Goal: Task Accomplishment & Management: Complete application form

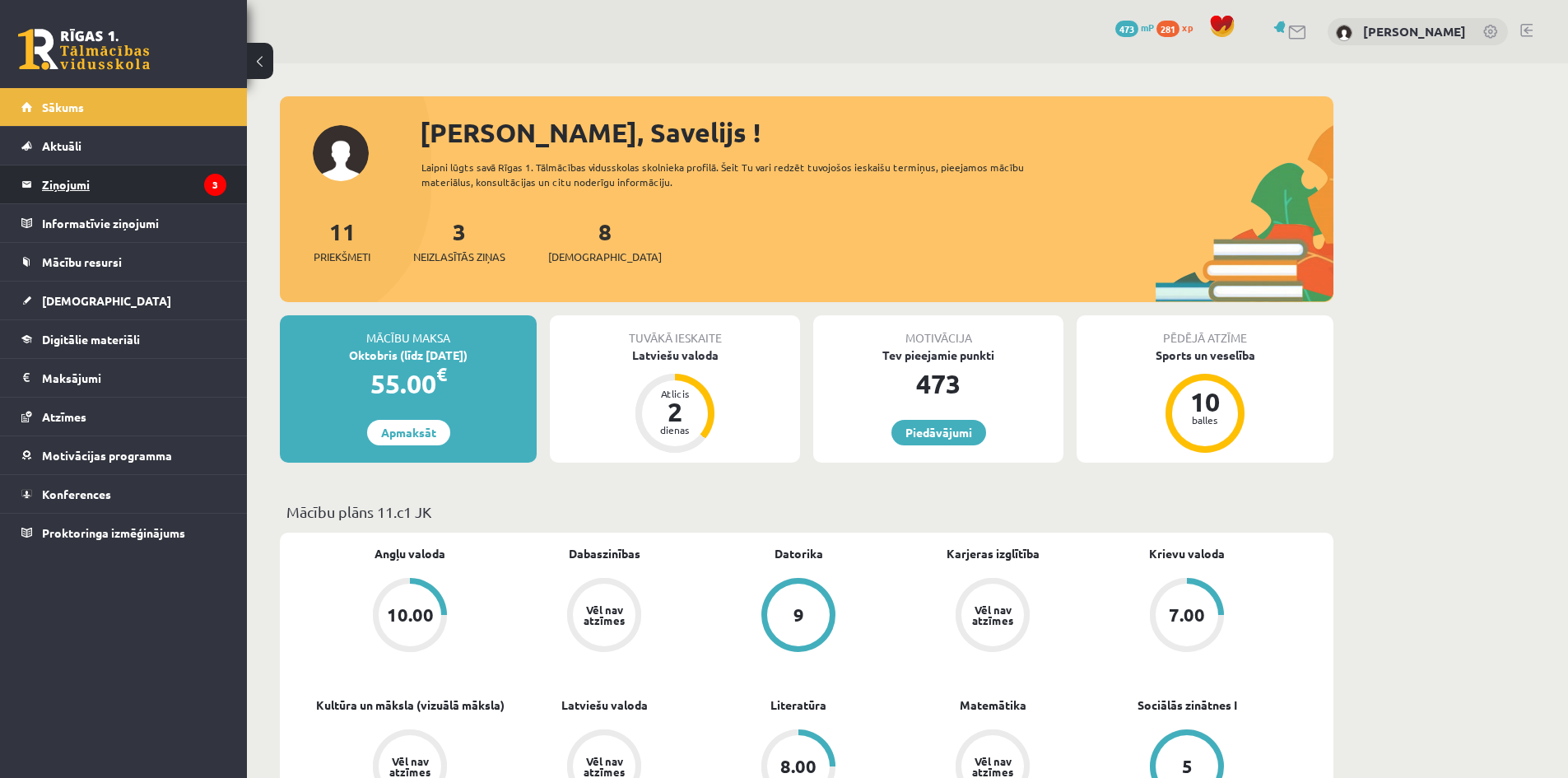
click at [89, 181] on legend "Ziņojumi 3" at bounding box center [134, 184] width 184 height 38
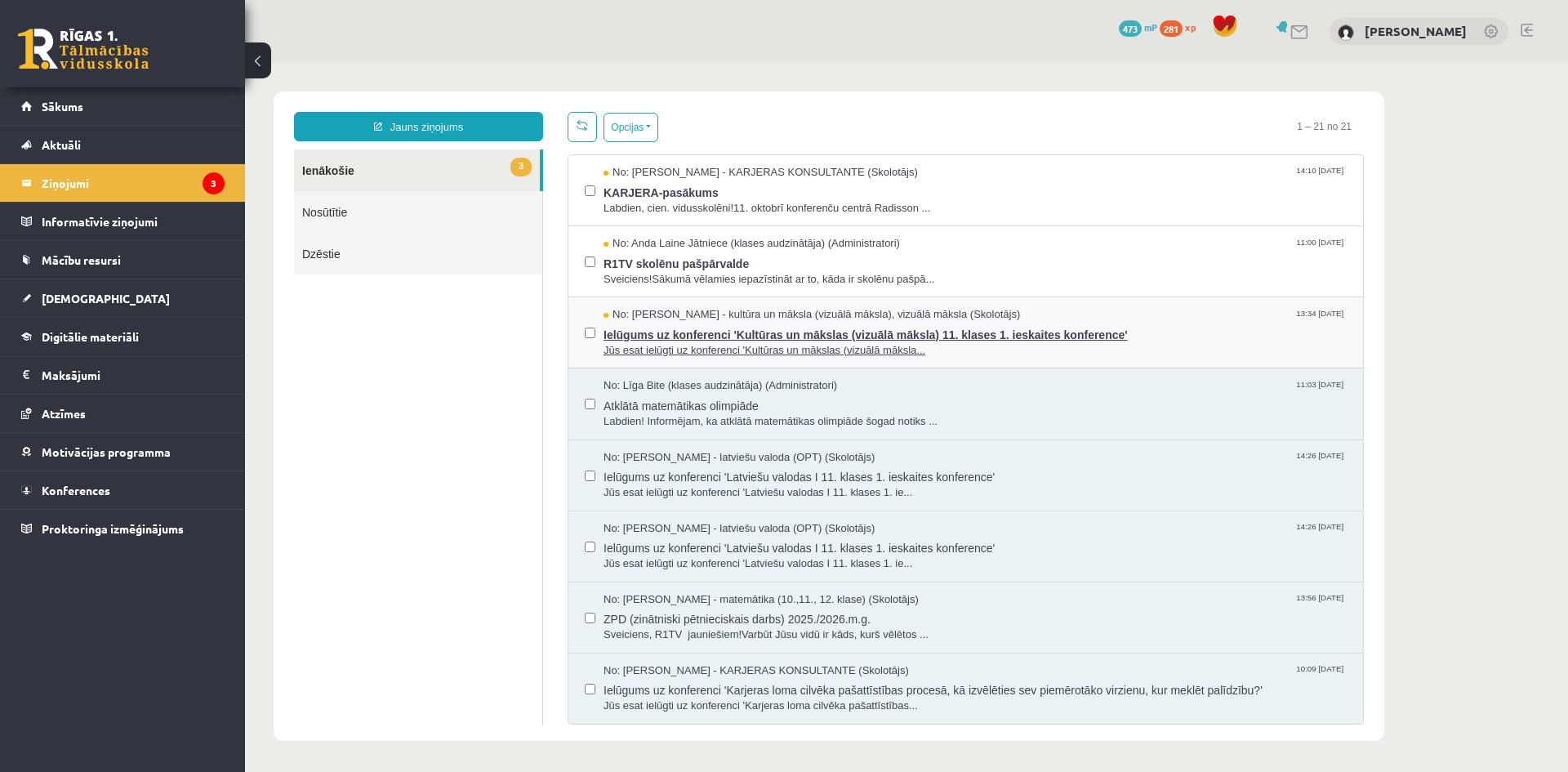
click at [675, 337] on span "Ielūgums uz konferenci 'Kultūras un mākslas (vizuālā māksla) 11. klases 1. iesk…" at bounding box center [975, 332] width 743 height 20
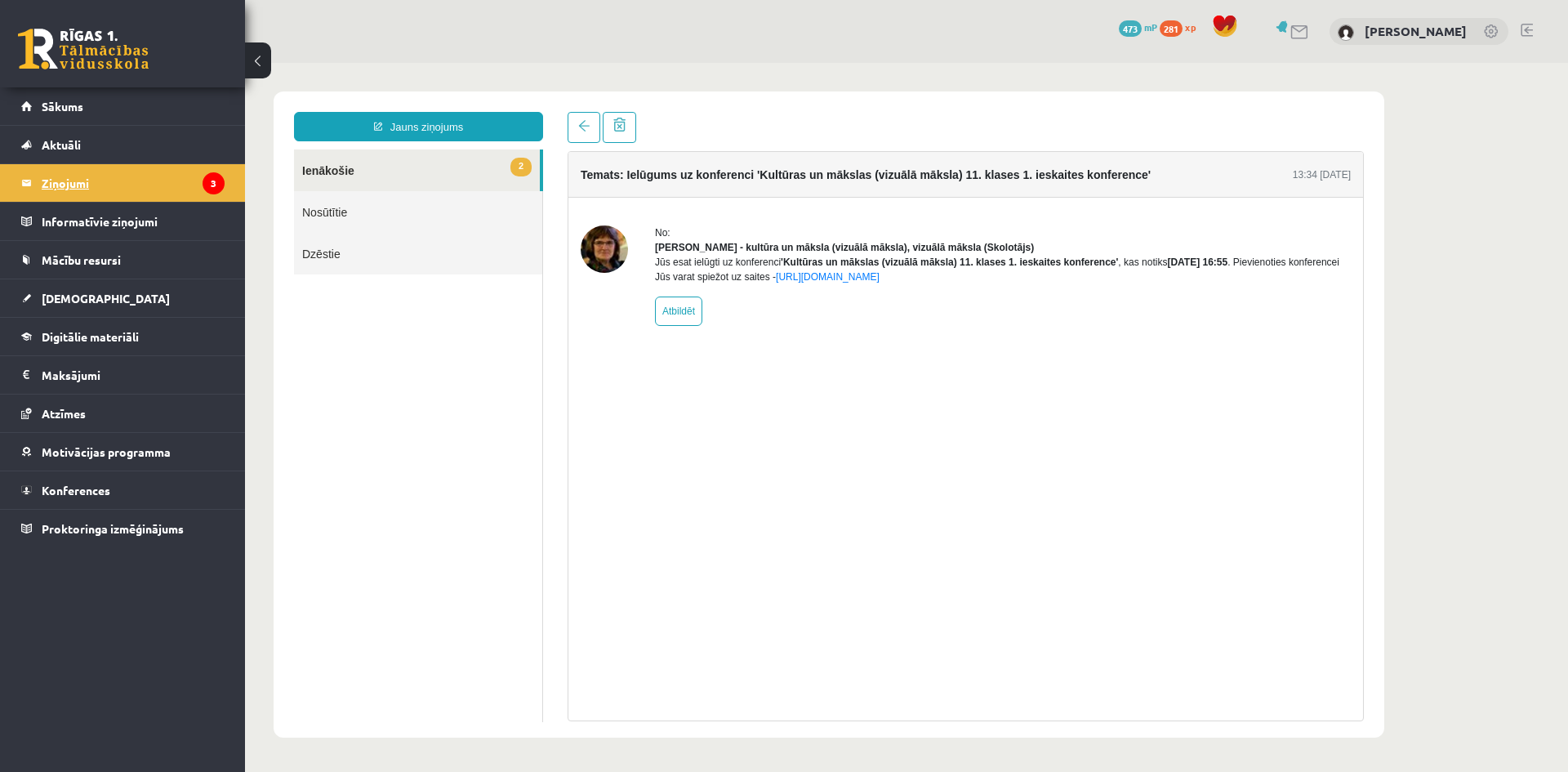
click at [68, 183] on legend "Ziņojumi 3" at bounding box center [133, 183] width 183 height 38
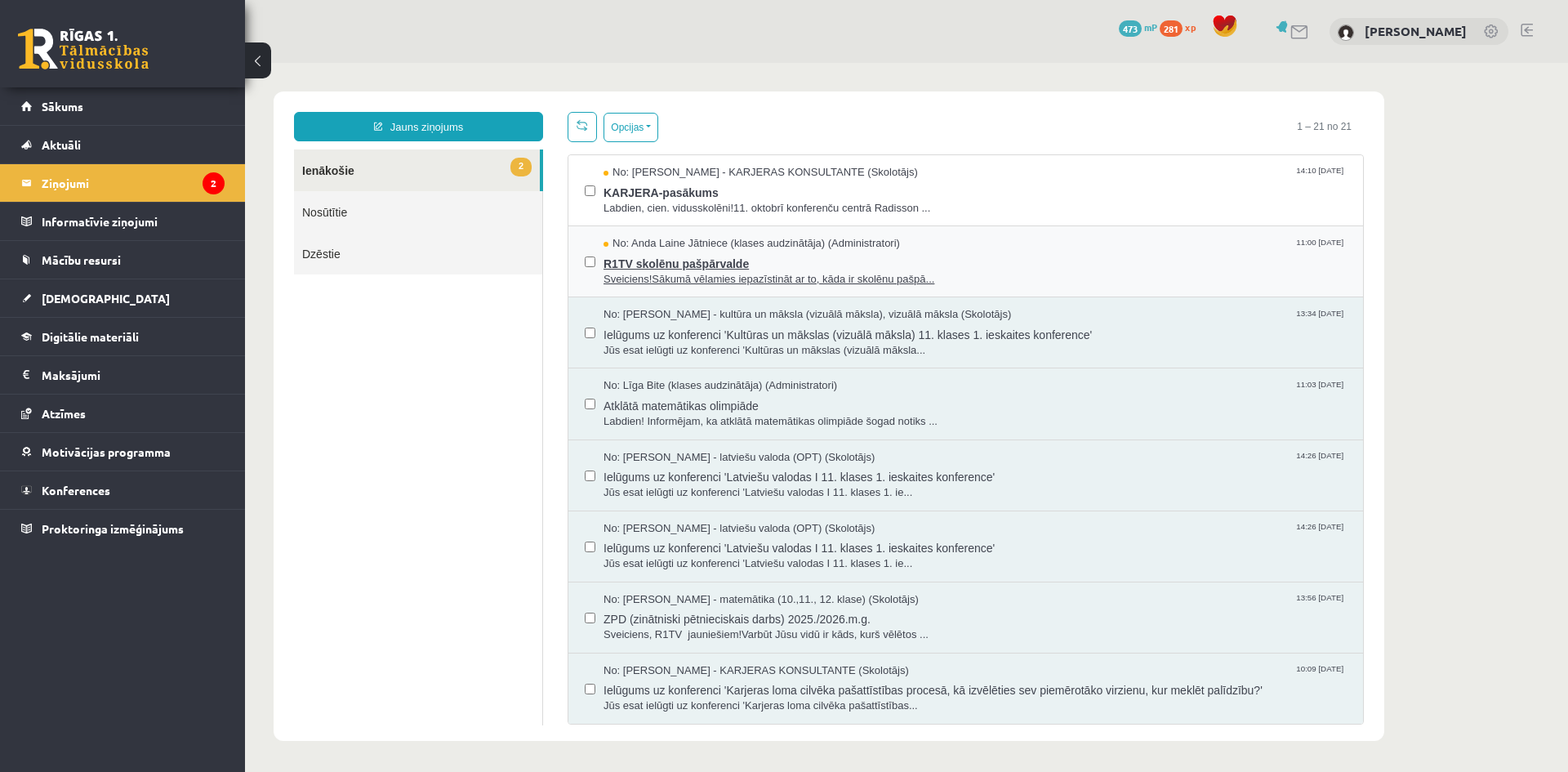
click at [700, 256] on span "R1TV skolēnu pašpārvalde" at bounding box center [975, 261] width 743 height 20
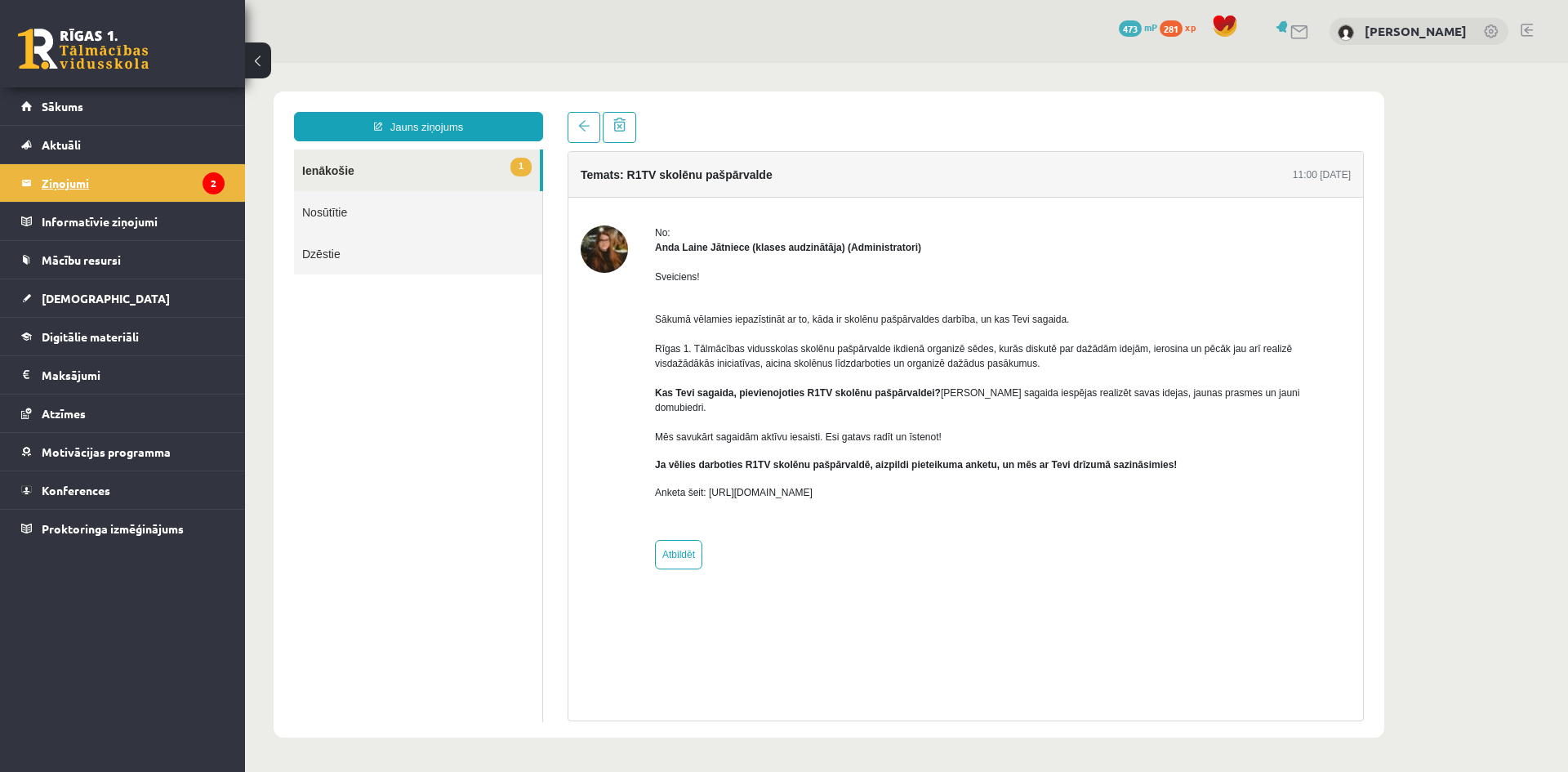
click at [65, 184] on legend "Ziņojumi 2" at bounding box center [133, 183] width 183 height 38
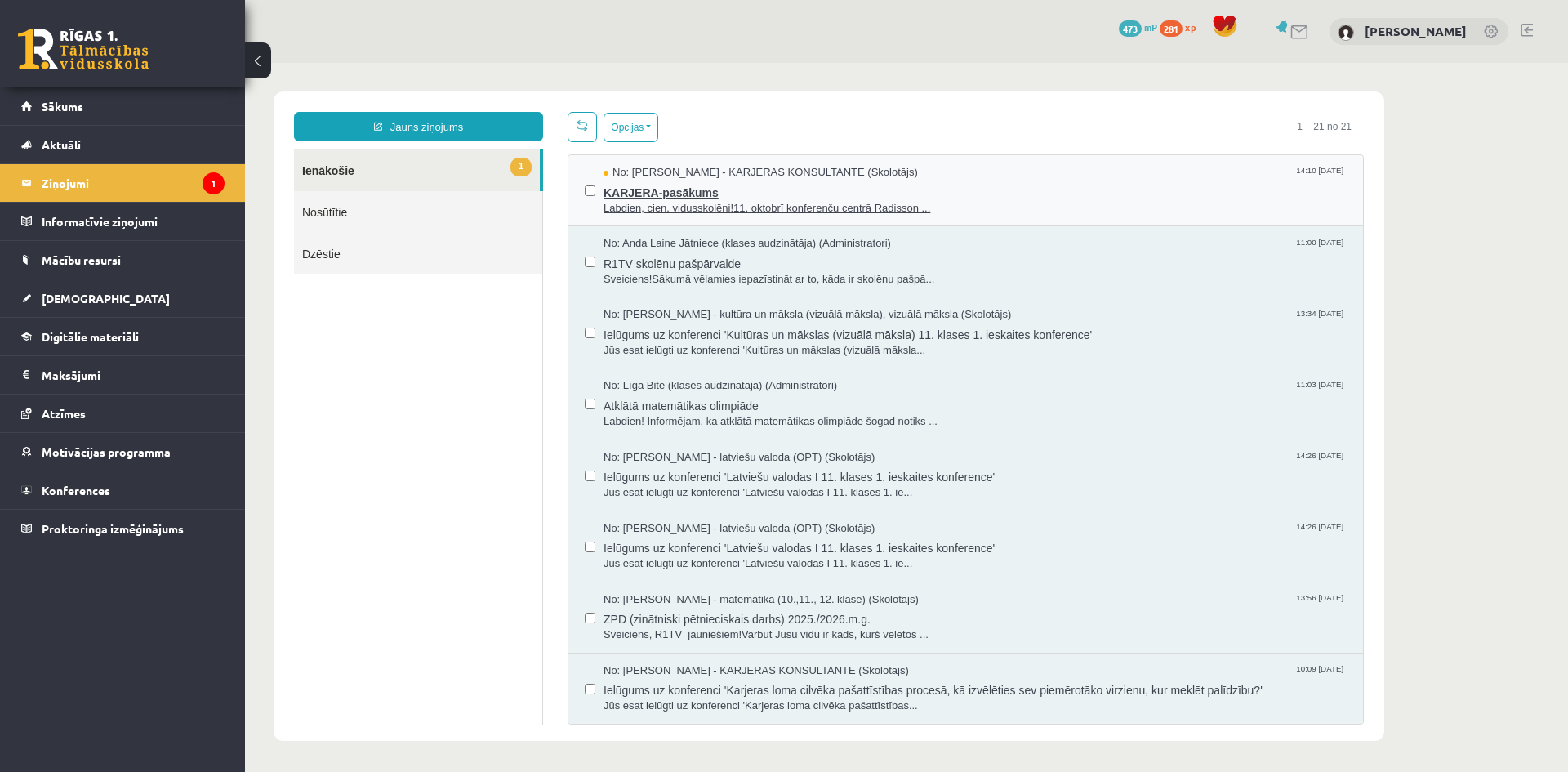
click at [649, 197] on span "KARJERA-pasākums" at bounding box center [975, 190] width 743 height 20
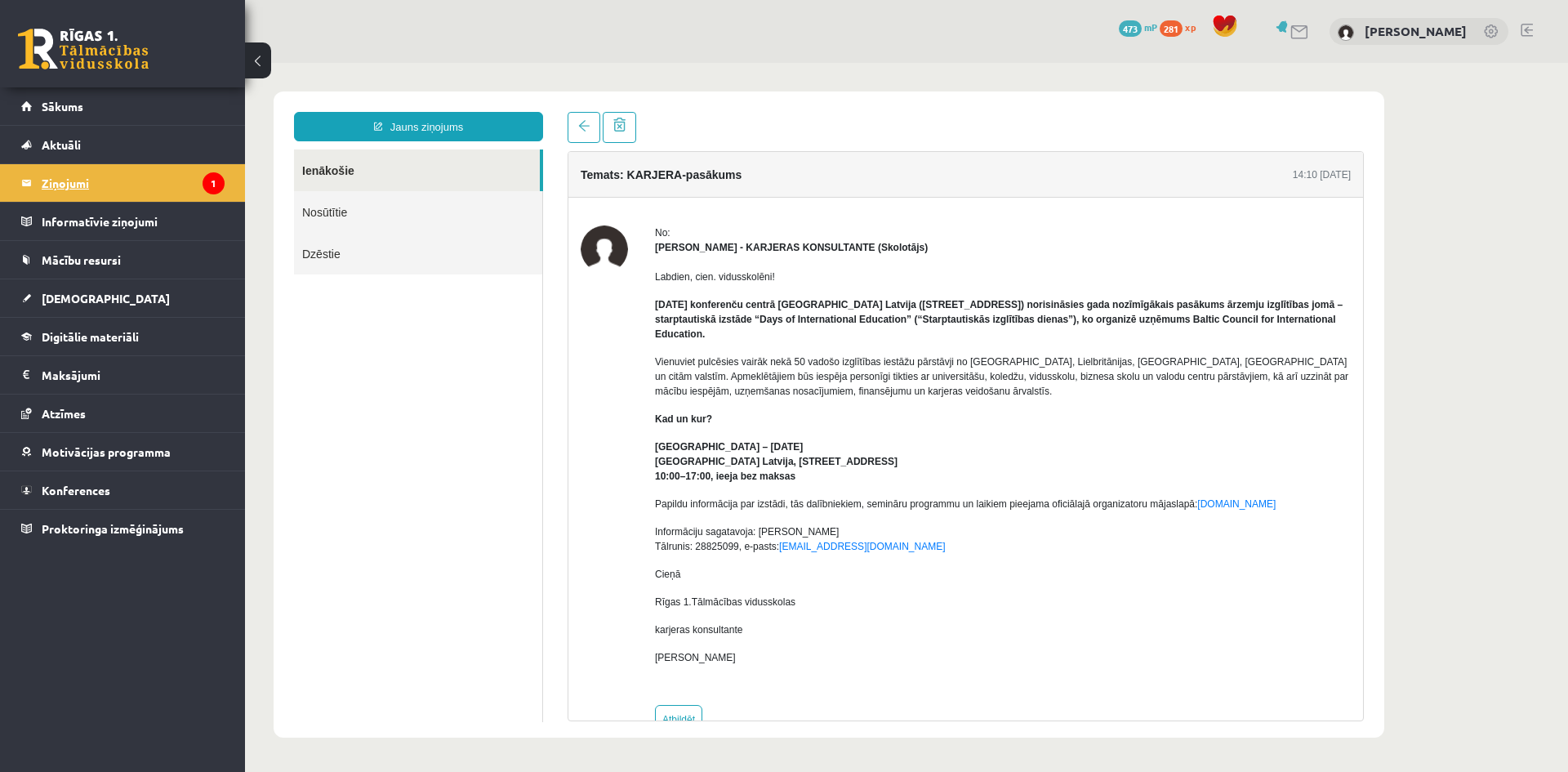
click at [73, 185] on legend "Ziņojumi 1" at bounding box center [133, 183] width 183 height 38
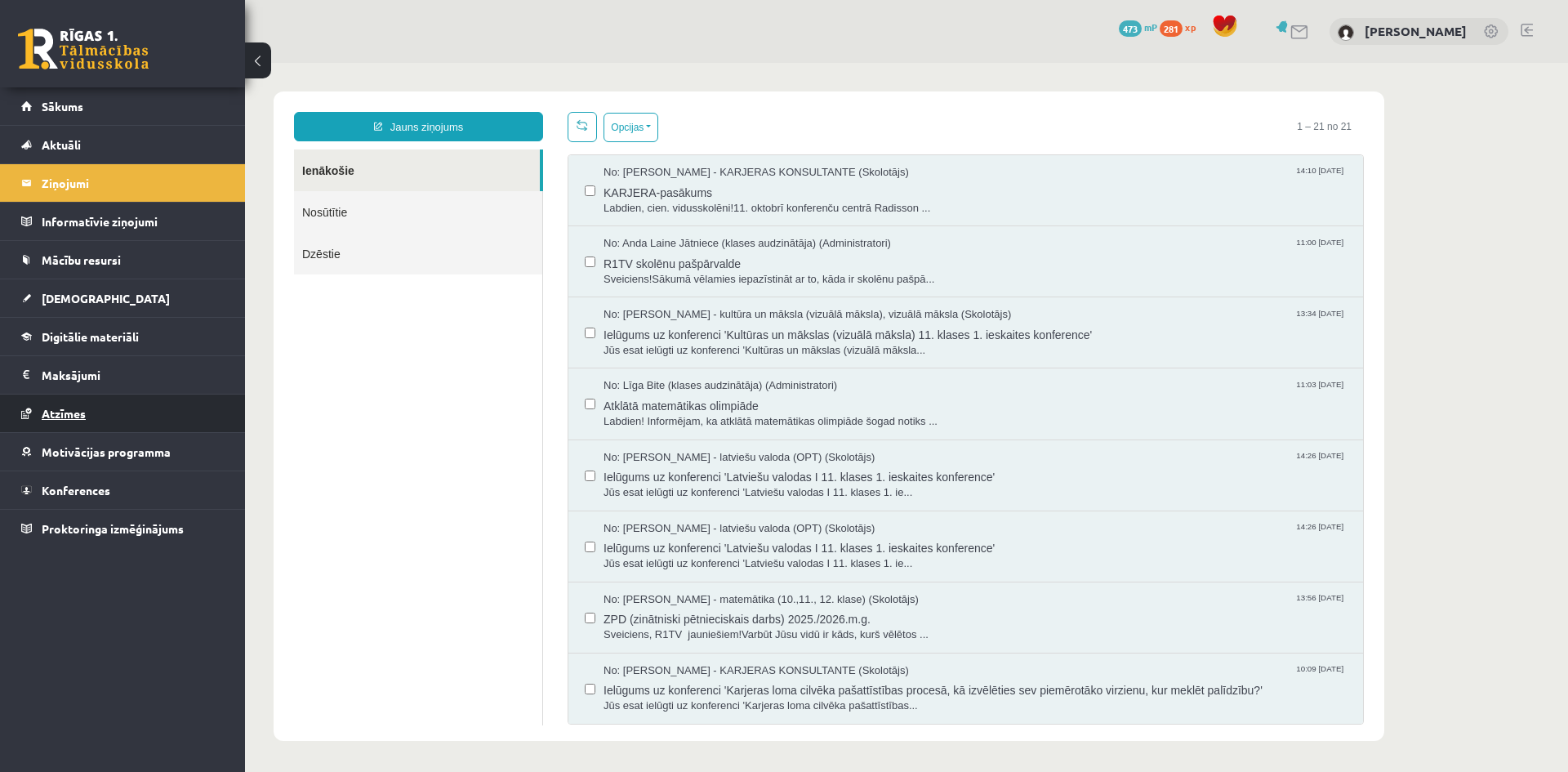
click at [68, 409] on span "Atzīmes" at bounding box center [64, 413] width 44 height 15
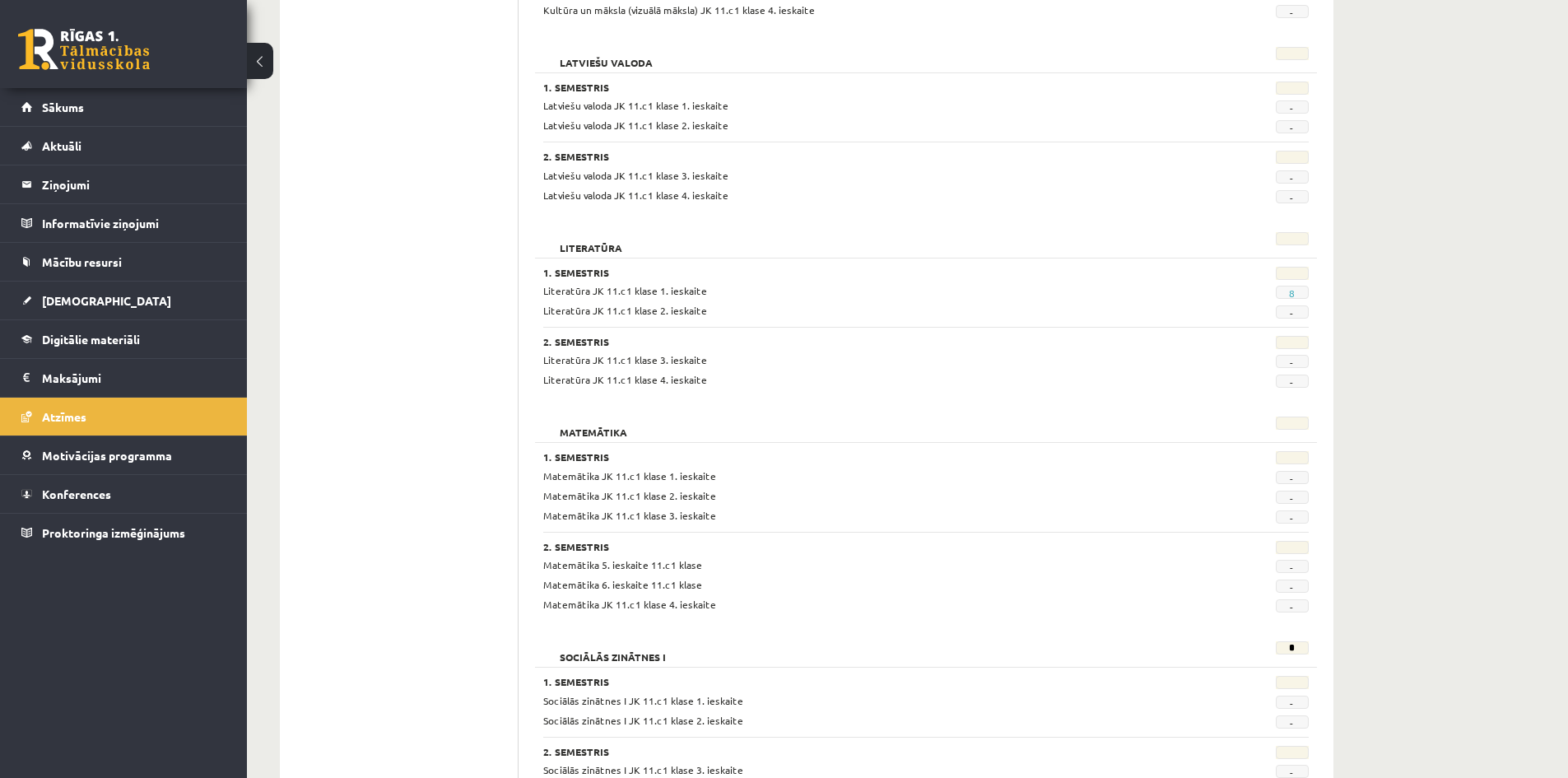
scroll to position [930, 0]
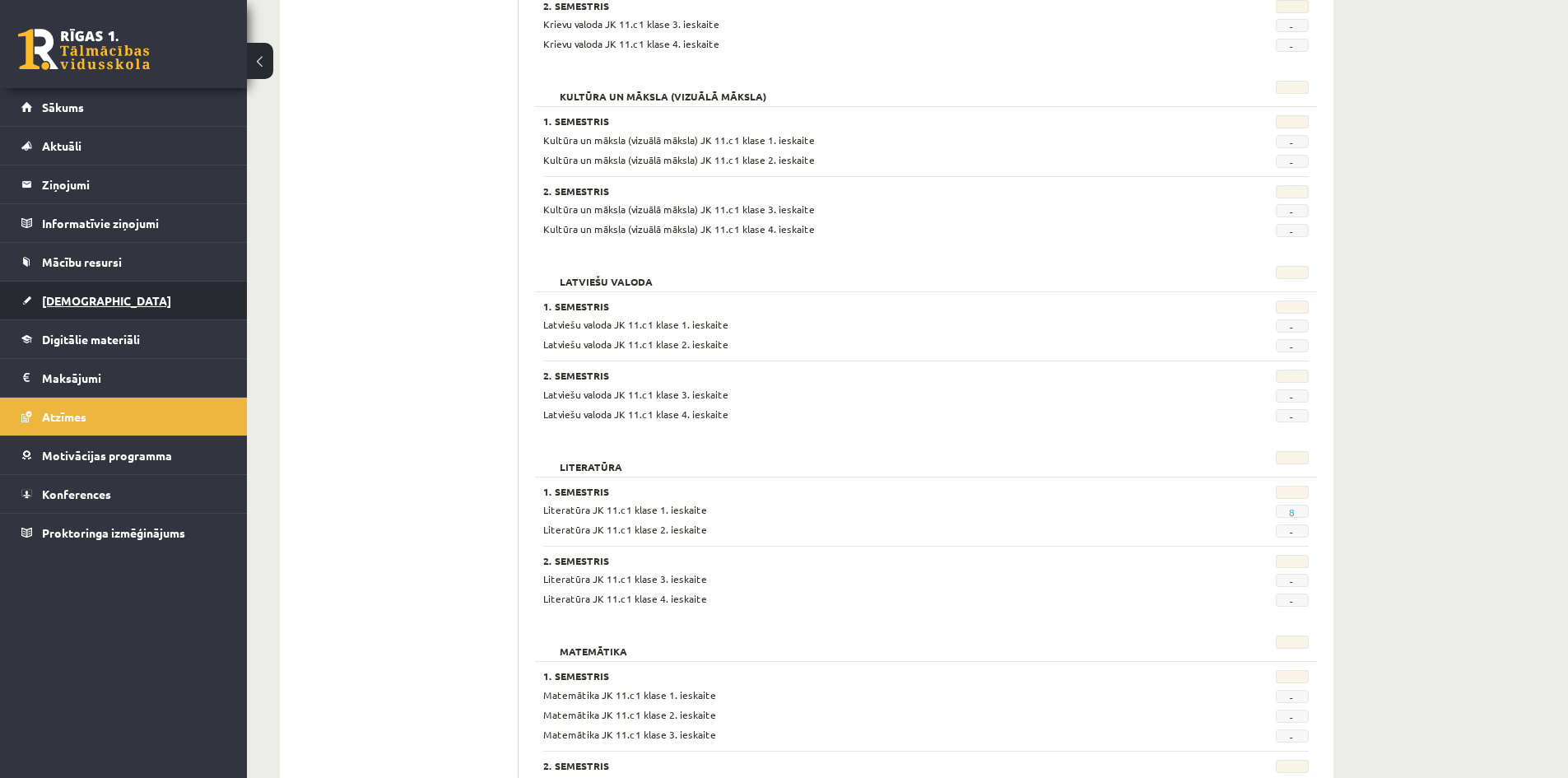
click at [68, 305] on span "[DEMOGRAPHIC_DATA]" at bounding box center [107, 300] width 130 height 15
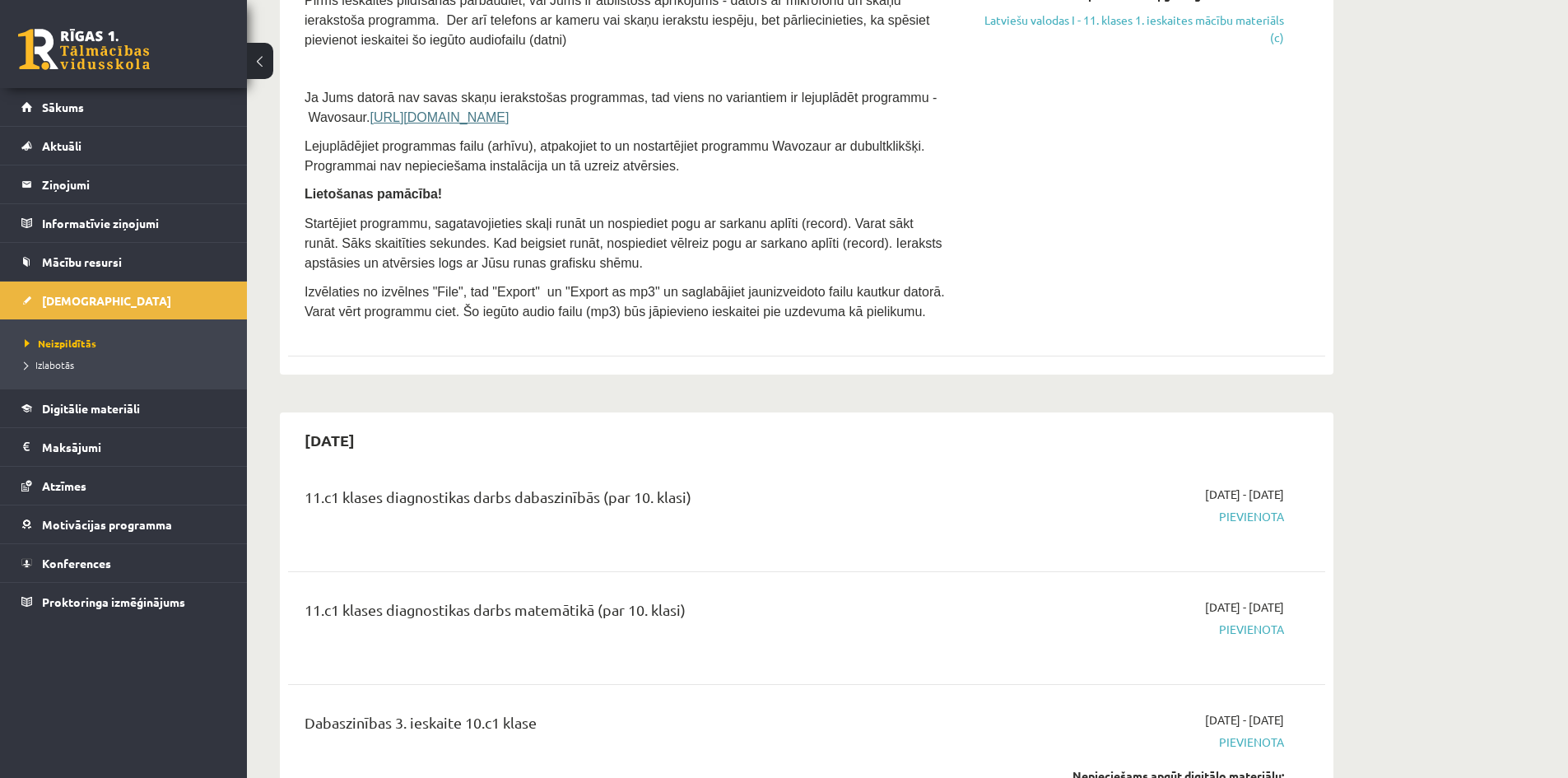
scroll to position [518, 0]
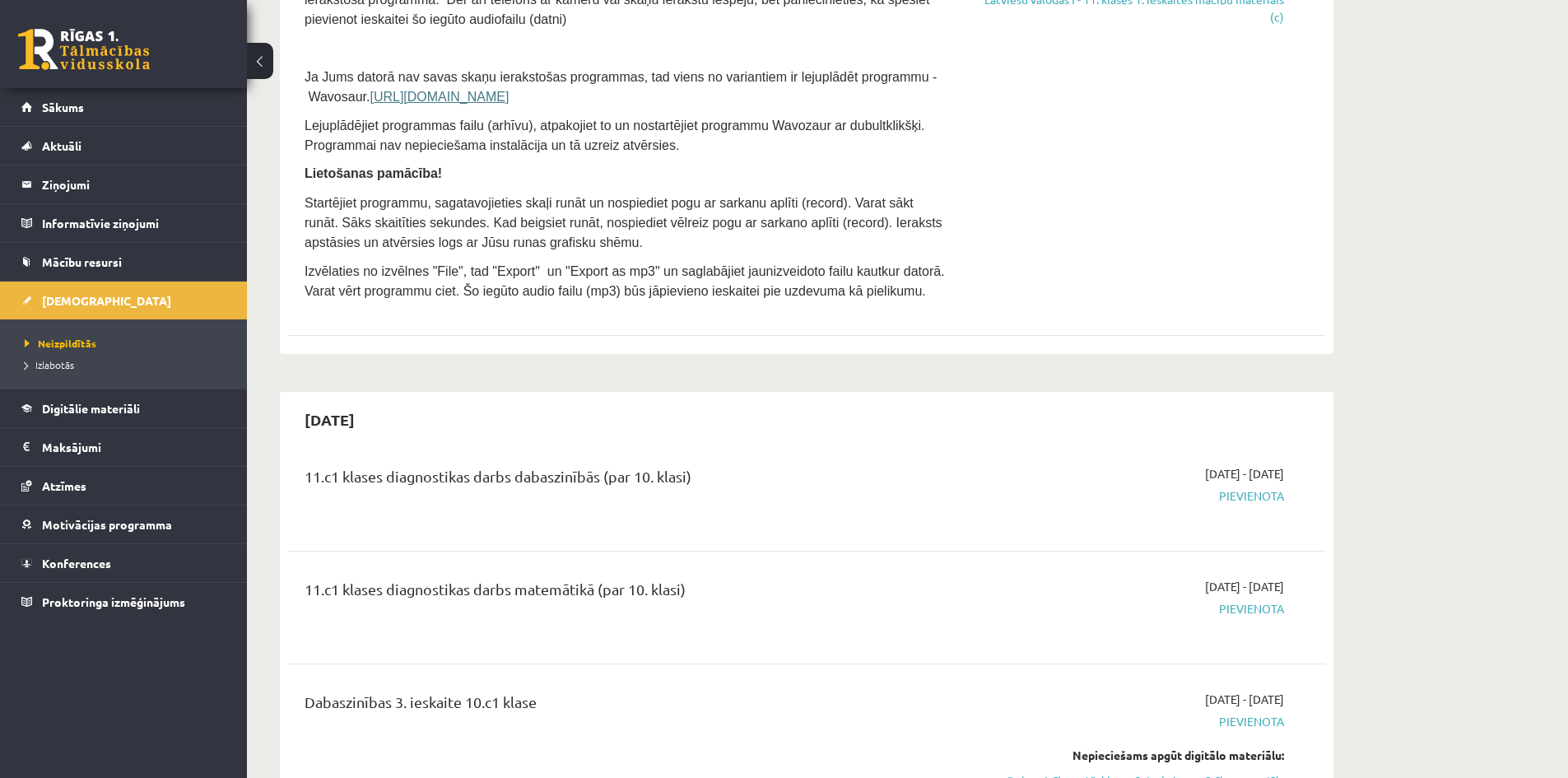
click at [1250, 500] on span "Pievienota" at bounding box center [1129, 496] width 310 height 18
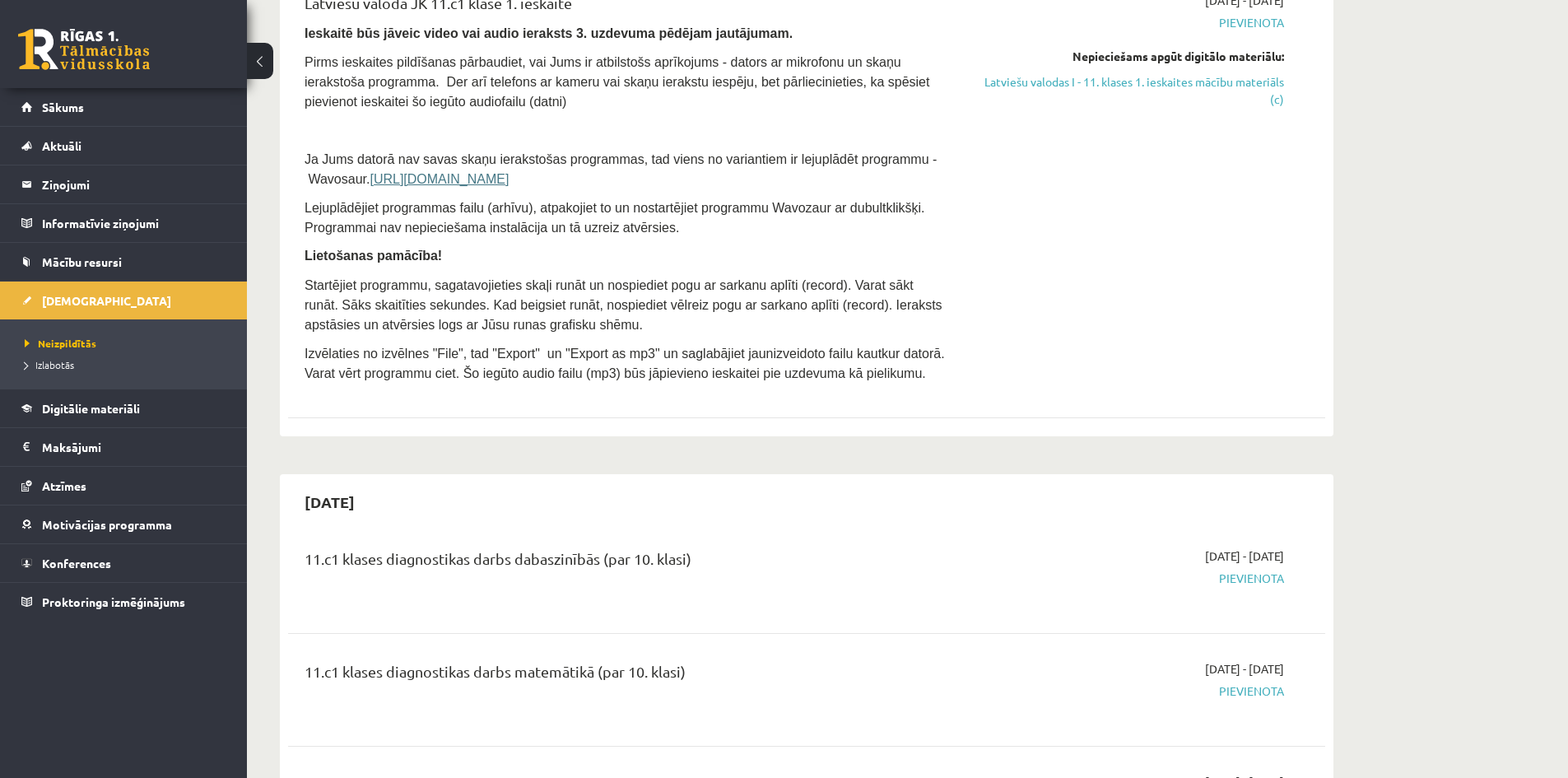
scroll to position [0, 0]
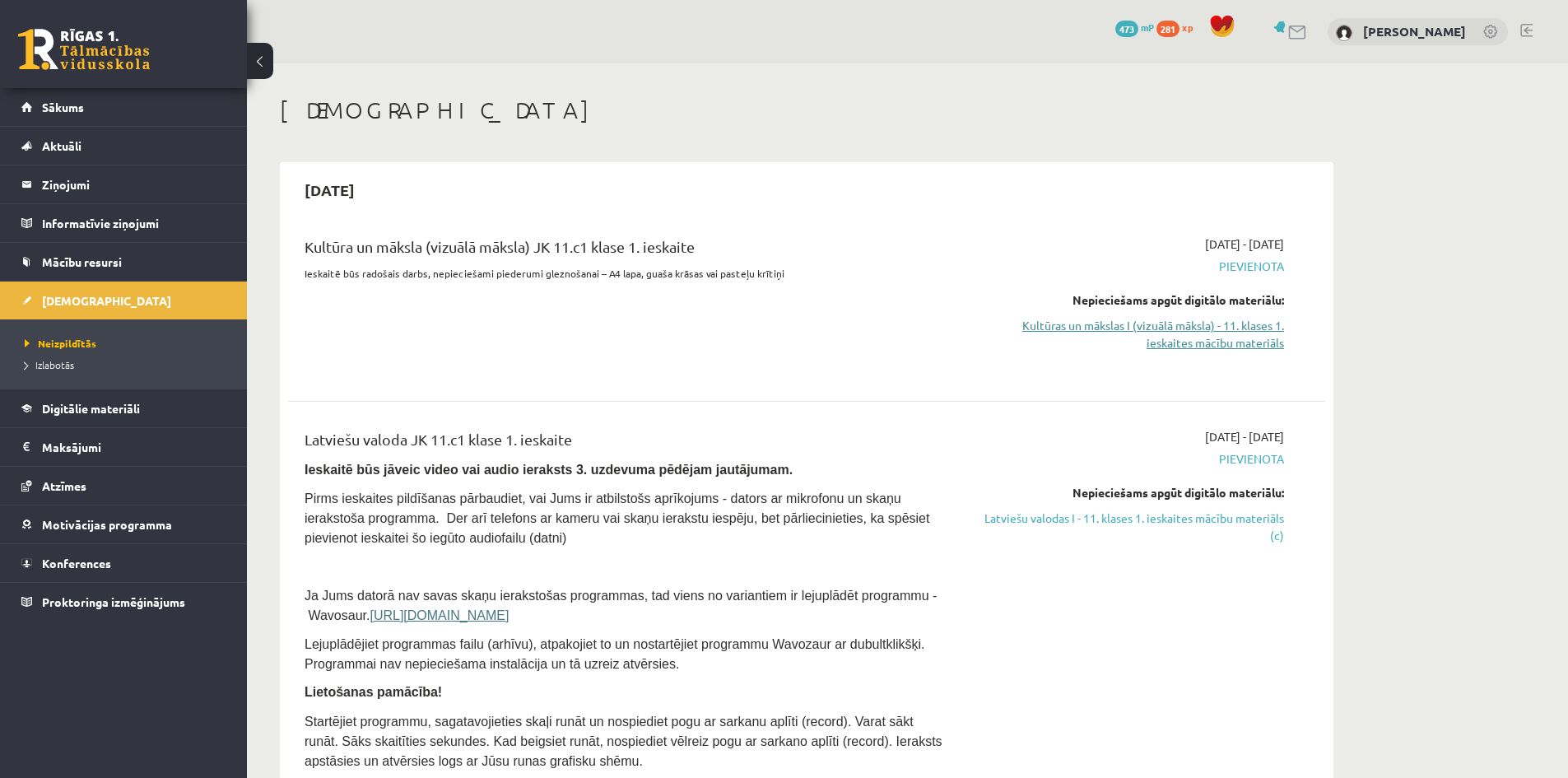
click at [1231, 321] on link "Kultūras un mākslas I (vizuālā māksla) - 11. klases 1. ieskaites mācību materiā…" at bounding box center [1129, 334] width 310 height 34
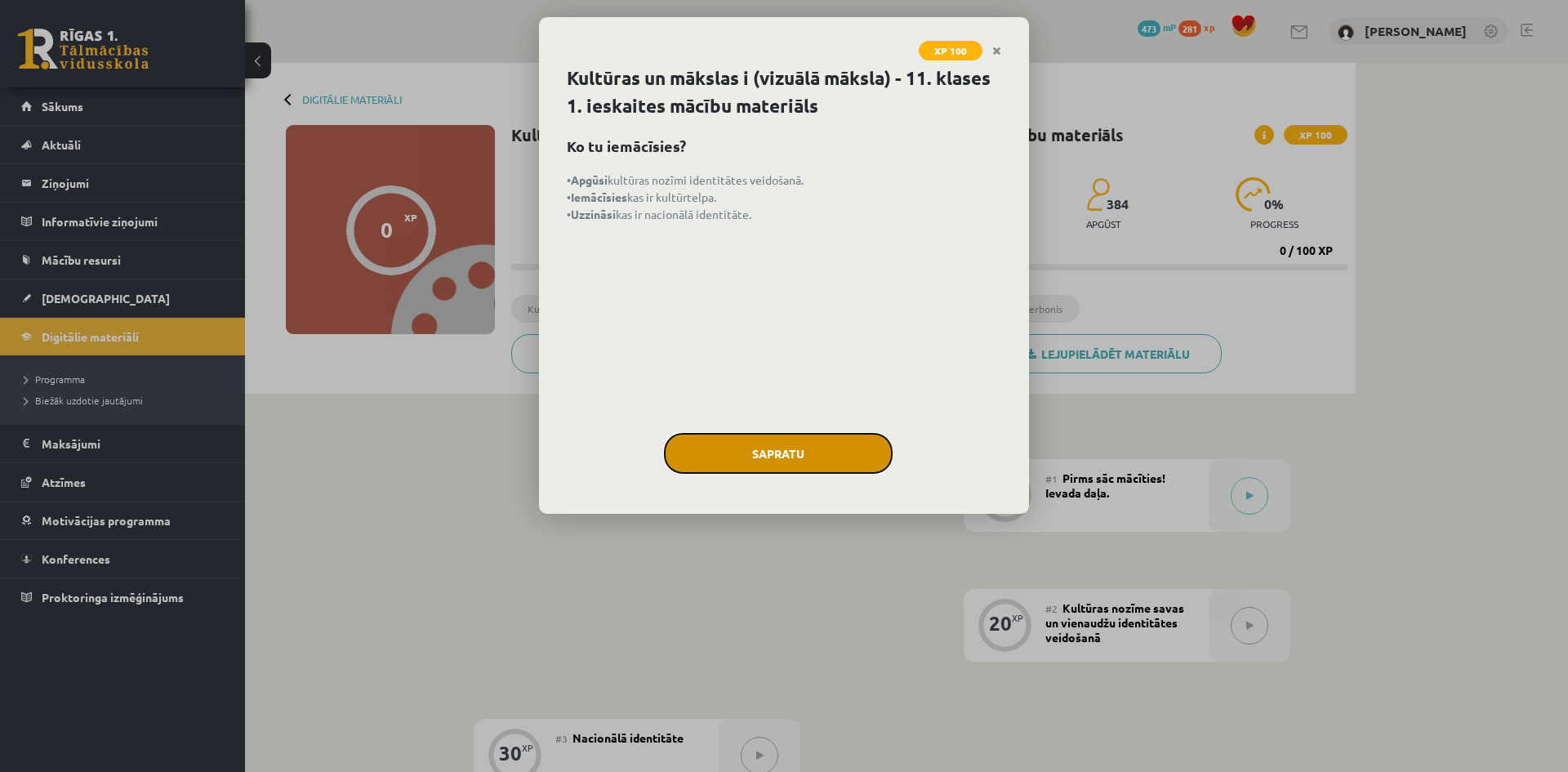
click at [785, 456] on button "Sapratu" at bounding box center [778, 453] width 229 height 41
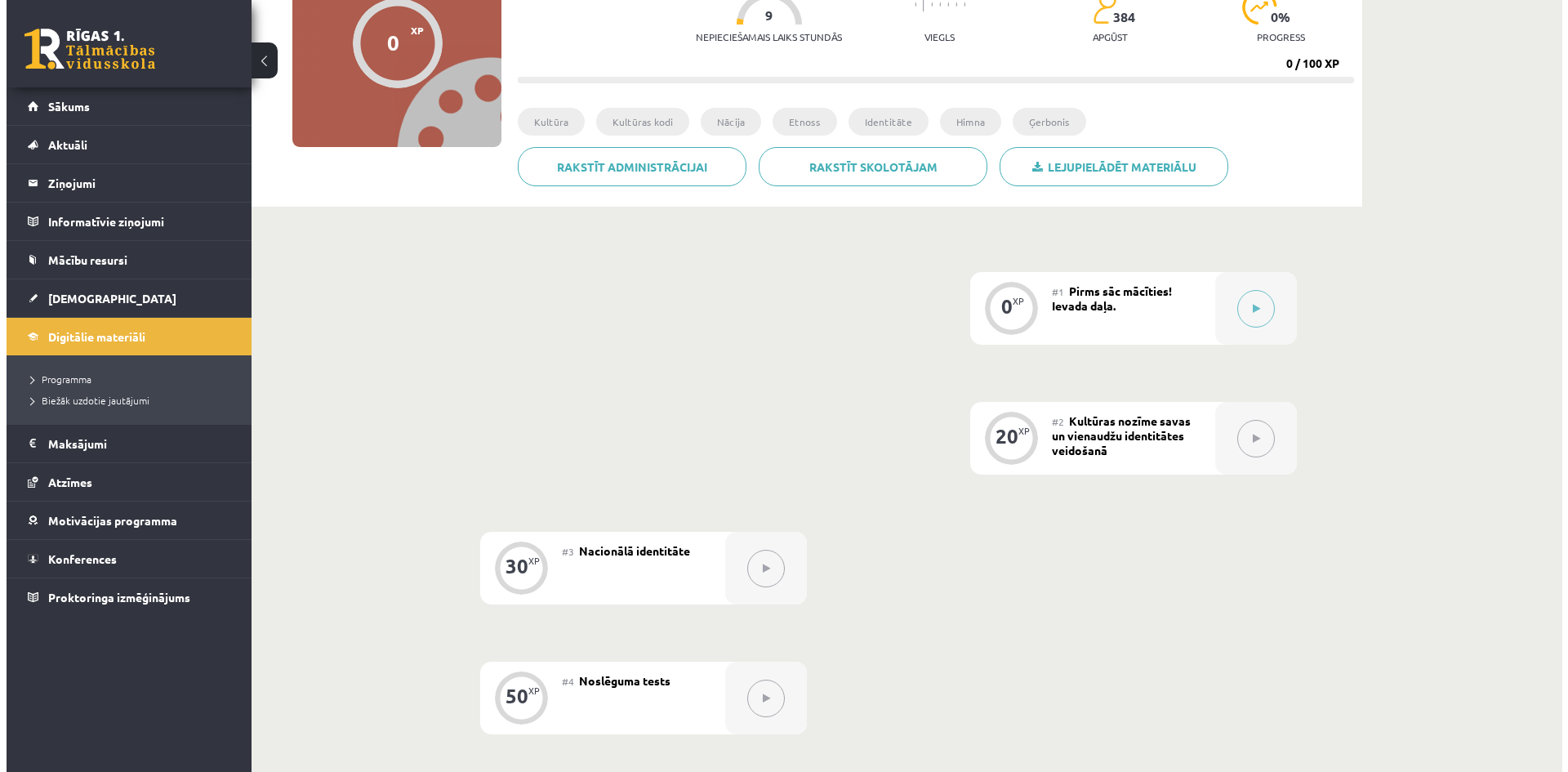
scroll to position [245, 0]
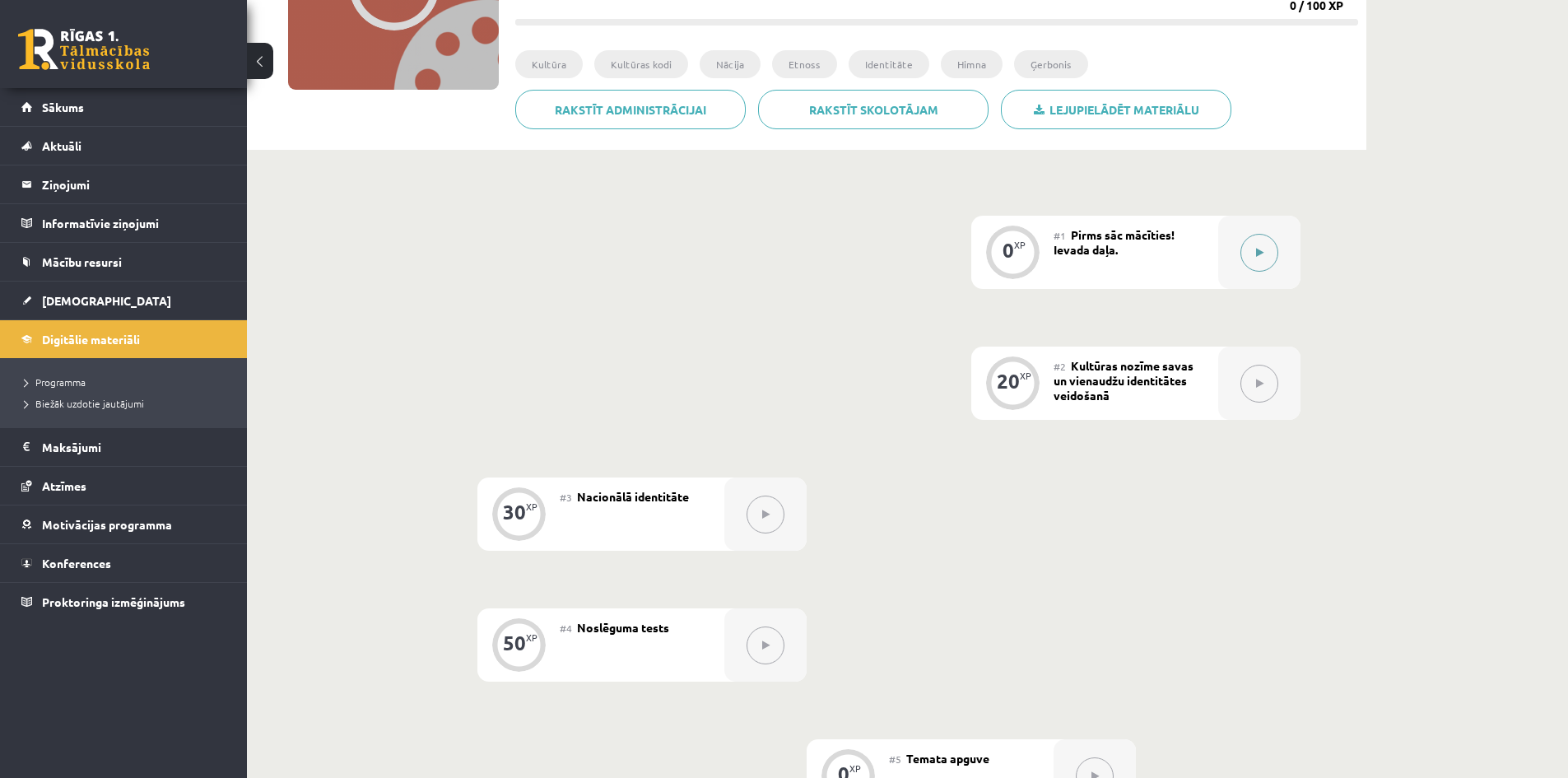
click at [1262, 256] on icon at bounding box center [1260, 252] width 7 height 10
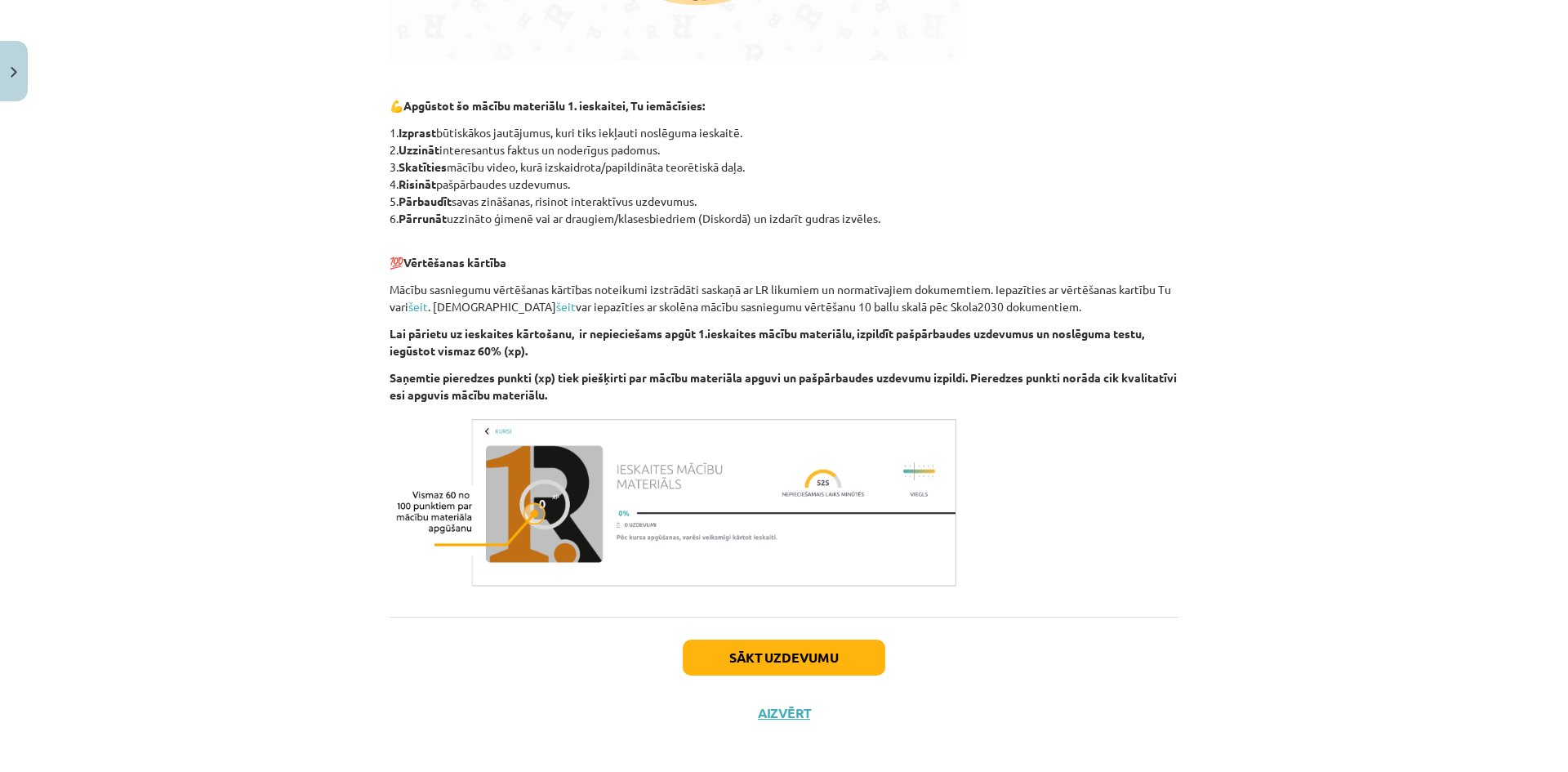
scroll to position [719, 0]
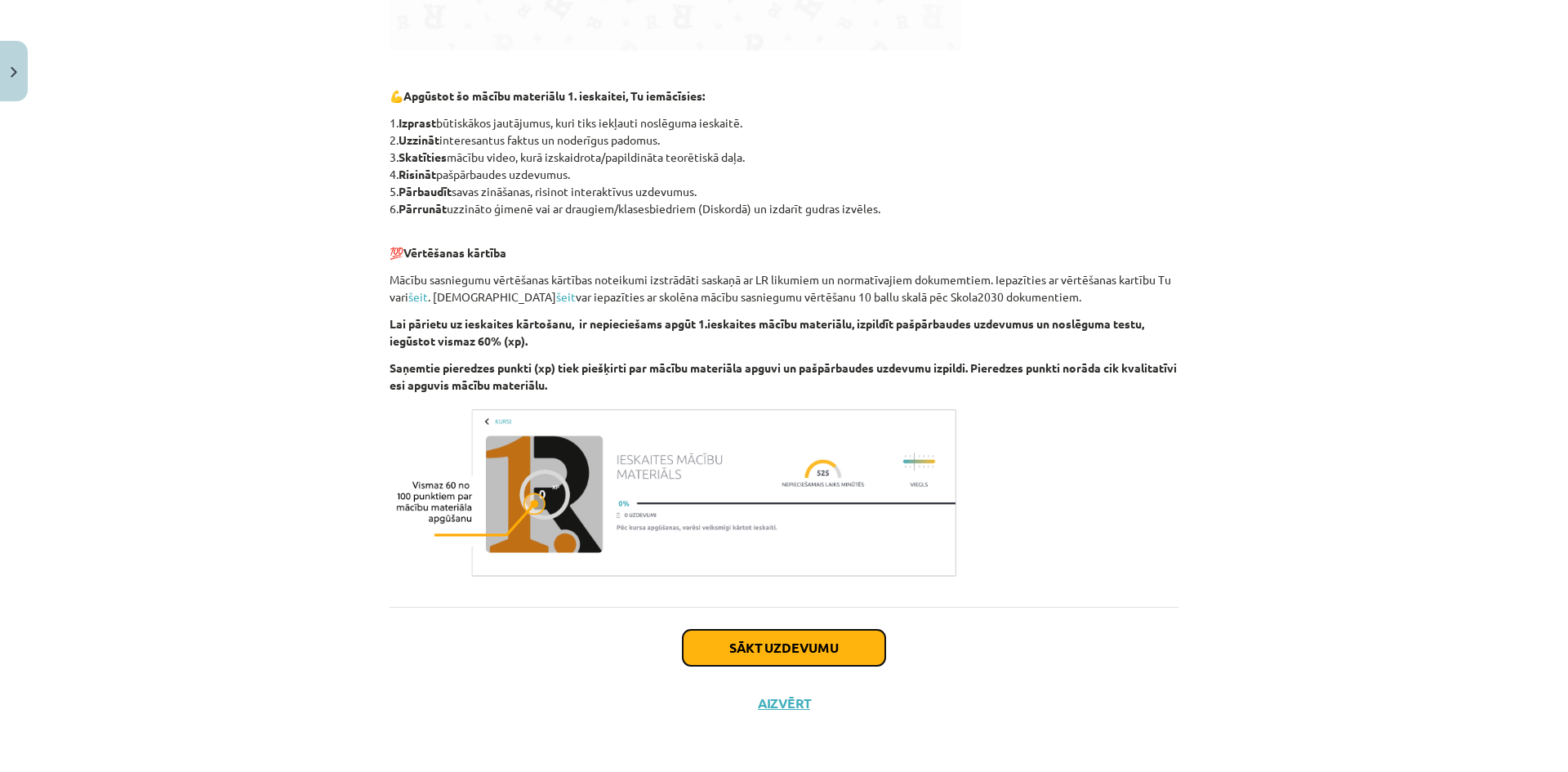
click at [784, 644] on button "Sākt uzdevumu" at bounding box center [784, 647] width 203 height 36
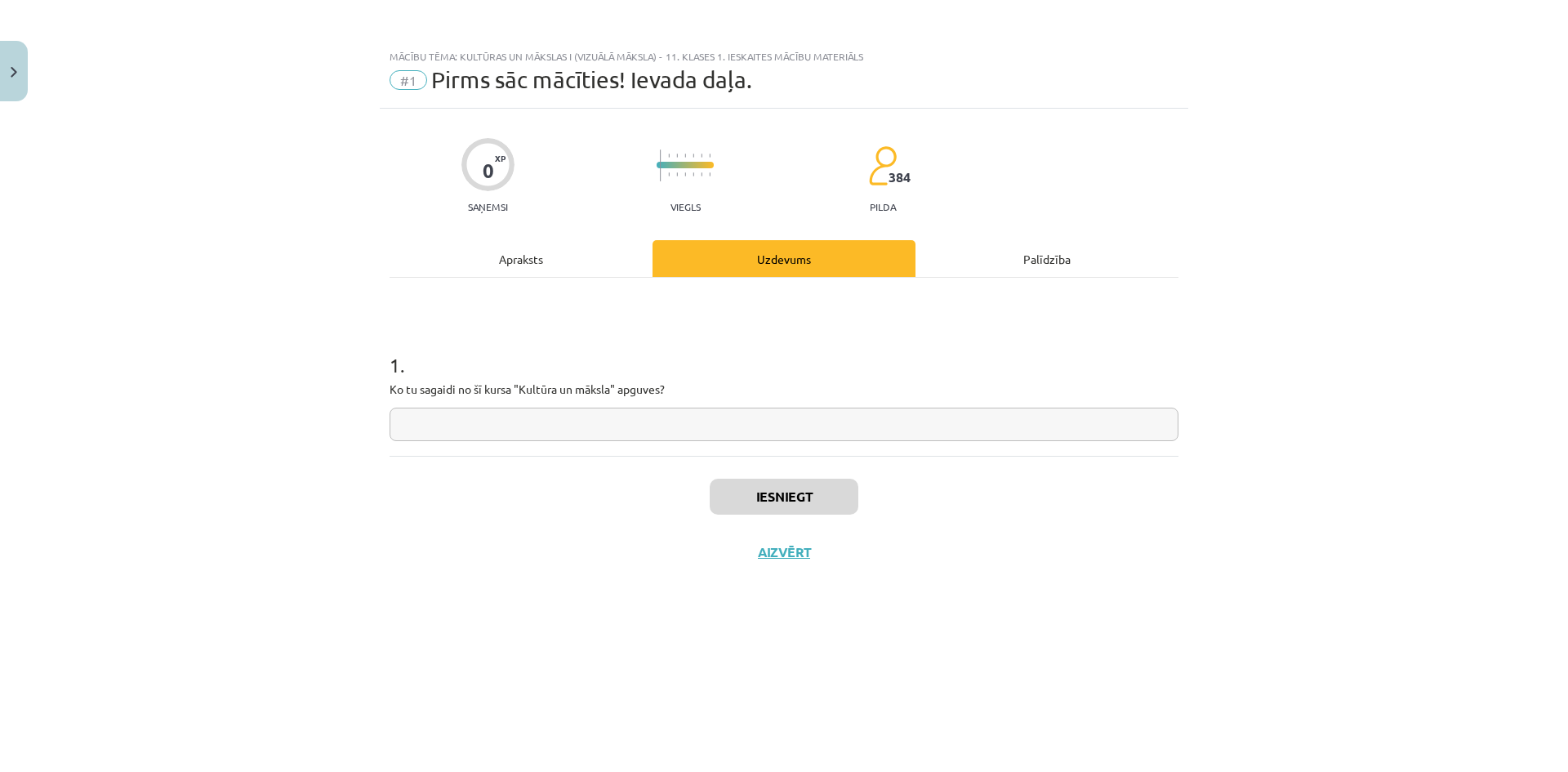
scroll to position [0, 0]
click at [520, 256] on div "Apraksts" at bounding box center [520, 259] width 263 height 37
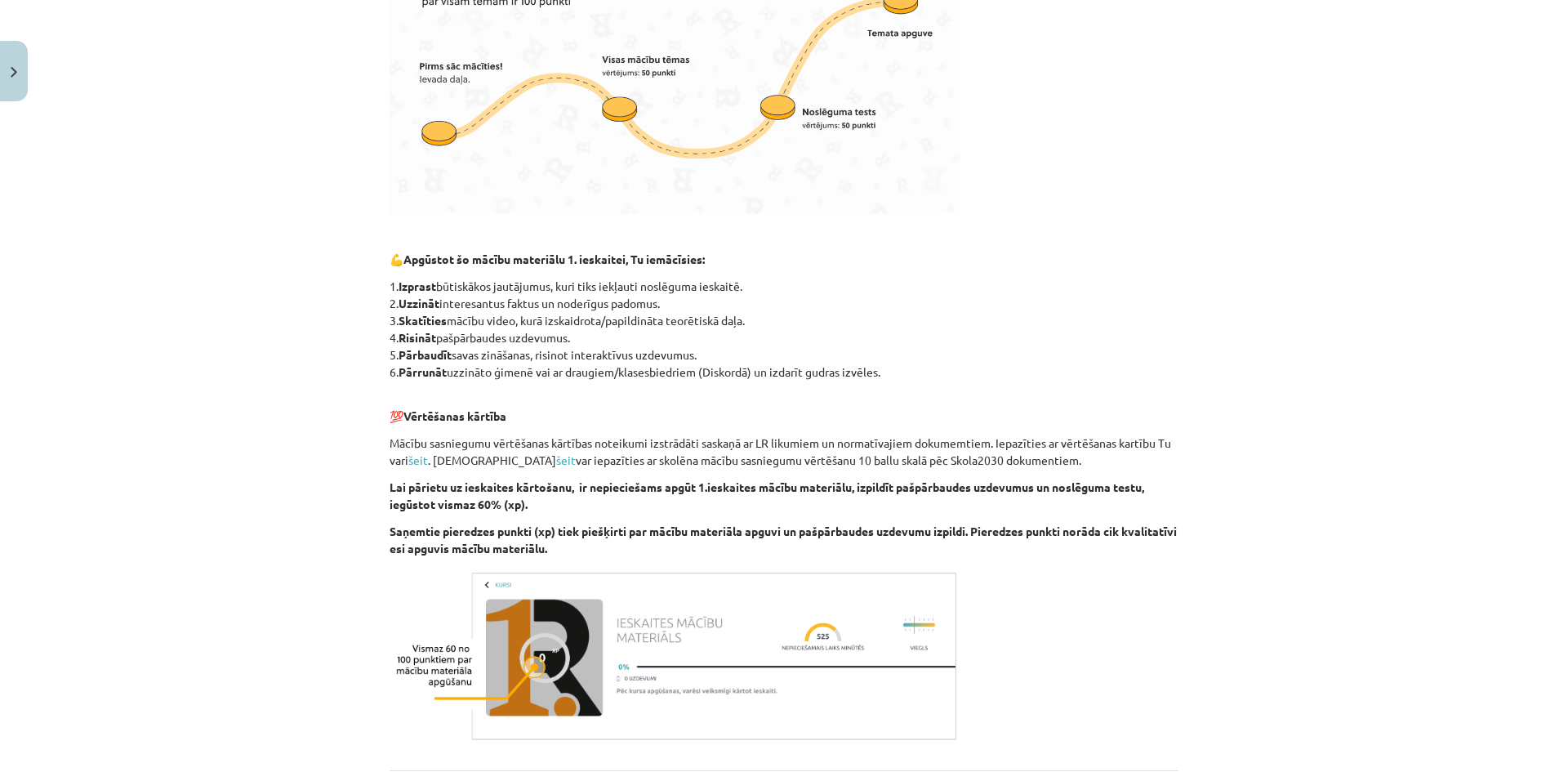
scroll to position [719, 0]
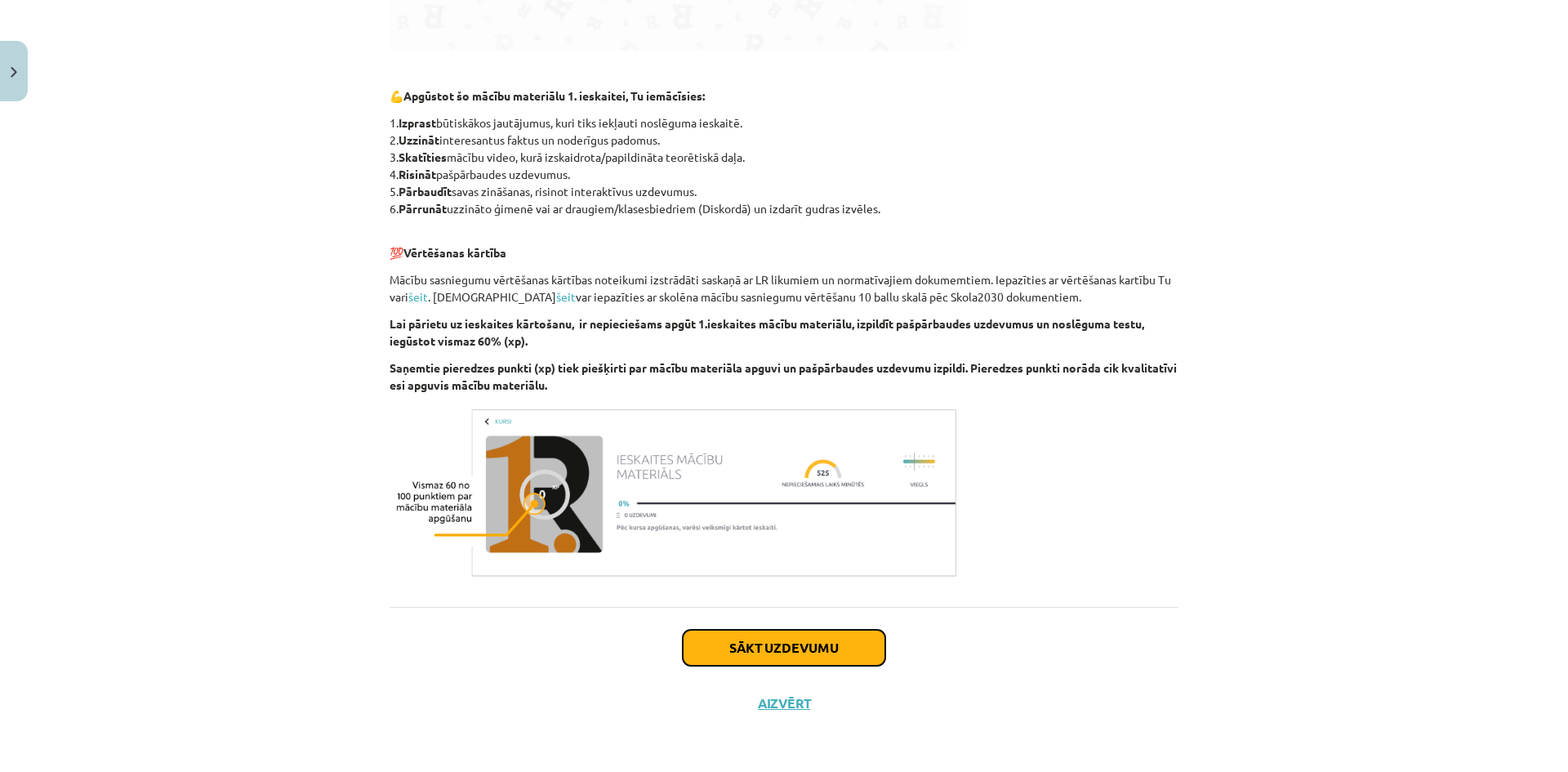
click at [798, 640] on button "Sākt uzdevumu" at bounding box center [784, 647] width 203 height 36
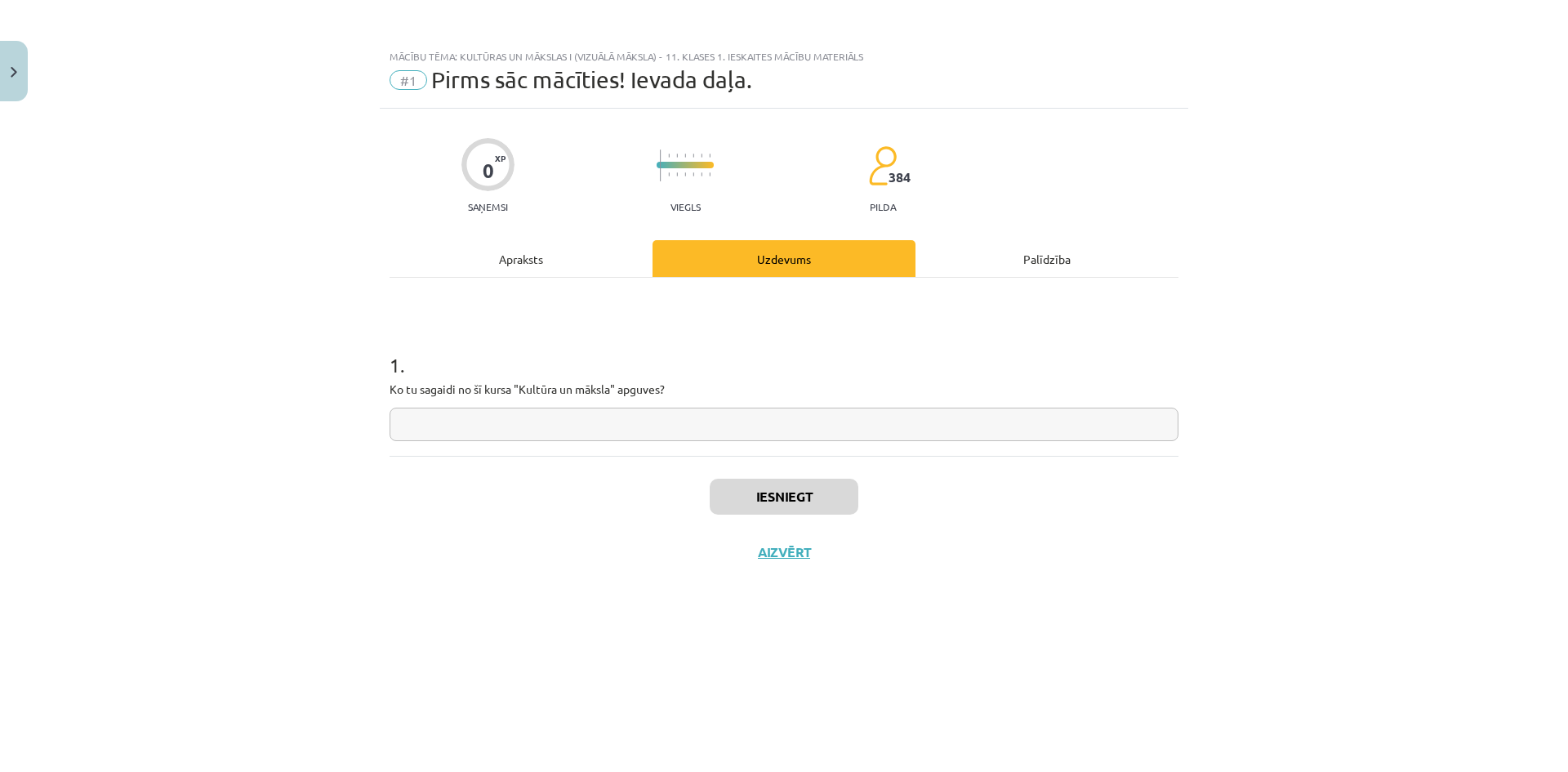
click at [474, 428] on input "text" at bounding box center [784, 424] width 789 height 33
type input "**********"
click at [782, 488] on button "Iesniegt" at bounding box center [784, 496] width 149 height 36
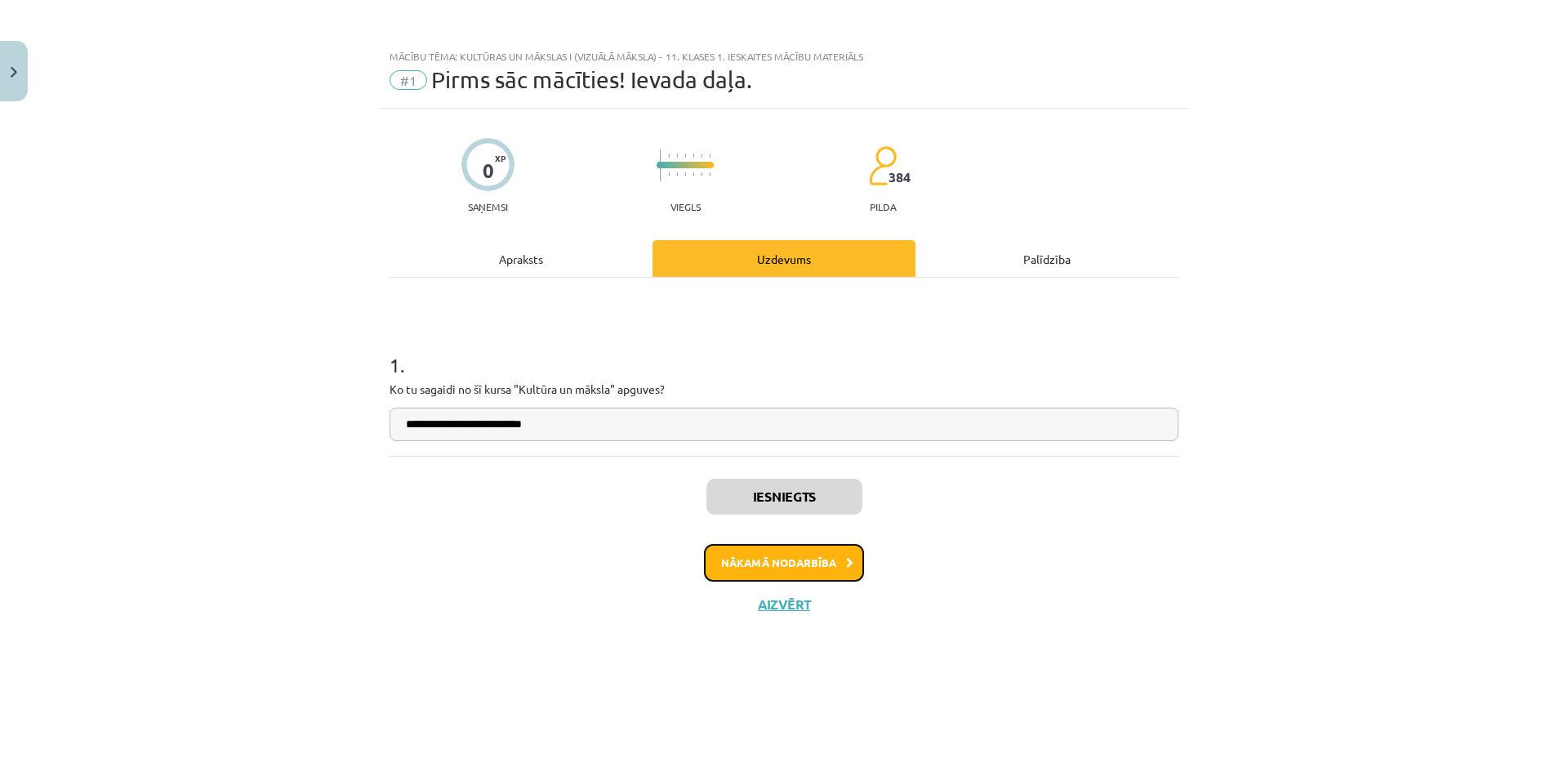
click at [831, 561] on button "Nākamā nodarbība" at bounding box center [784, 562] width 160 height 38
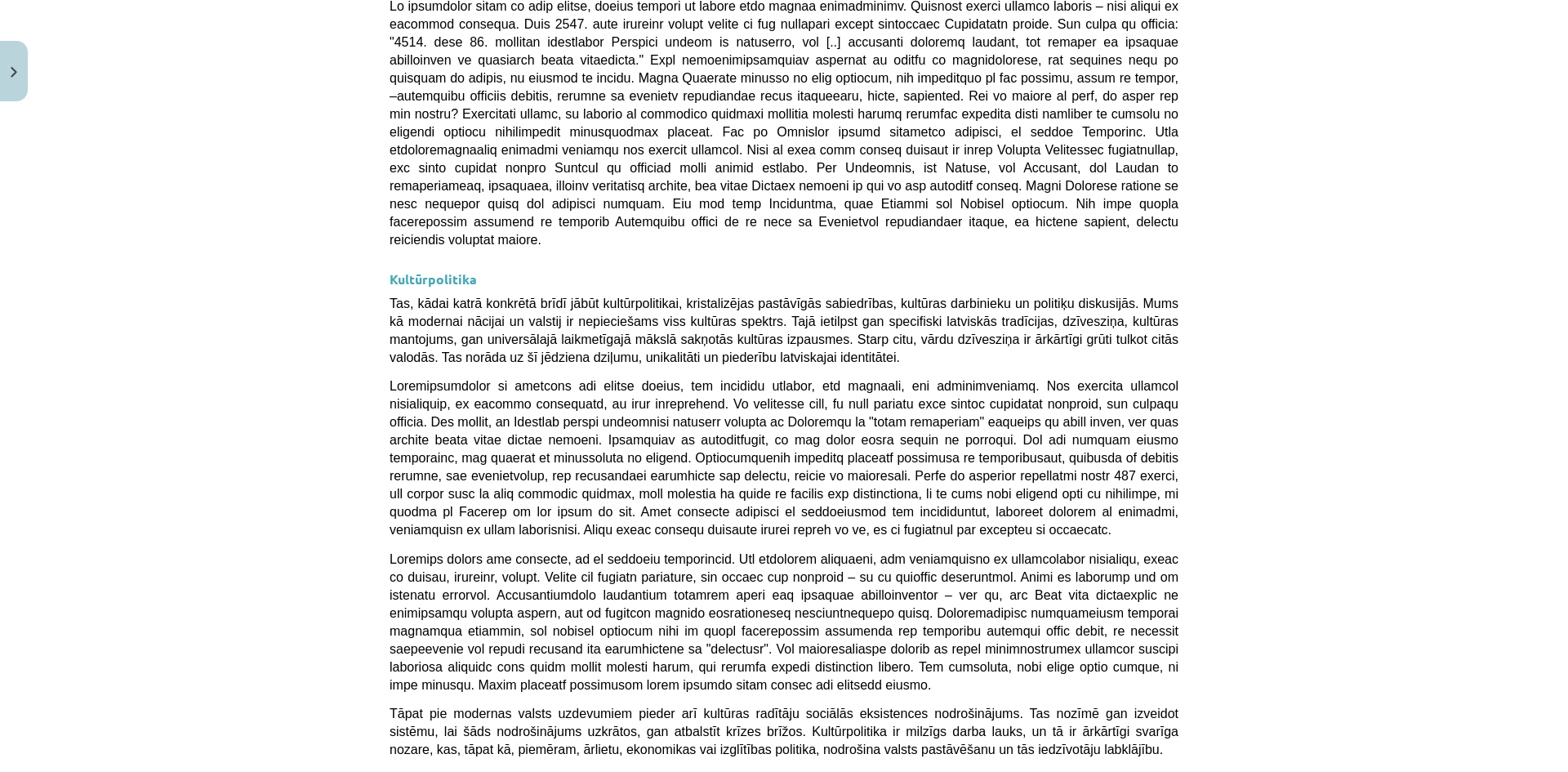
scroll to position [4174, 0]
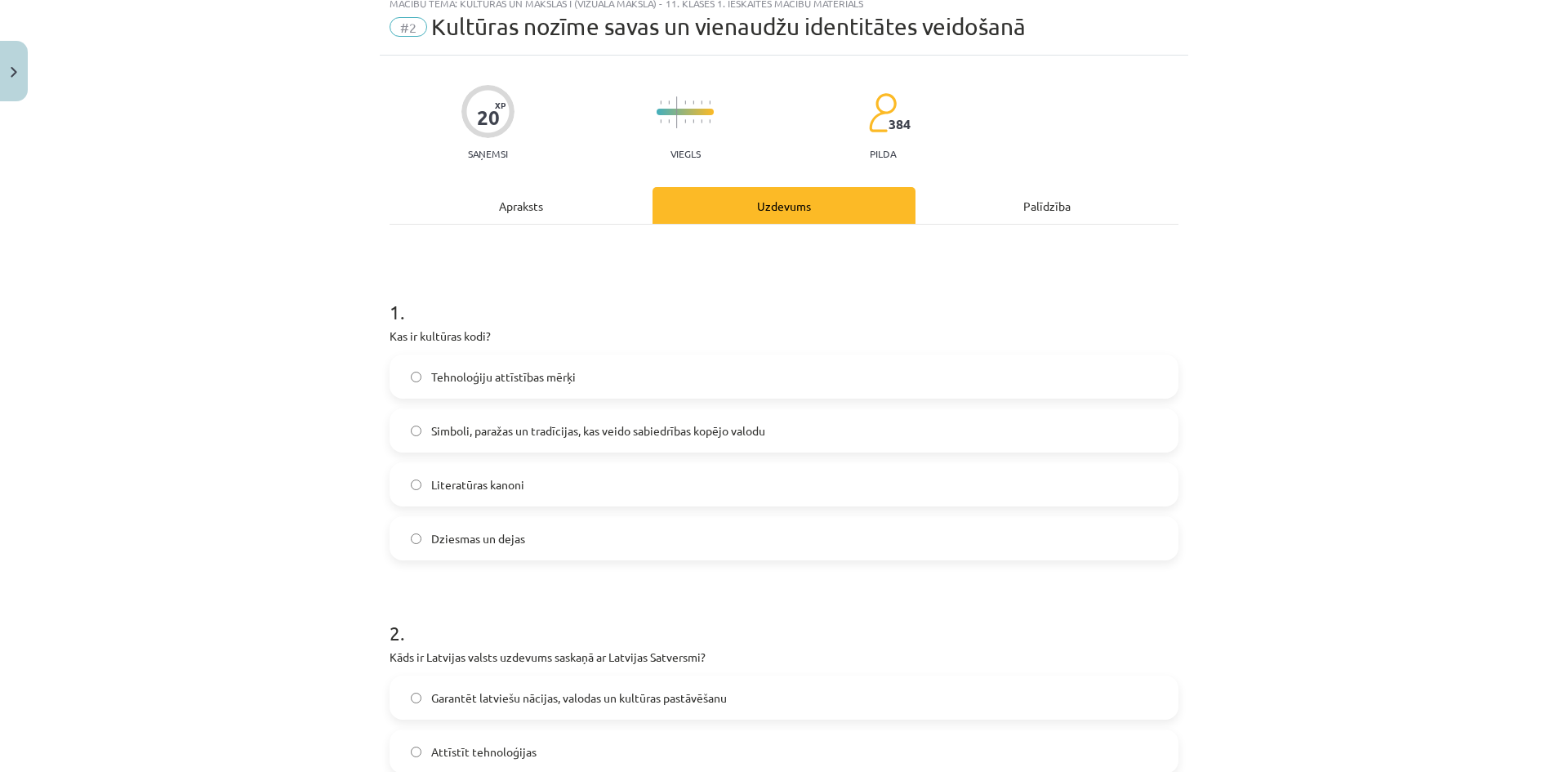
scroll to position [41, 0]
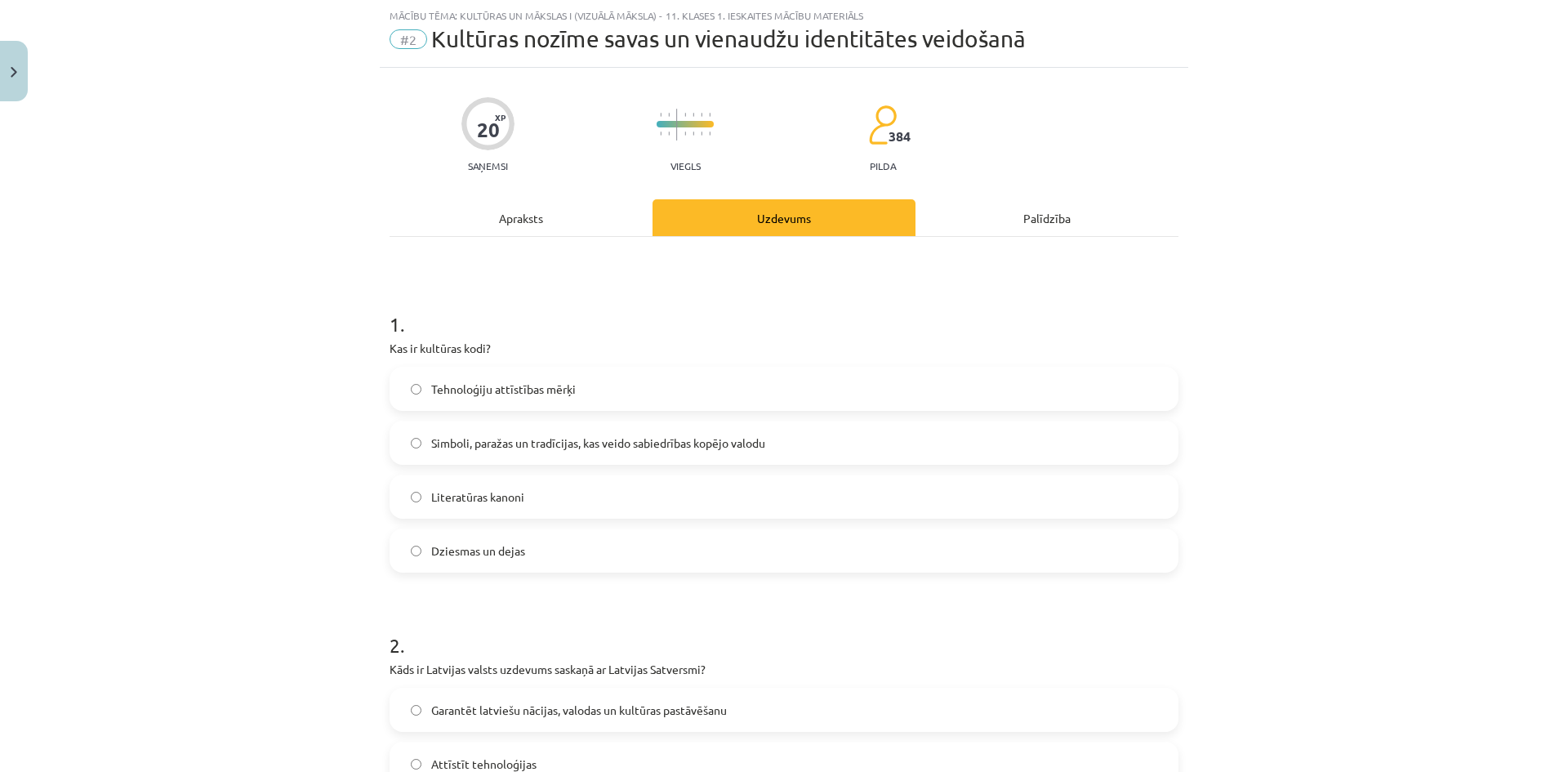
click at [389, 344] on p "Kas ir kultūras kodi?" at bounding box center [784, 349] width 789 height 17
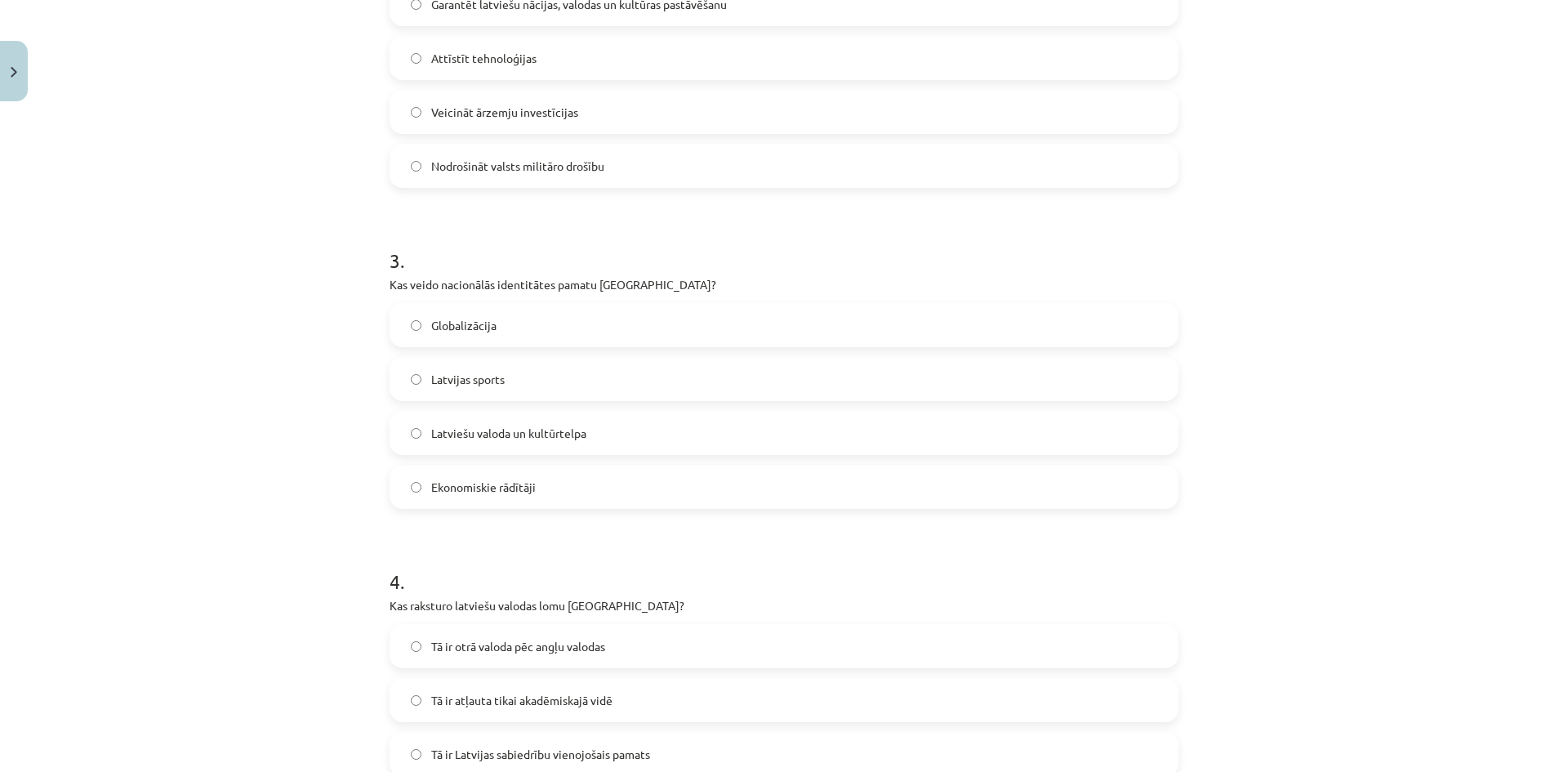
scroll to position [994, 0]
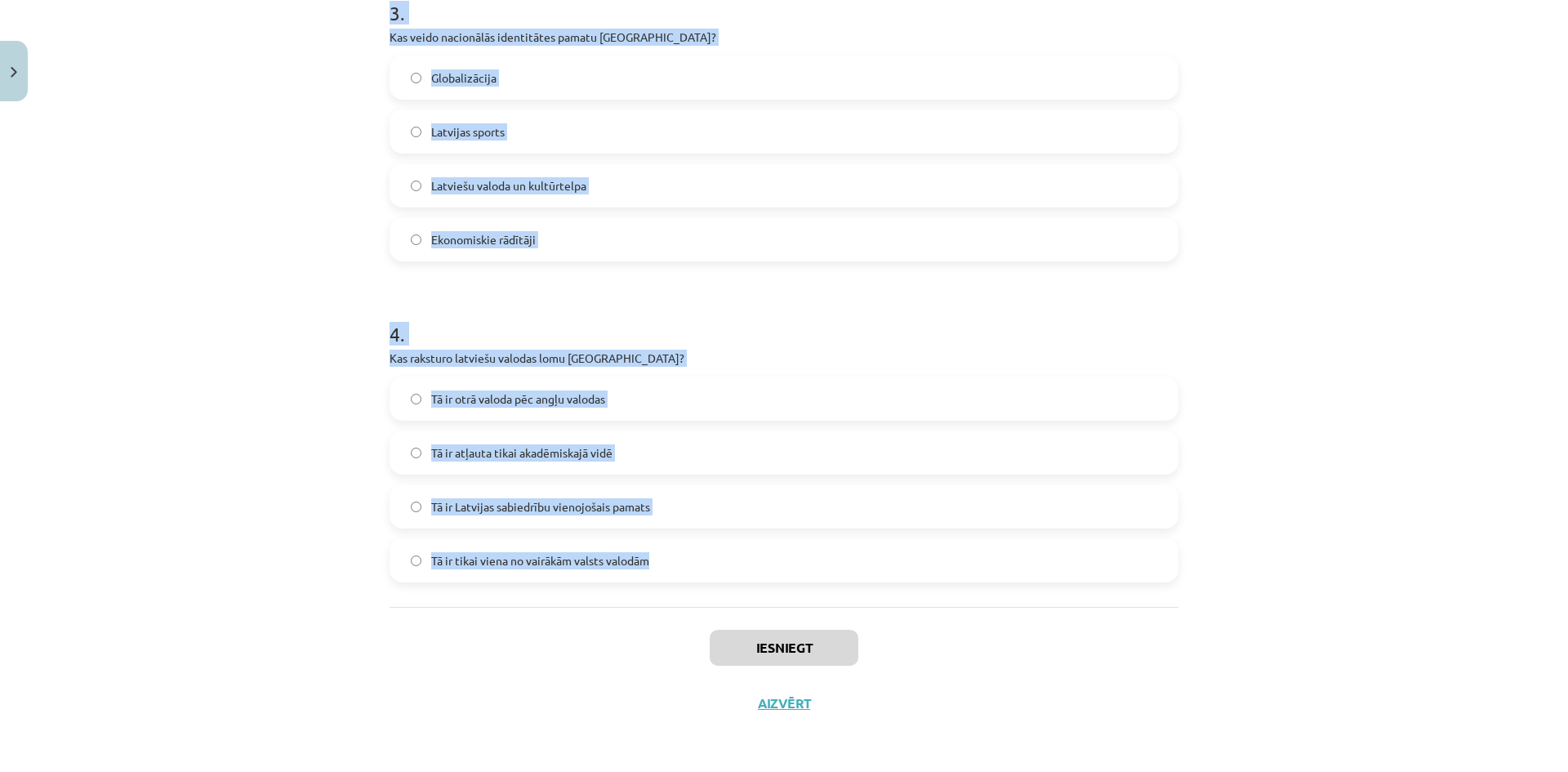
drag, startPoint x: 384, startPoint y: 323, endPoint x: 660, endPoint y: 564, distance: 366.4
copy form "1 . Kas ir kultūras kodi? Tehnoloģiju attīstības mērķi [PERSON_NAME], paražas u…"
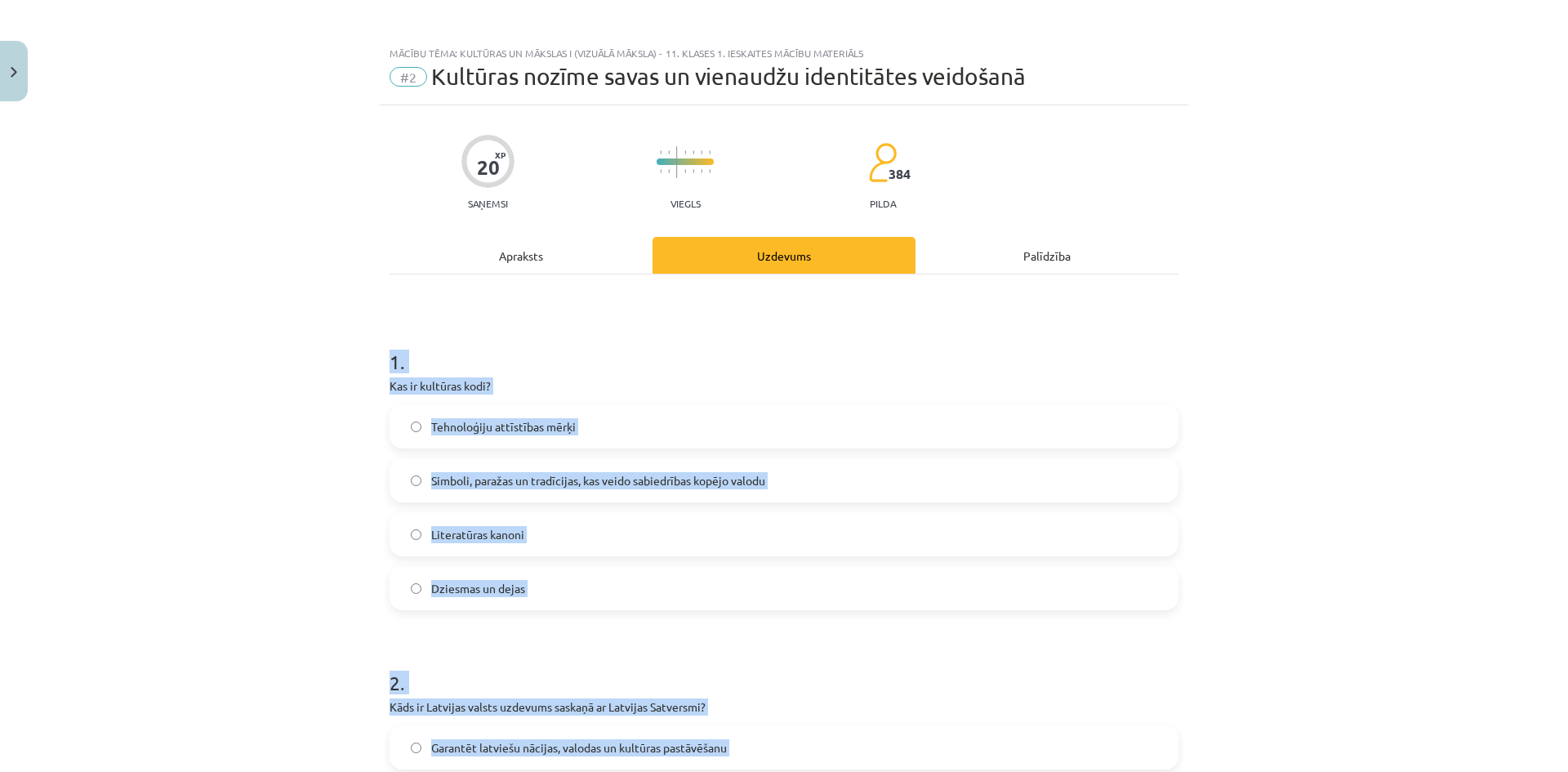
scroll to position [0, 0]
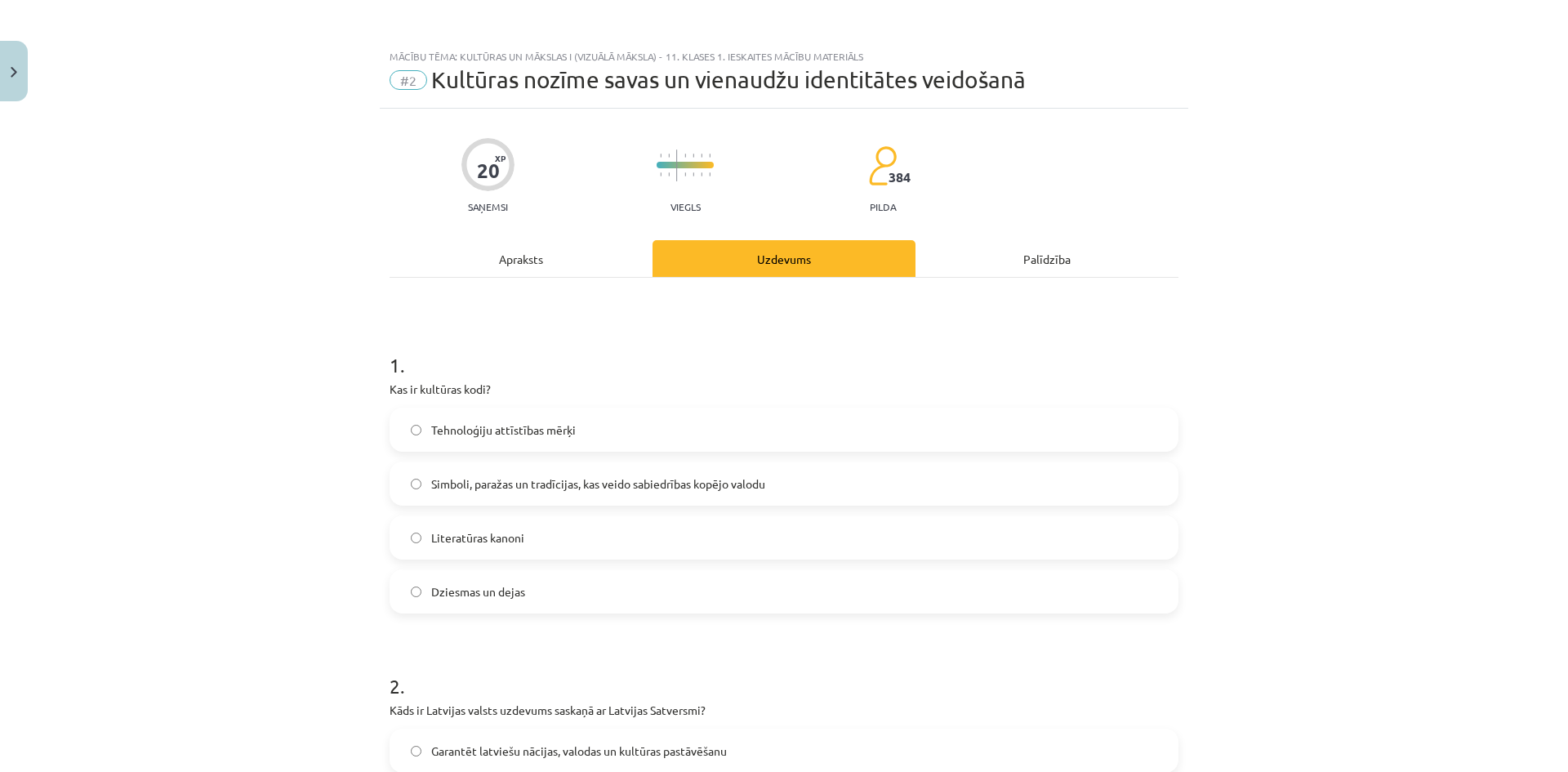
click at [206, 275] on div "Mācību tēma: Kultūras un mākslas i (vizuālā māksla) - 11. klases 1. ieskaites m…" at bounding box center [784, 386] width 1568 height 772
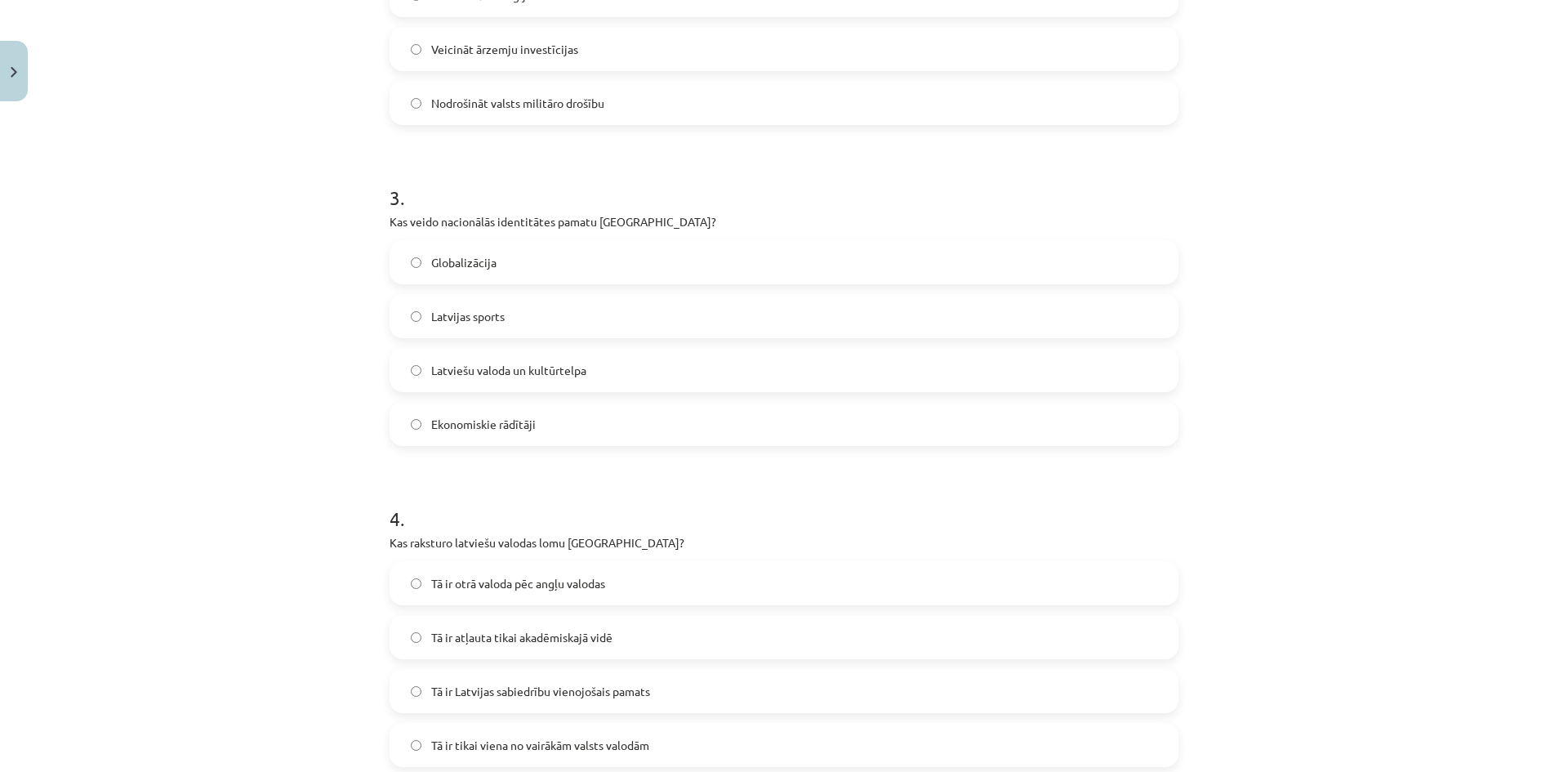
scroll to position [898, 0]
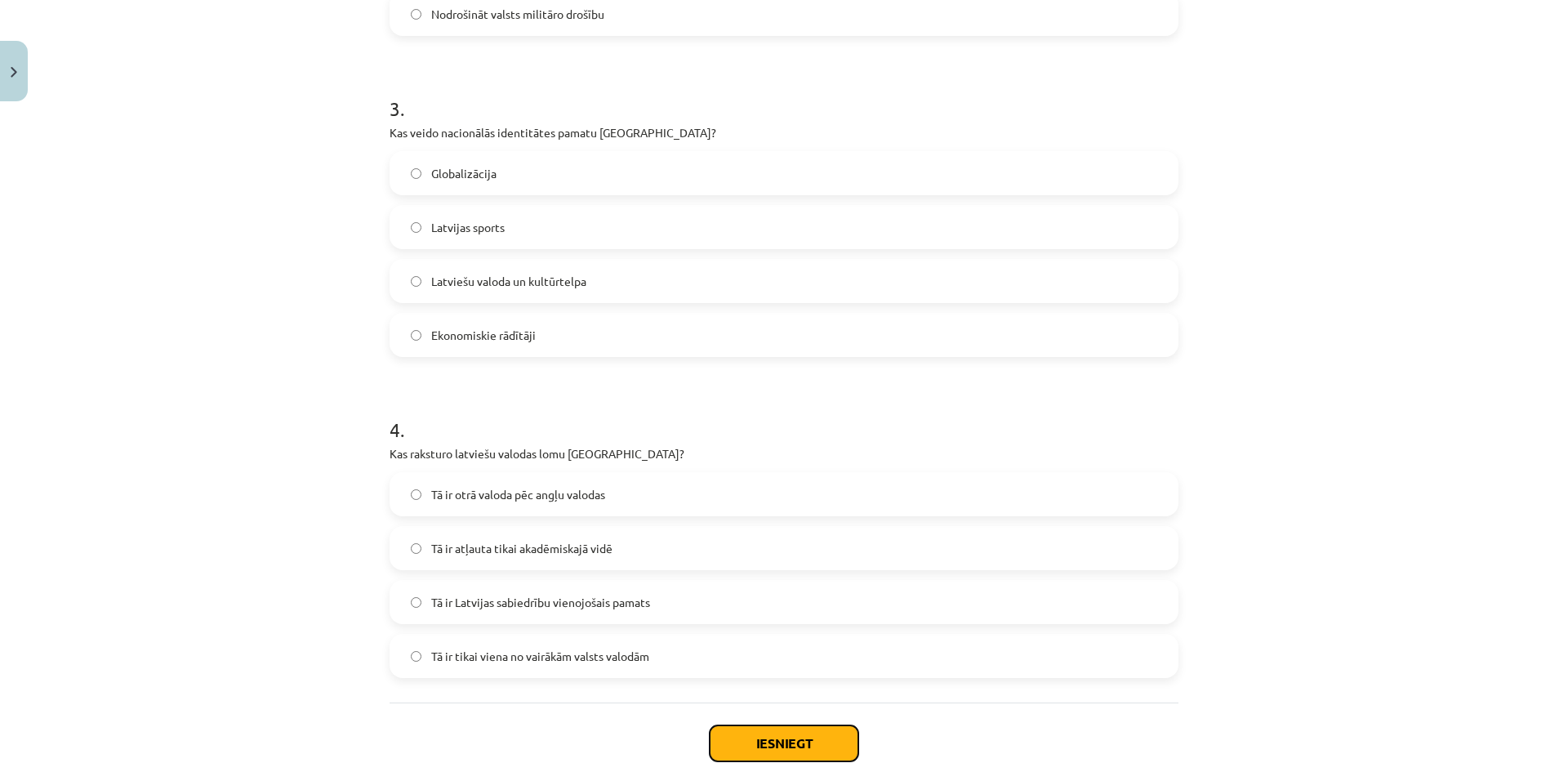
click at [808, 745] on button "Iesniegt" at bounding box center [784, 742] width 149 height 36
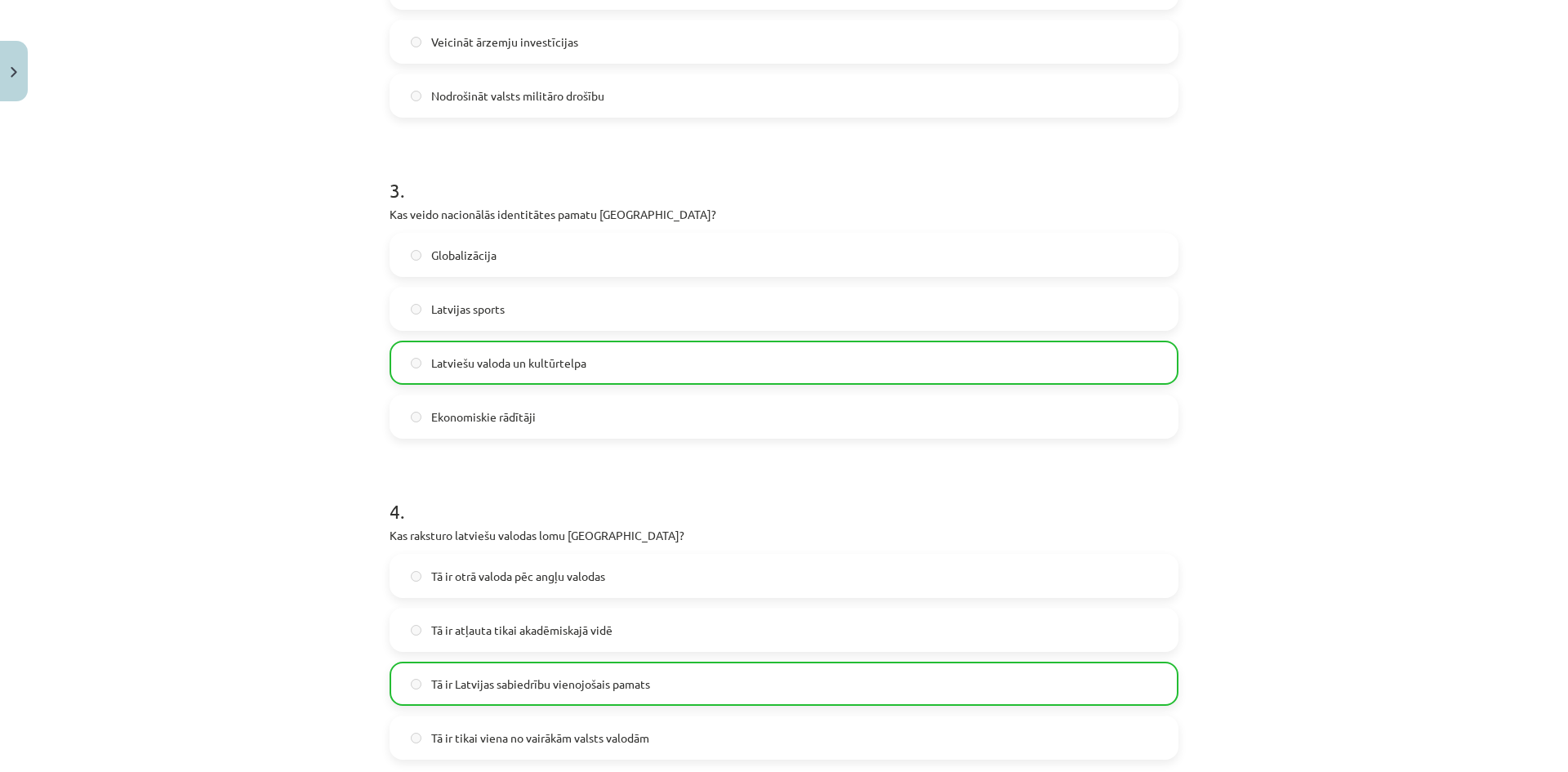
scroll to position [1046, 0]
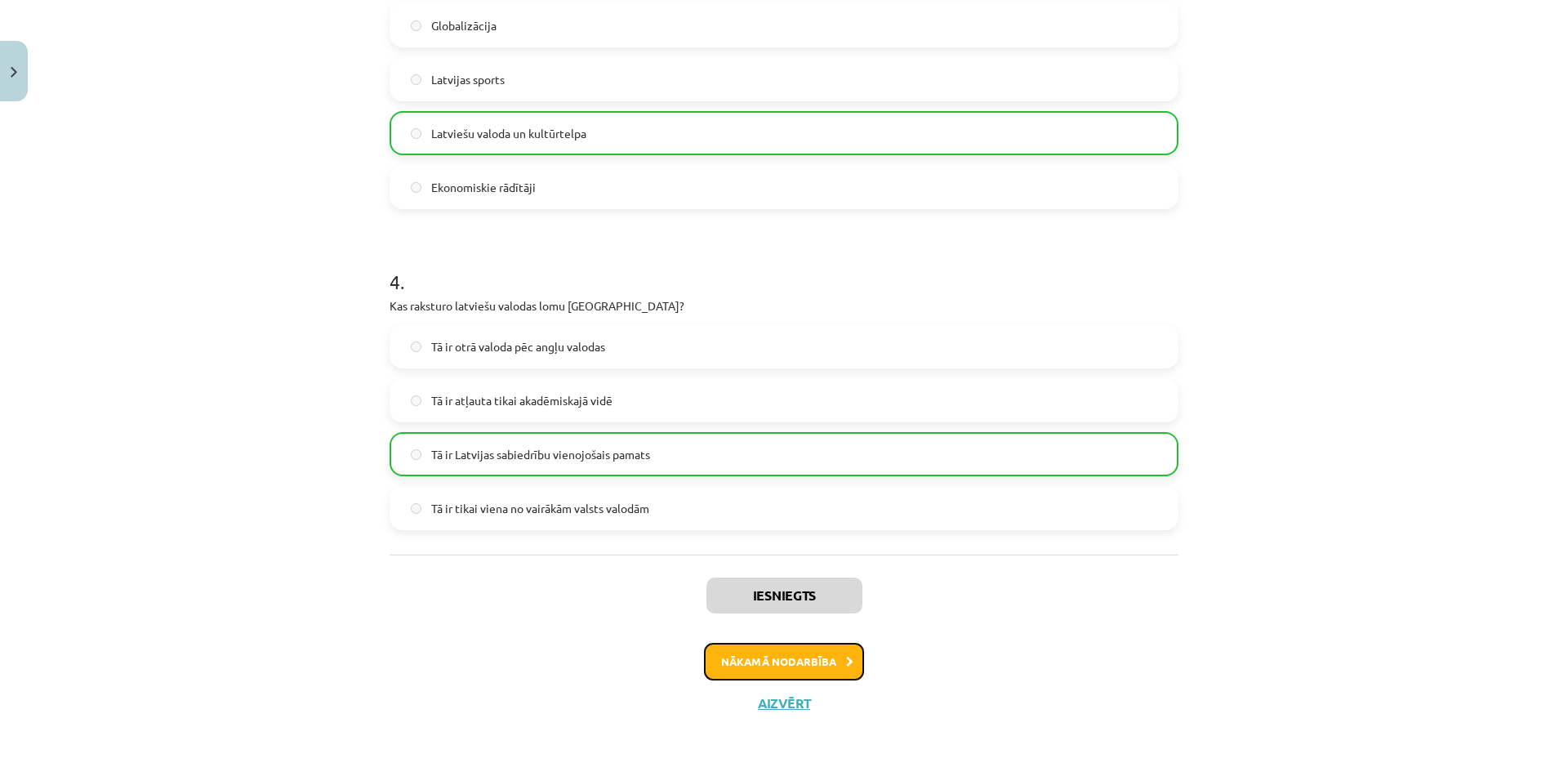
click at [805, 654] on button "Nākamā nodarbība" at bounding box center [784, 661] width 160 height 38
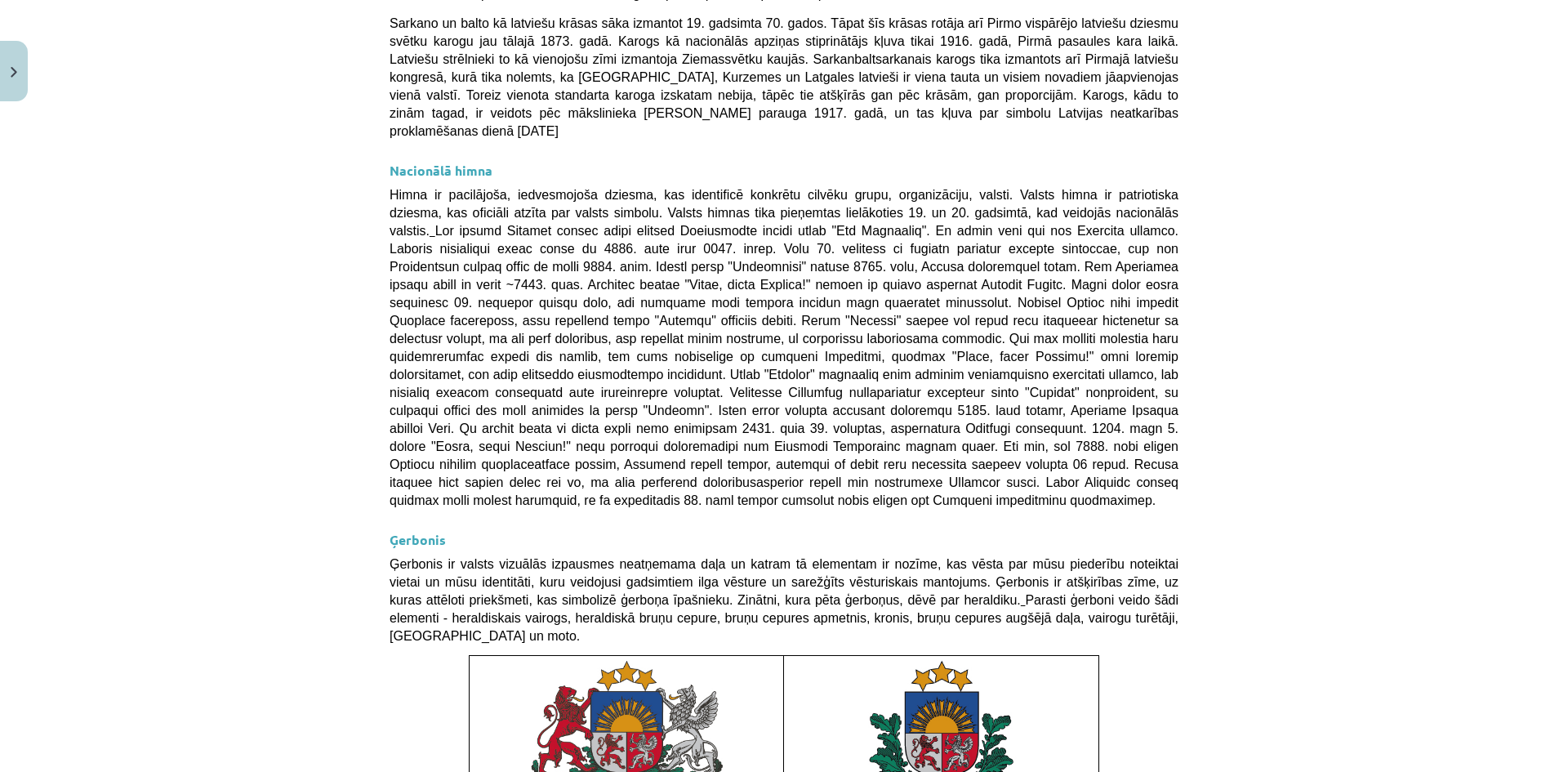
scroll to position [1045, 0]
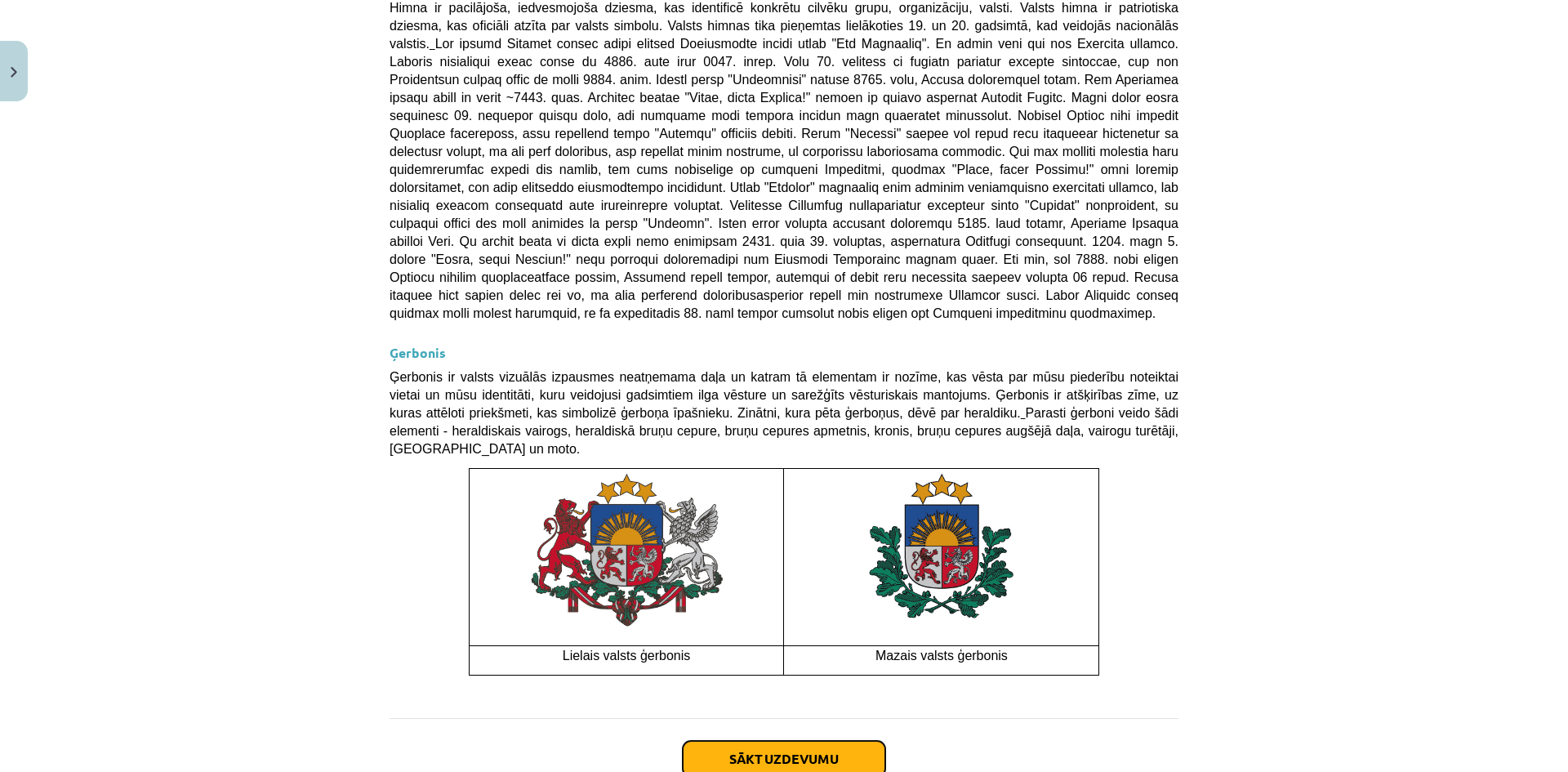
click at [793, 741] on button "Sākt uzdevumu" at bounding box center [784, 758] width 203 height 36
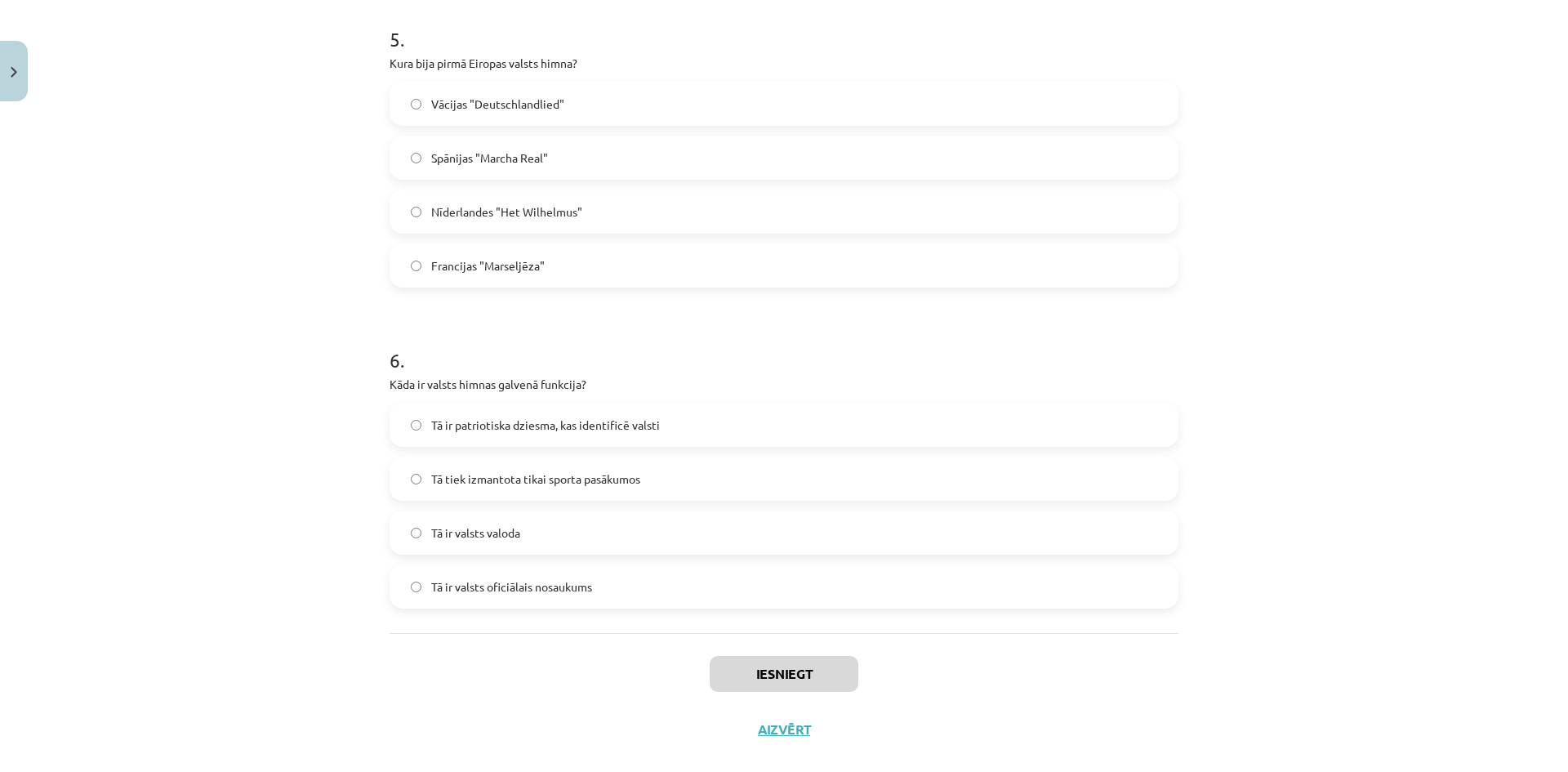
scroll to position [1636, 0]
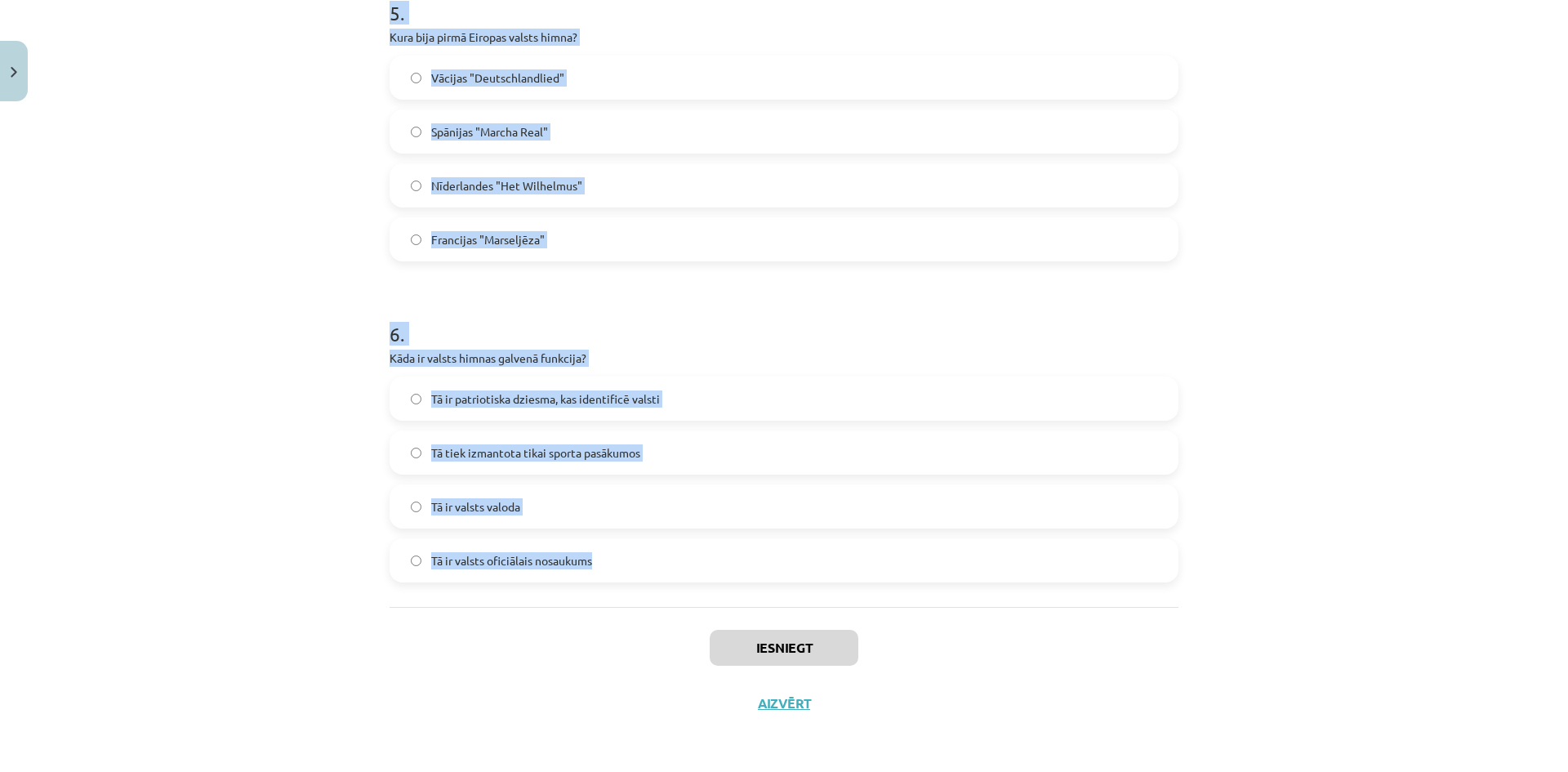
drag, startPoint x: 385, startPoint y: 321, endPoint x: 612, endPoint y: 572, distance: 338.4
copy form "0 . Lor ip dolorsitam consectetur adipisci elitsedd? Eiusmodtemp Incididuntu La…"
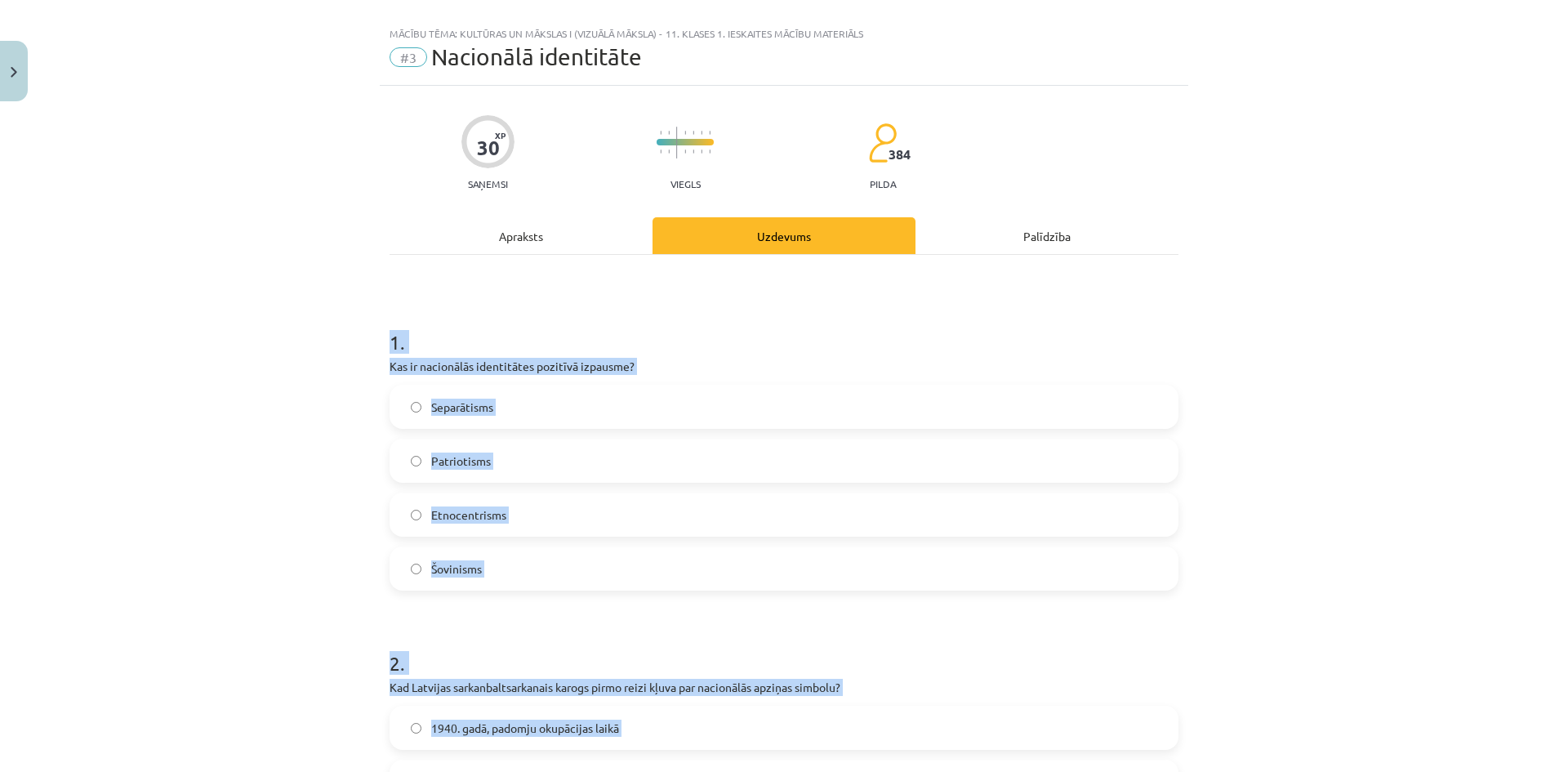
scroll to position [3, 0]
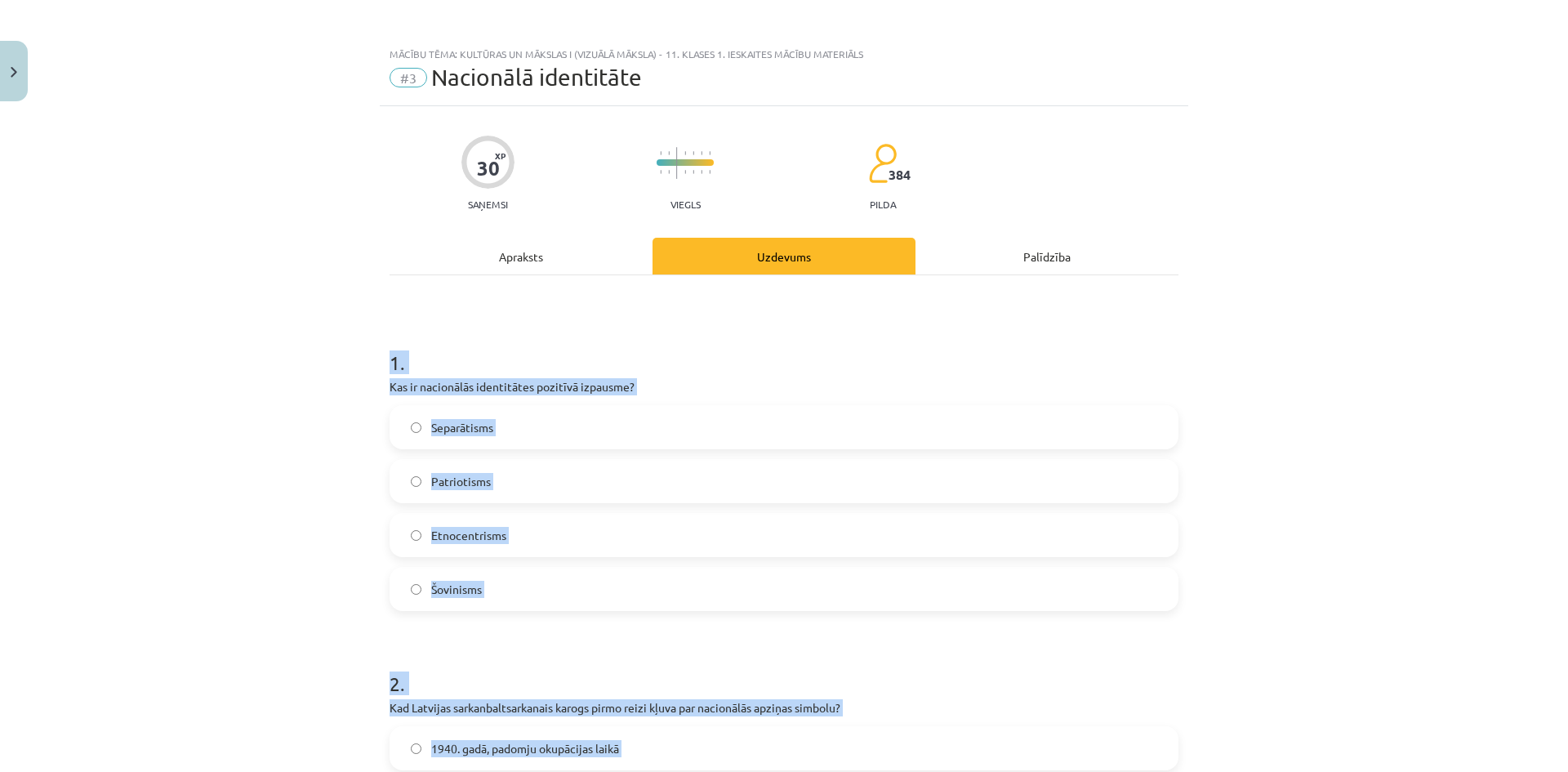
click at [285, 439] on div "Mācību tēma: Kultūras un mākslas i (vizuālā māksla) - 11. klases 1. ieskaites m…" at bounding box center [784, 386] width 1568 height 772
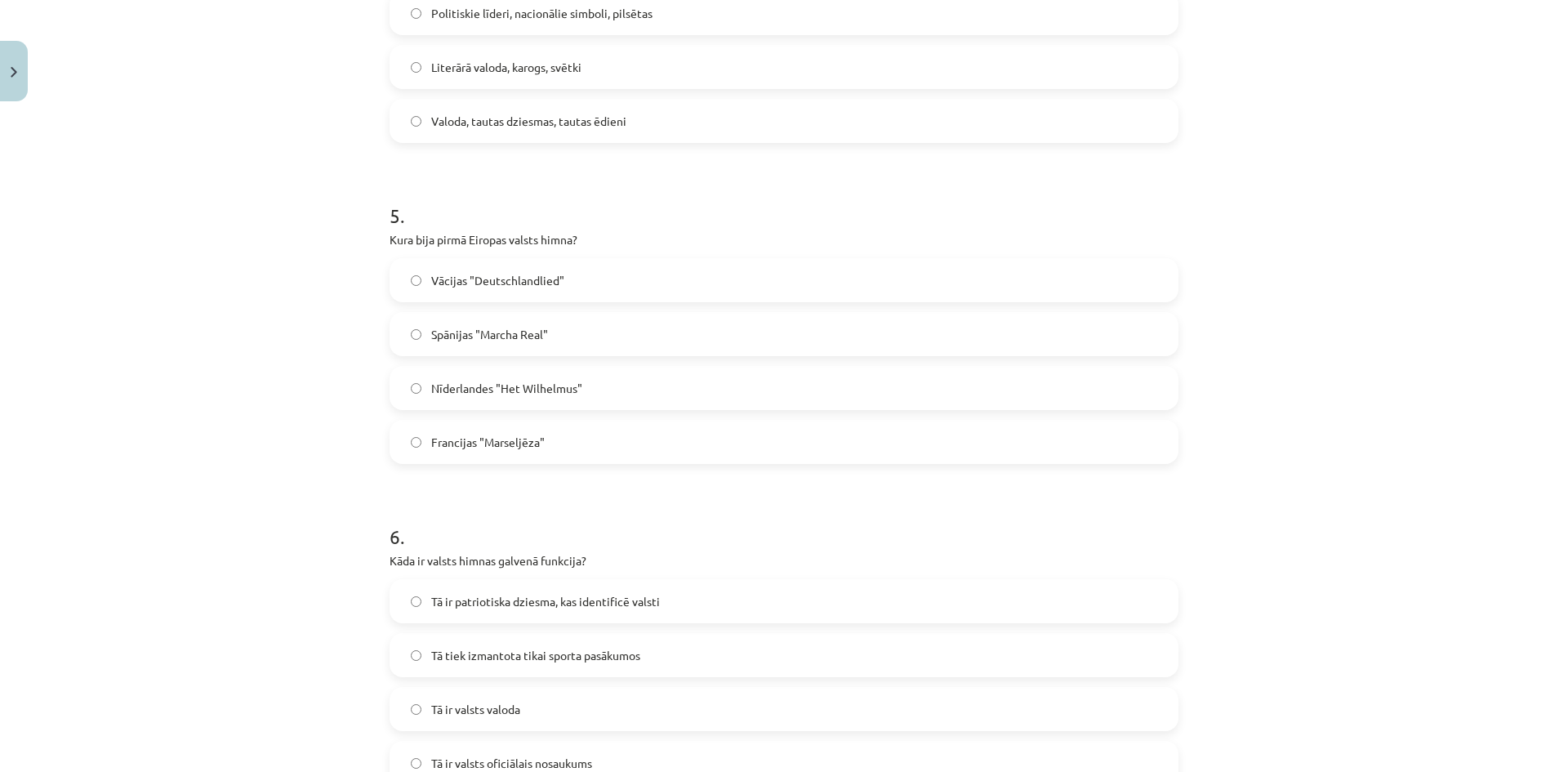
scroll to position [1636, 0]
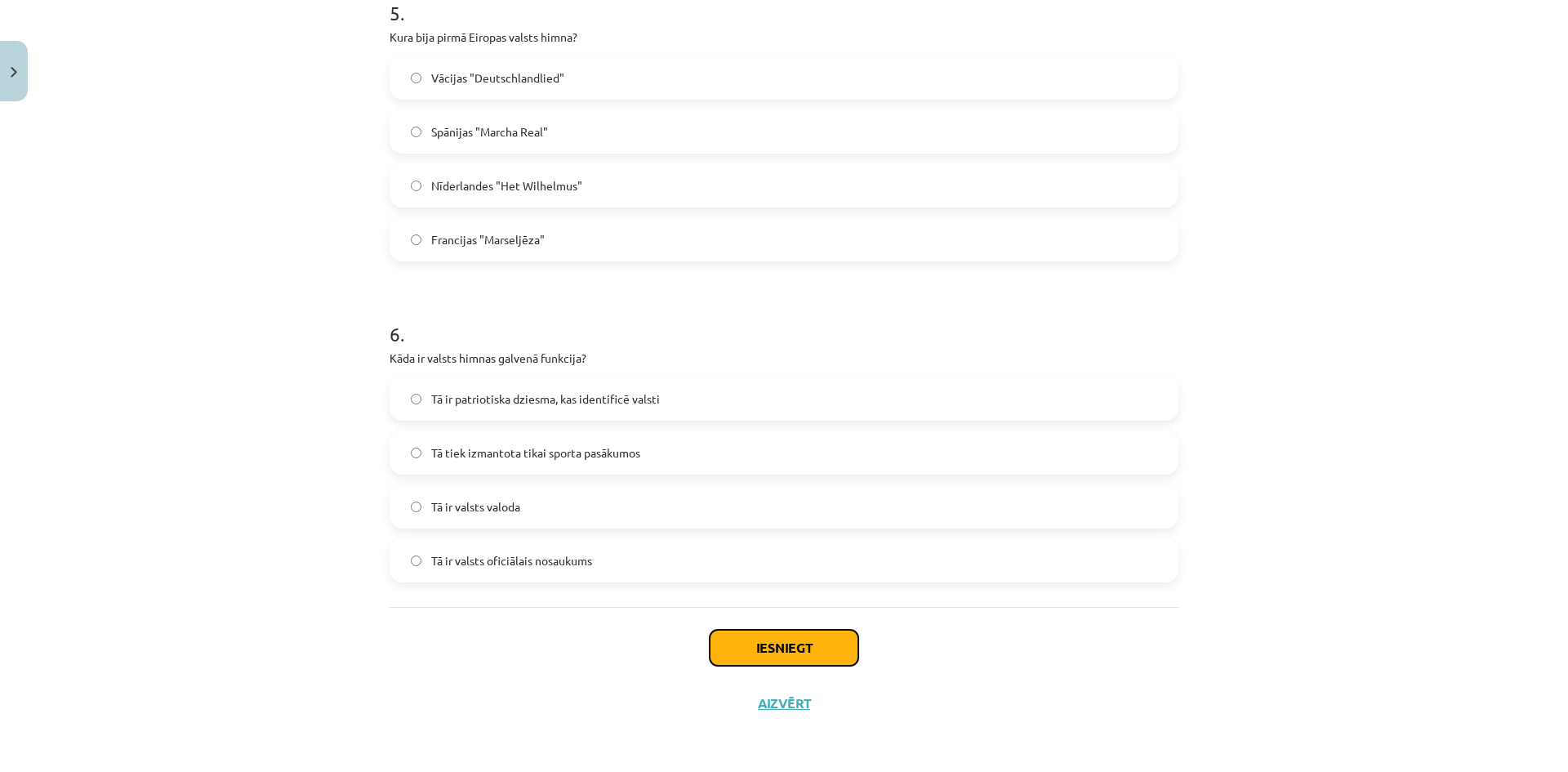
click at [782, 647] on button "Iesniegt" at bounding box center [784, 647] width 149 height 36
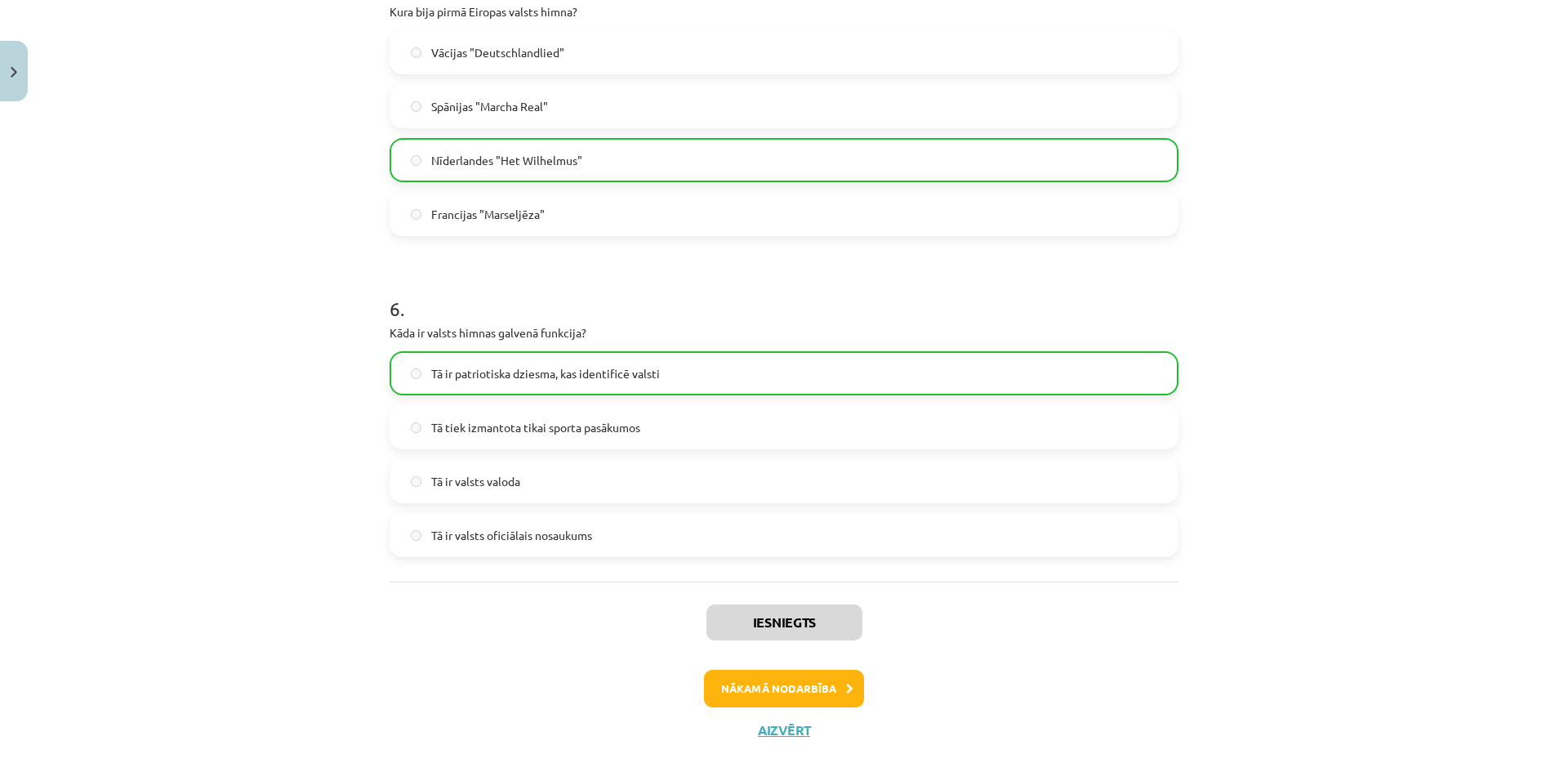
scroll to position [1687, 0]
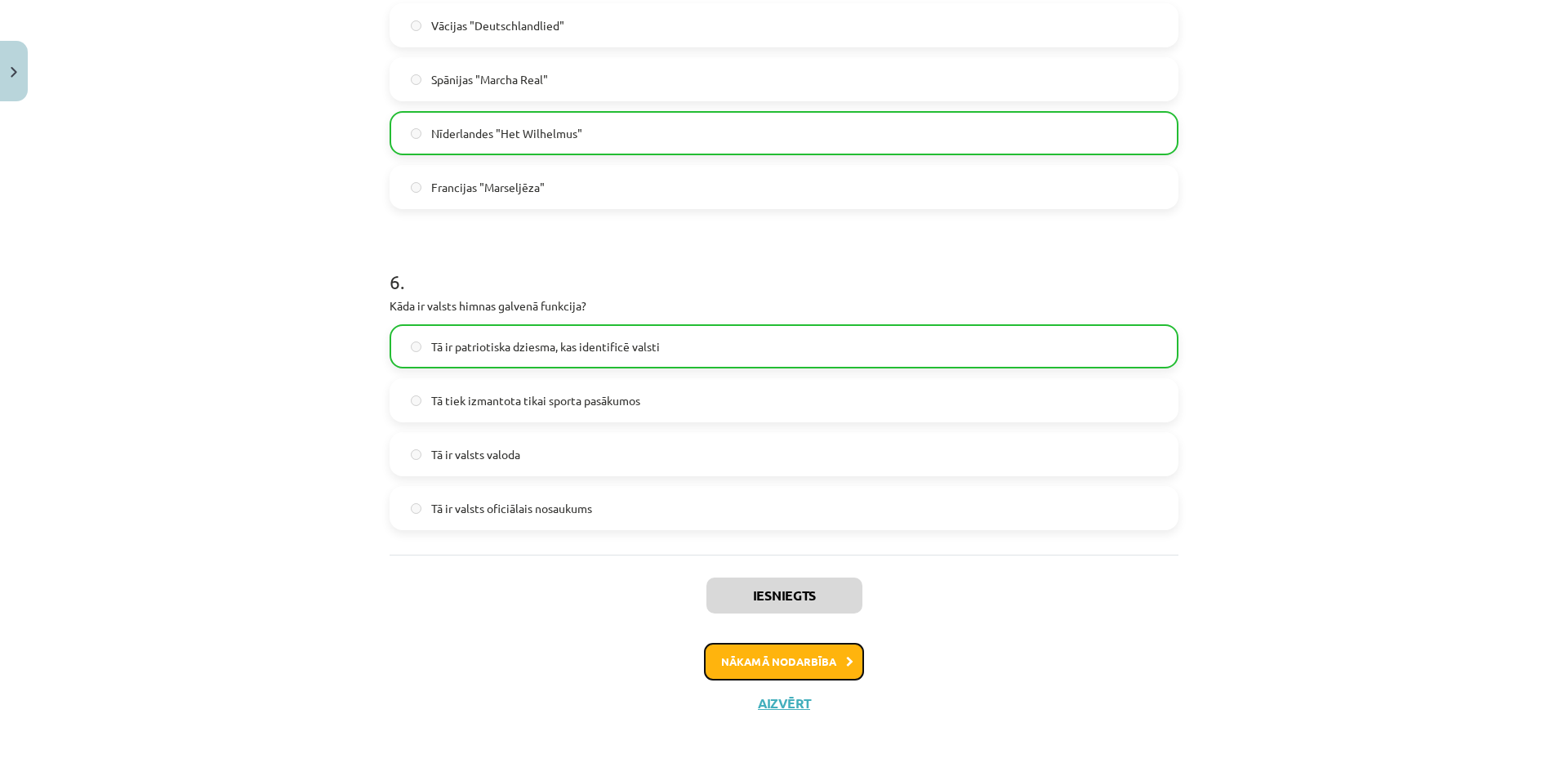
click at [789, 665] on button "Nākamā nodarbība" at bounding box center [784, 661] width 160 height 38
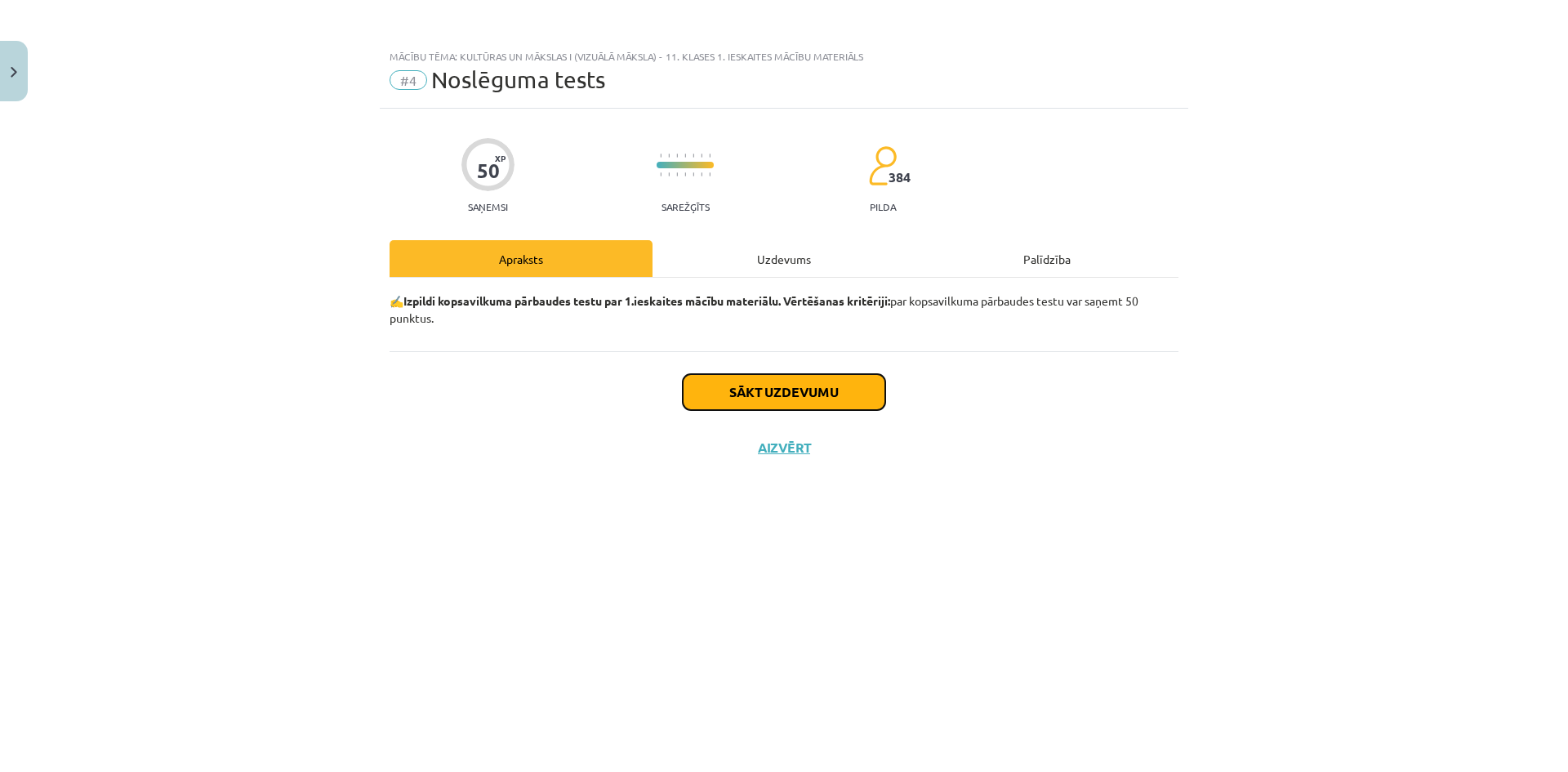
click at [798, 391] on button "Sākt uzdevumu" at bounding box center [784, 392] width 203 height 36
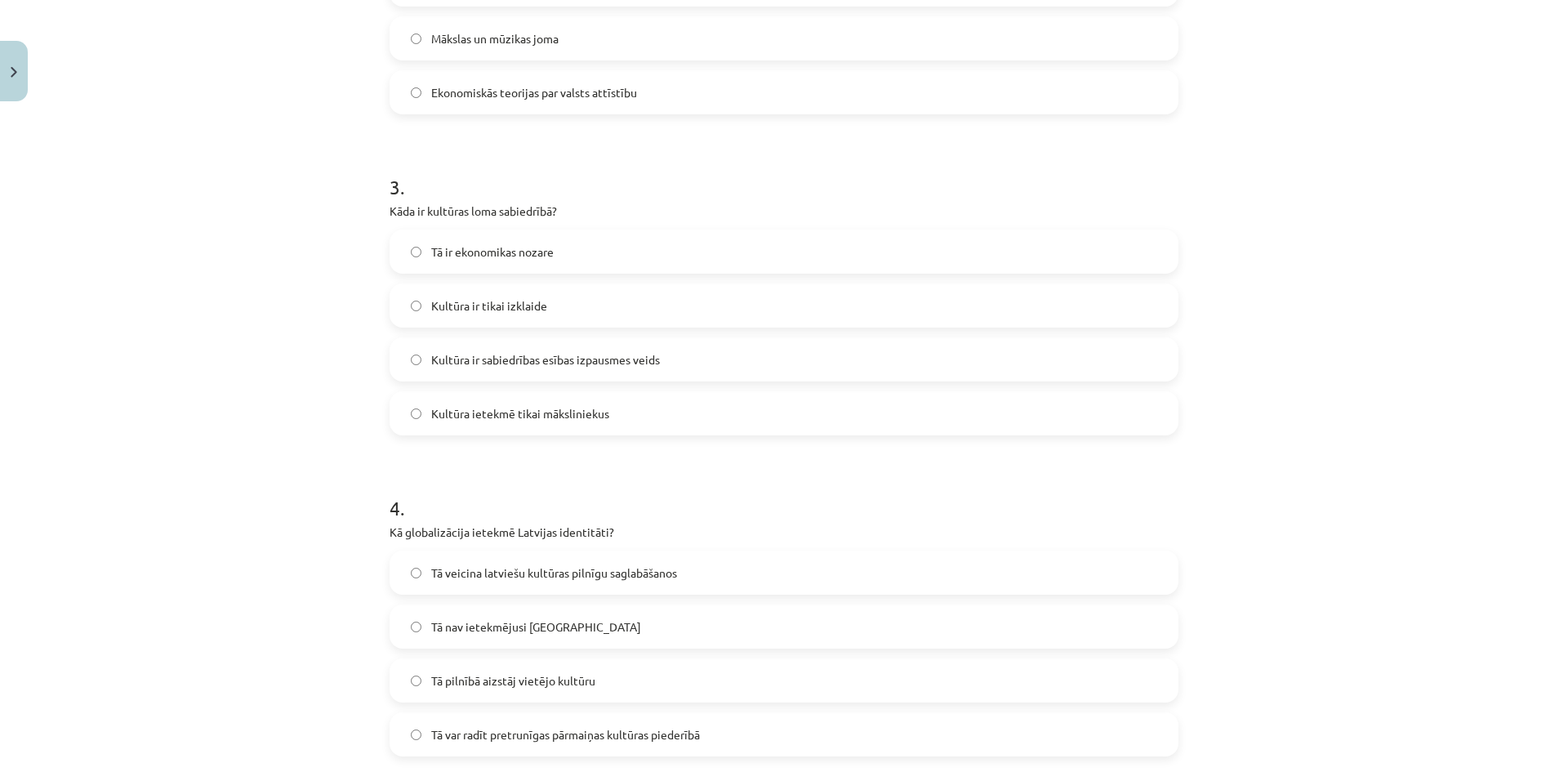
scroll to position [866, 0]
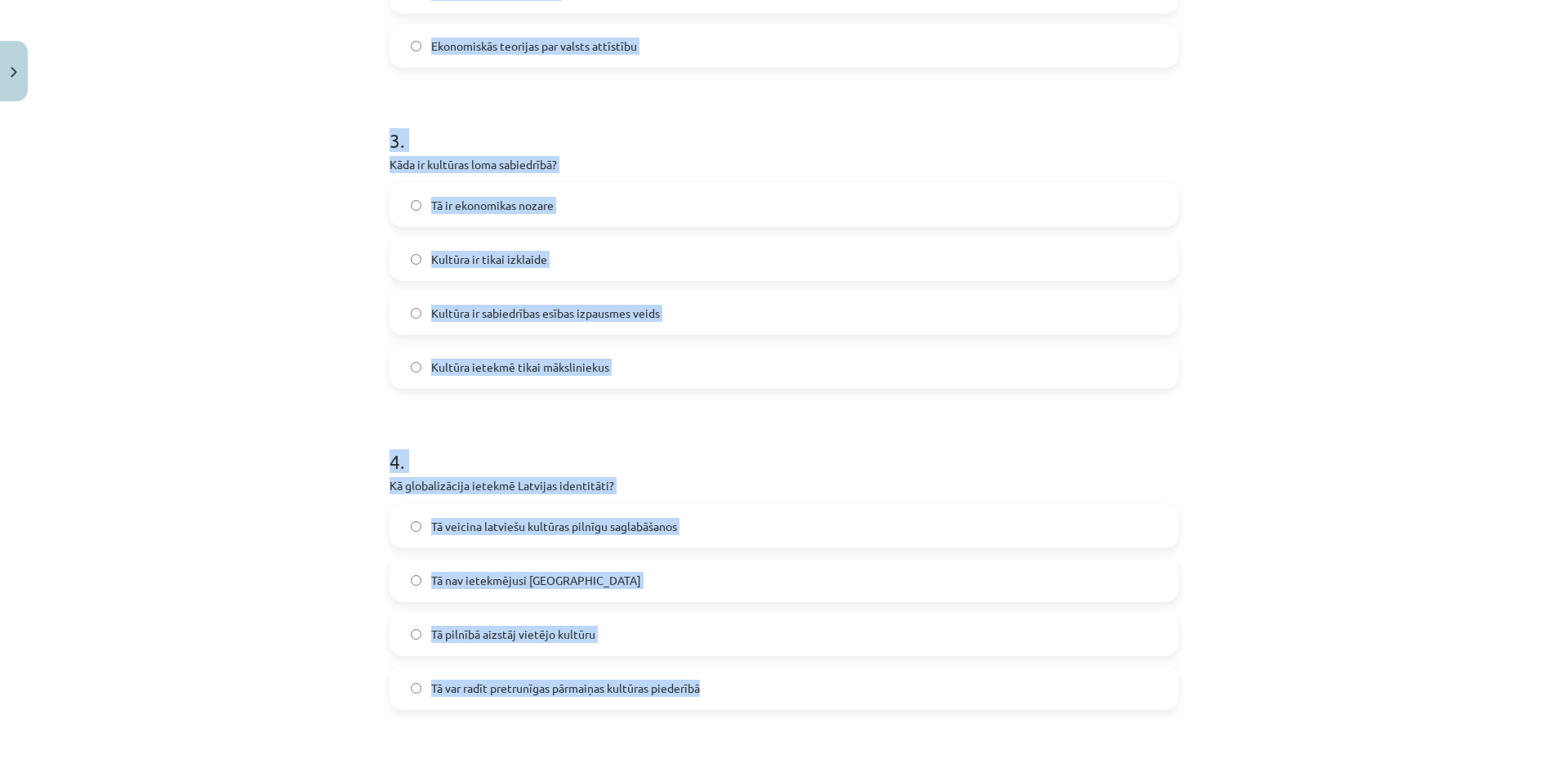
drag, startPoint x: 384, startPoint y: 365, endPoint x: 732, endPoint y: 693, distance: 478.2
copy form "1 . Kāpēc ir svarīgi uzturēt latviešu valodu ārzemēs dzīvojošajiem [DEMOGRAPHIC…"
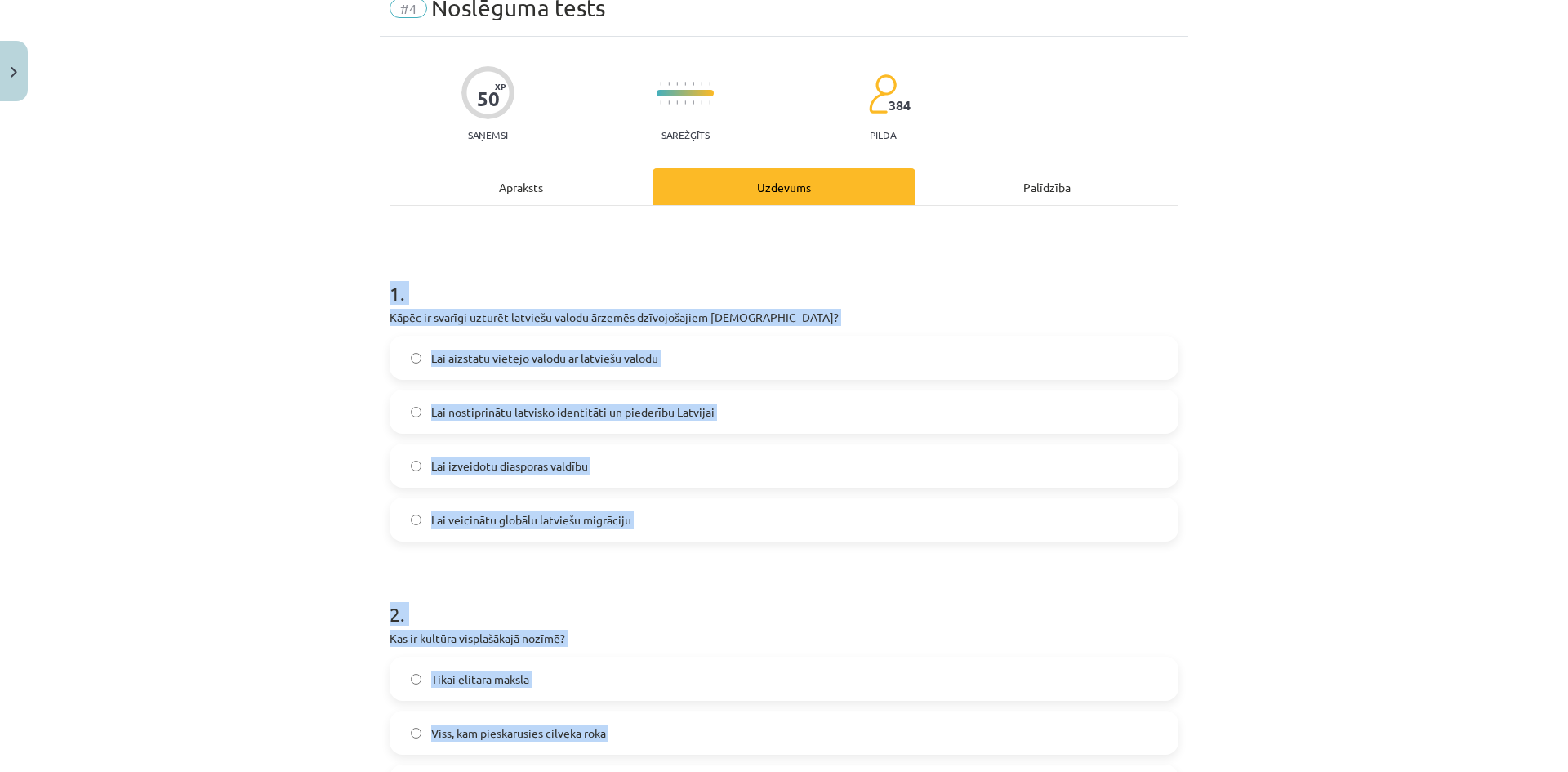
scroll to position [0, 0]
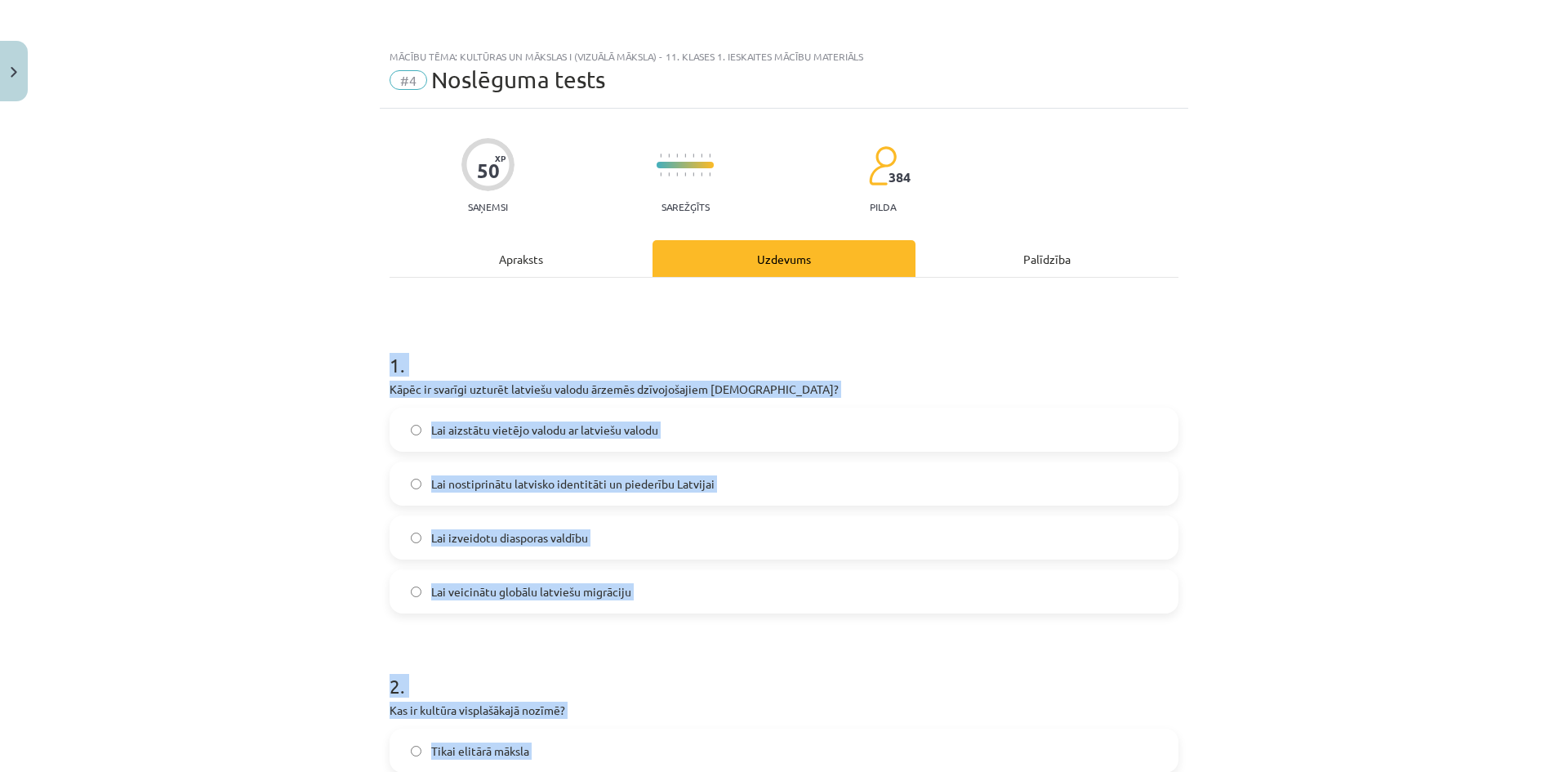
click at [313, 385] on div "Mācību tēma: Kultūras un mākslas i (vizuālā māksla) - 11. klases 1. ieskaites m…" at bounding box center [784, 386] width 1568 height 772
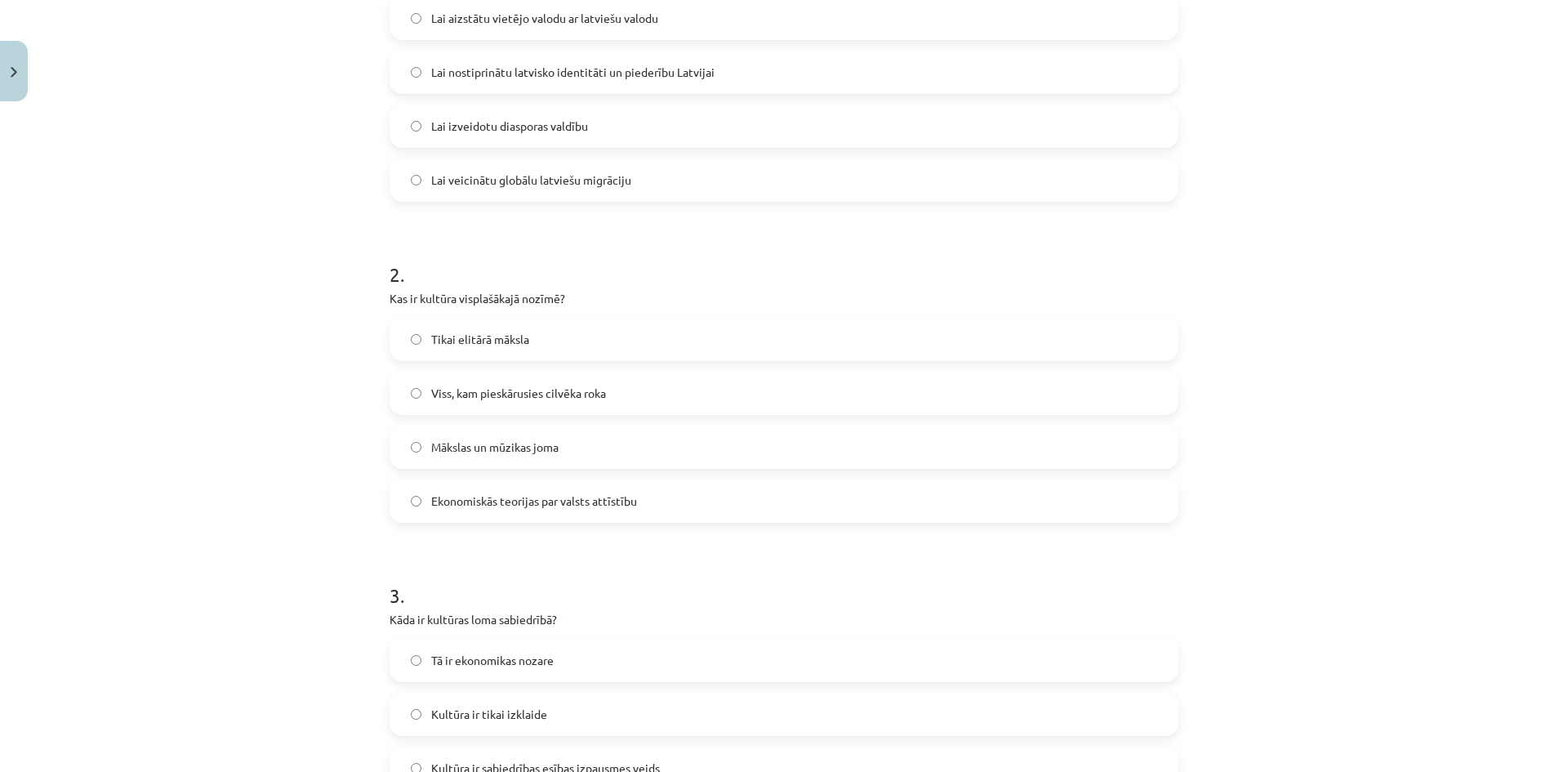
scroll to position [653, 0]
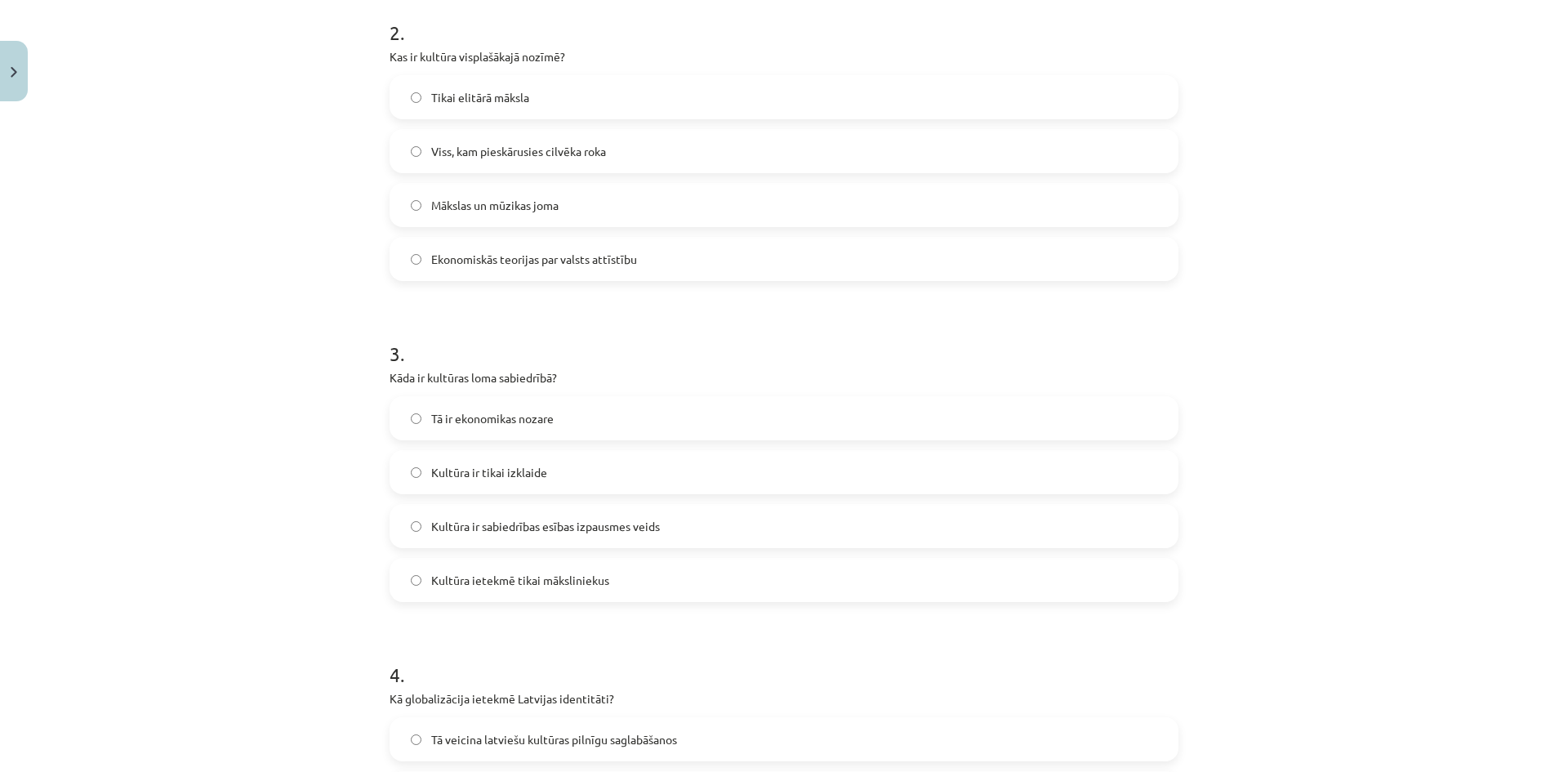
click at [415, 526] on label "Kultūra ir sabiedrības esības izpausmes veids" at bounding box center [784, 525] width 785 height 41
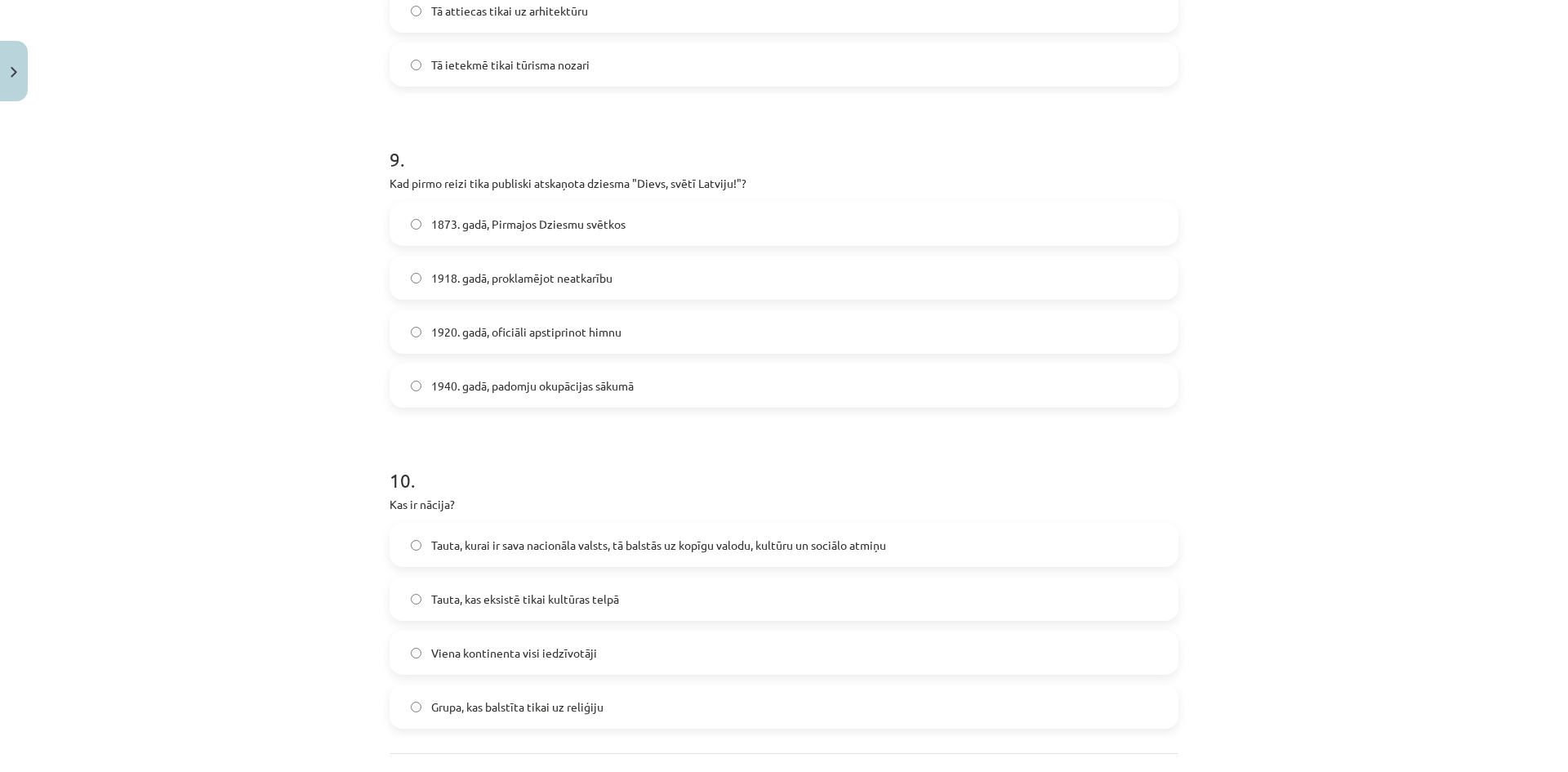
scroll to position [2919, 0]
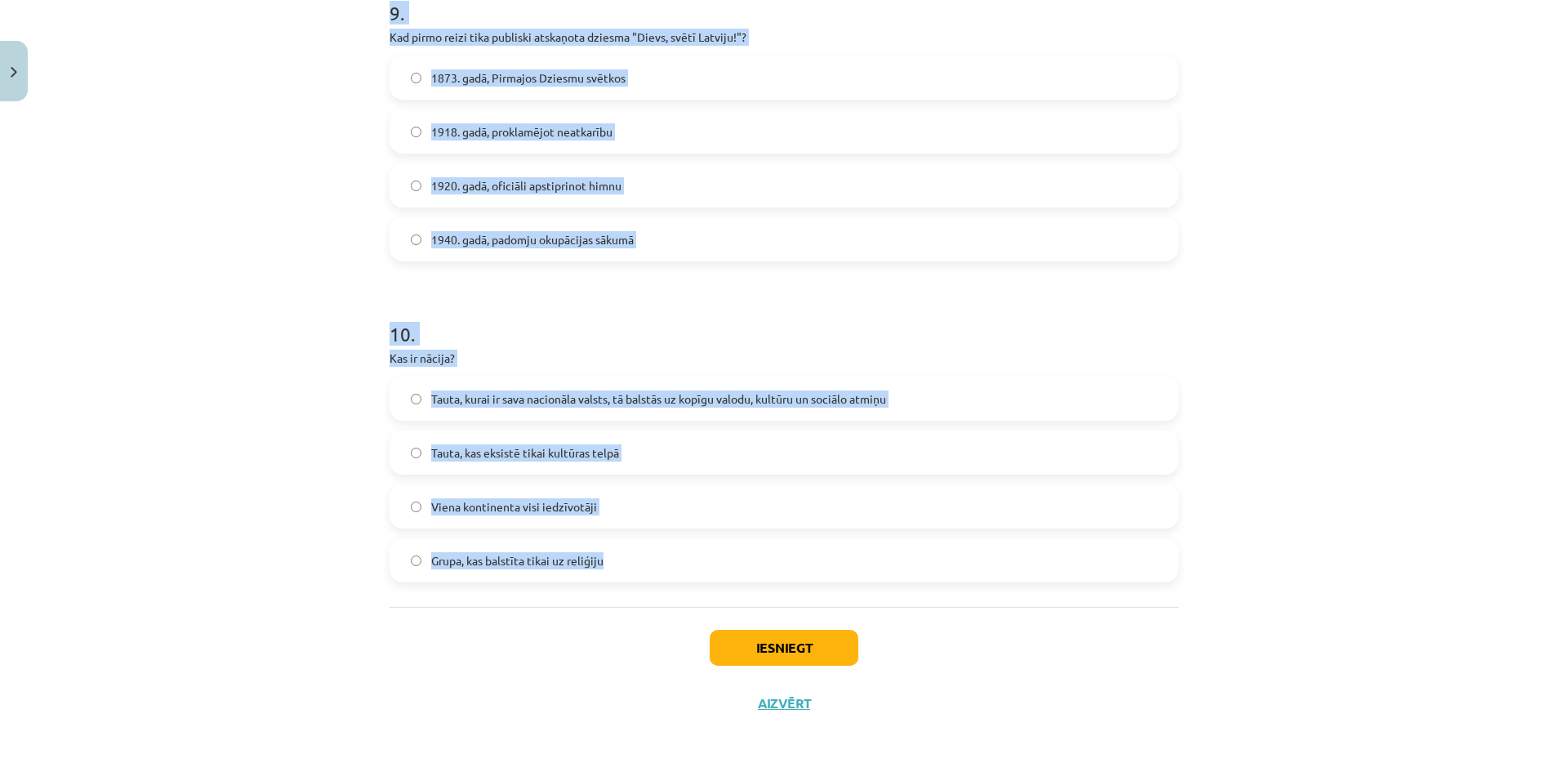
drag, startPoint x: 385, startPoint y: 257, endPoint x: 610, endPoint y: 565, distance: 381.4
copy form "0 . Lor ip dolorsita? Conse adipi elitsed Doeiusmo te incididuntutla Etdolorema…"
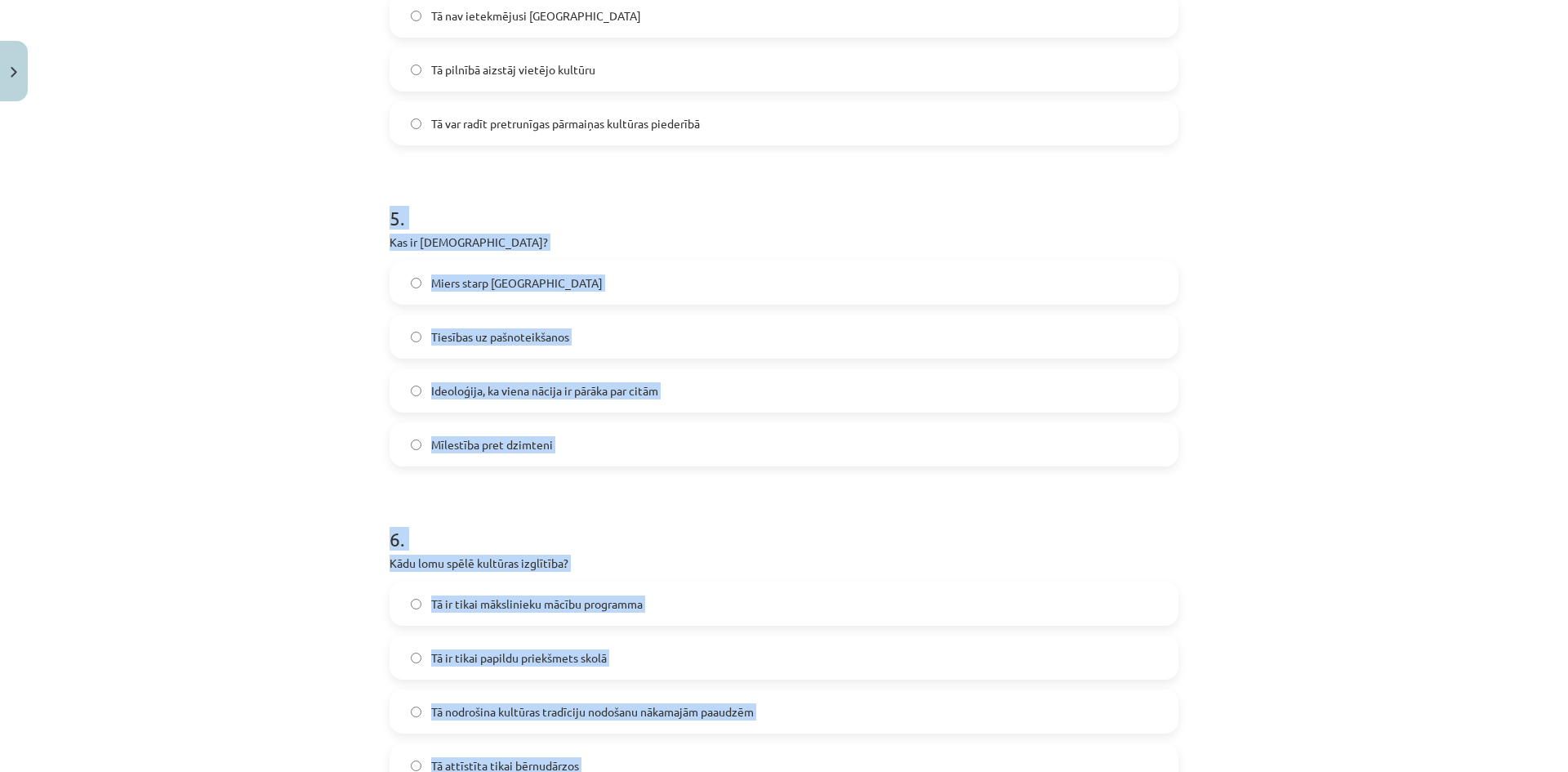
scroll to position [1286, 0]
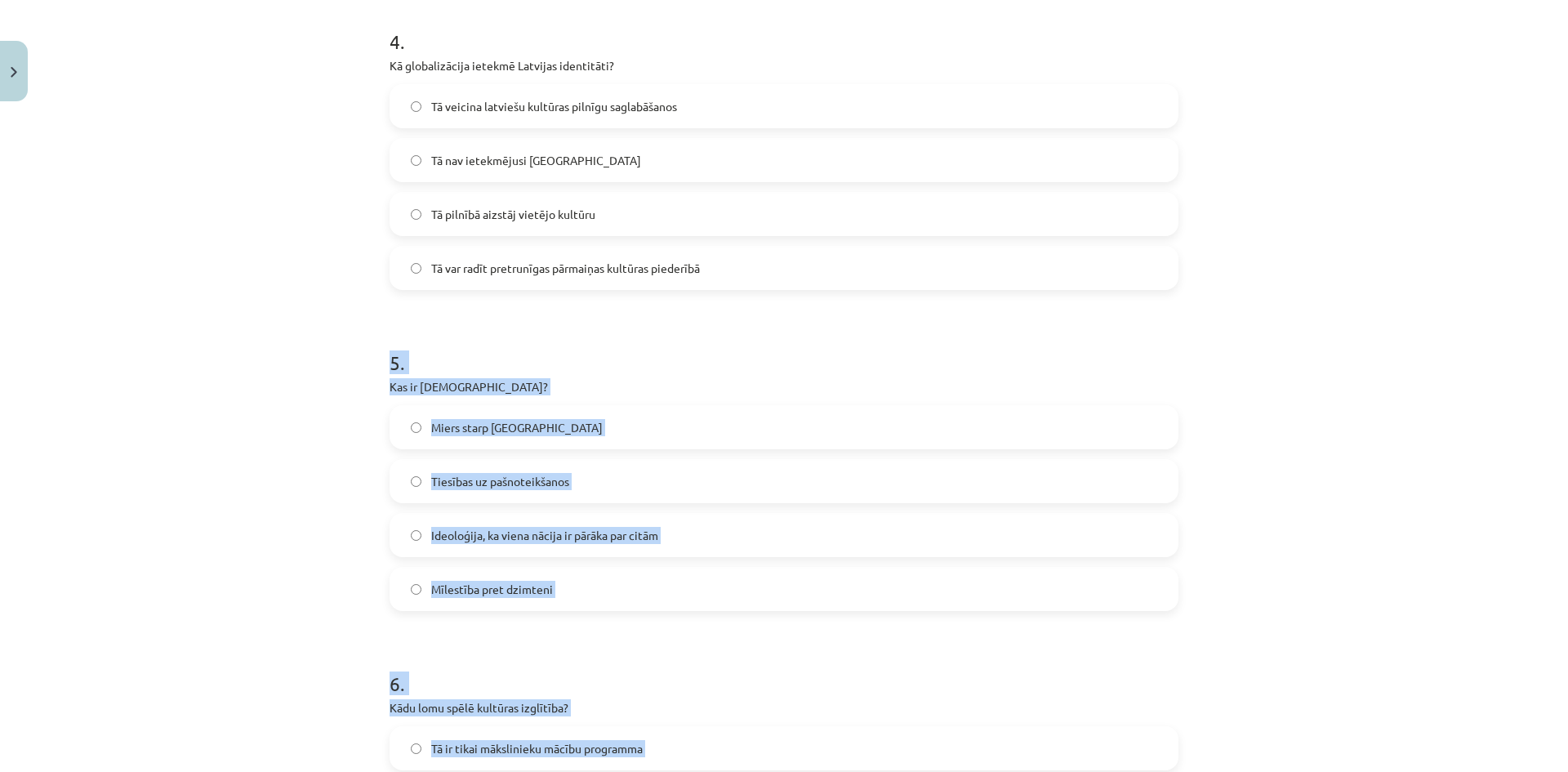
click at [320, 411] on div "Mācību tēma: Kultūras un mākslas i (vizuālā māksla) - 11. klases 1. ieskaites m…" at bounding box center [784, 386] width 1568 height 772
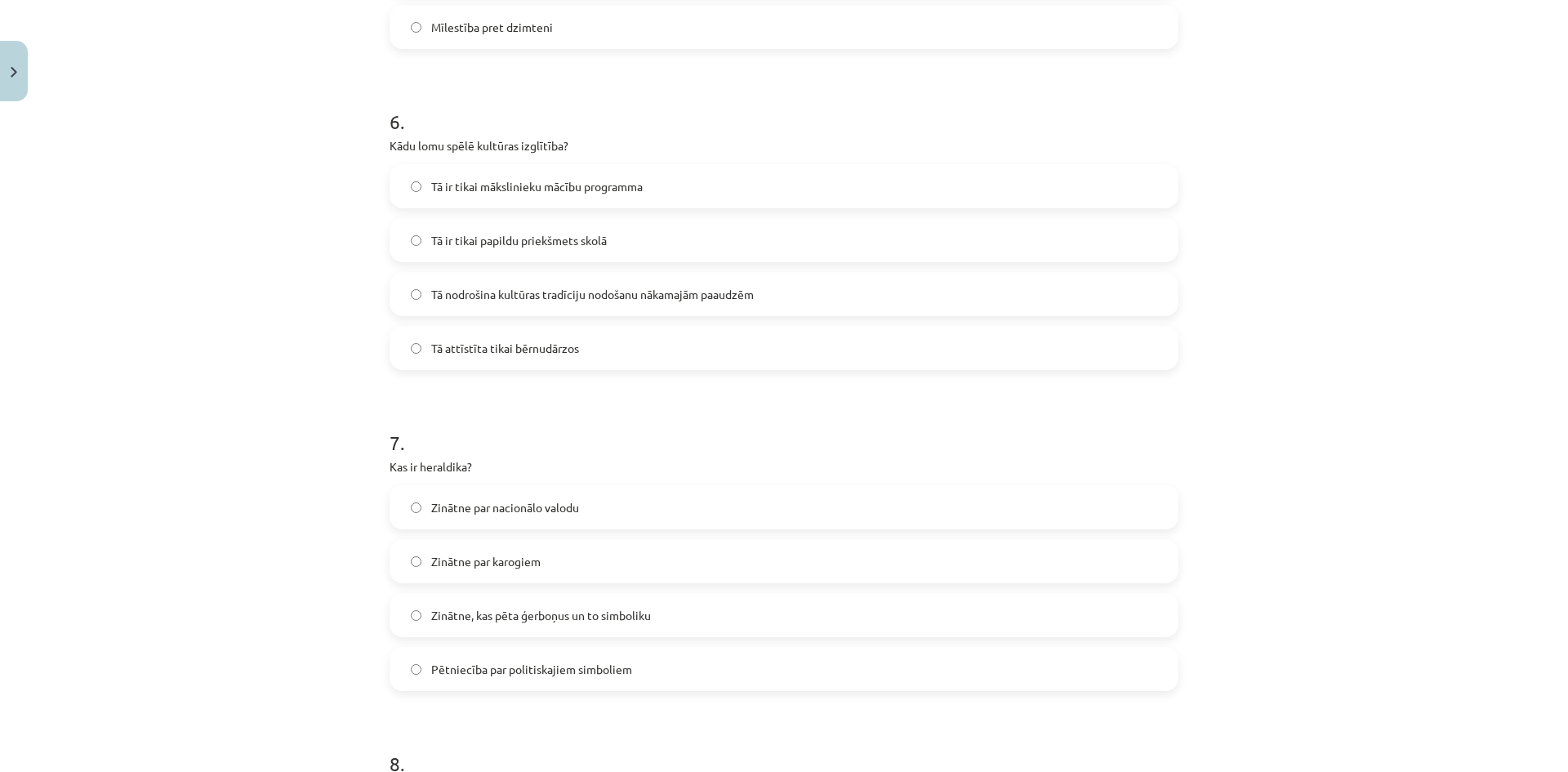
scroll to position [2103, 0]
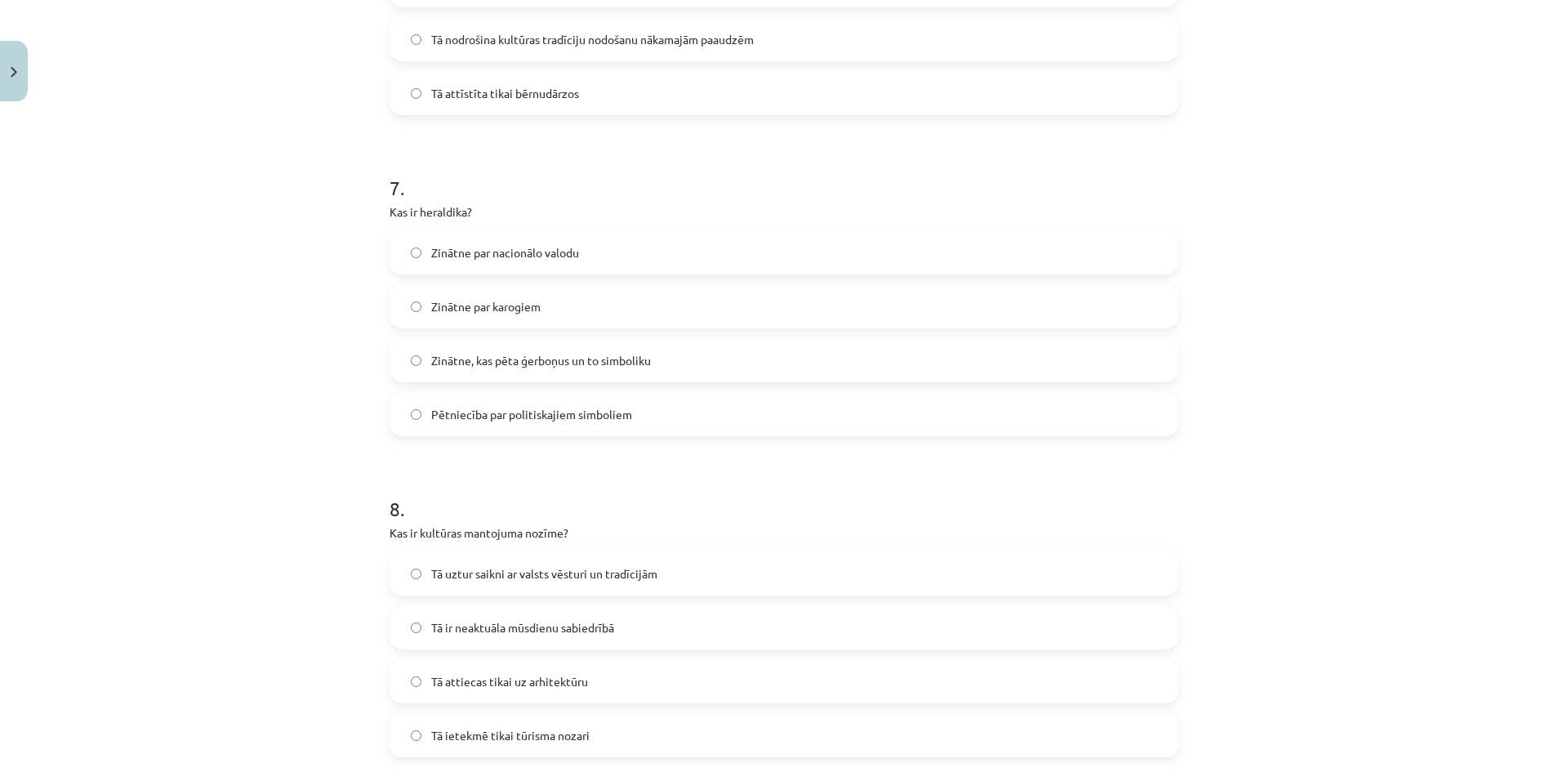
click at [415, 362] on label "Zinātne, kas pēta ģerboņus un to simboliku" at bounding box center [784, 360] width 785 height 41
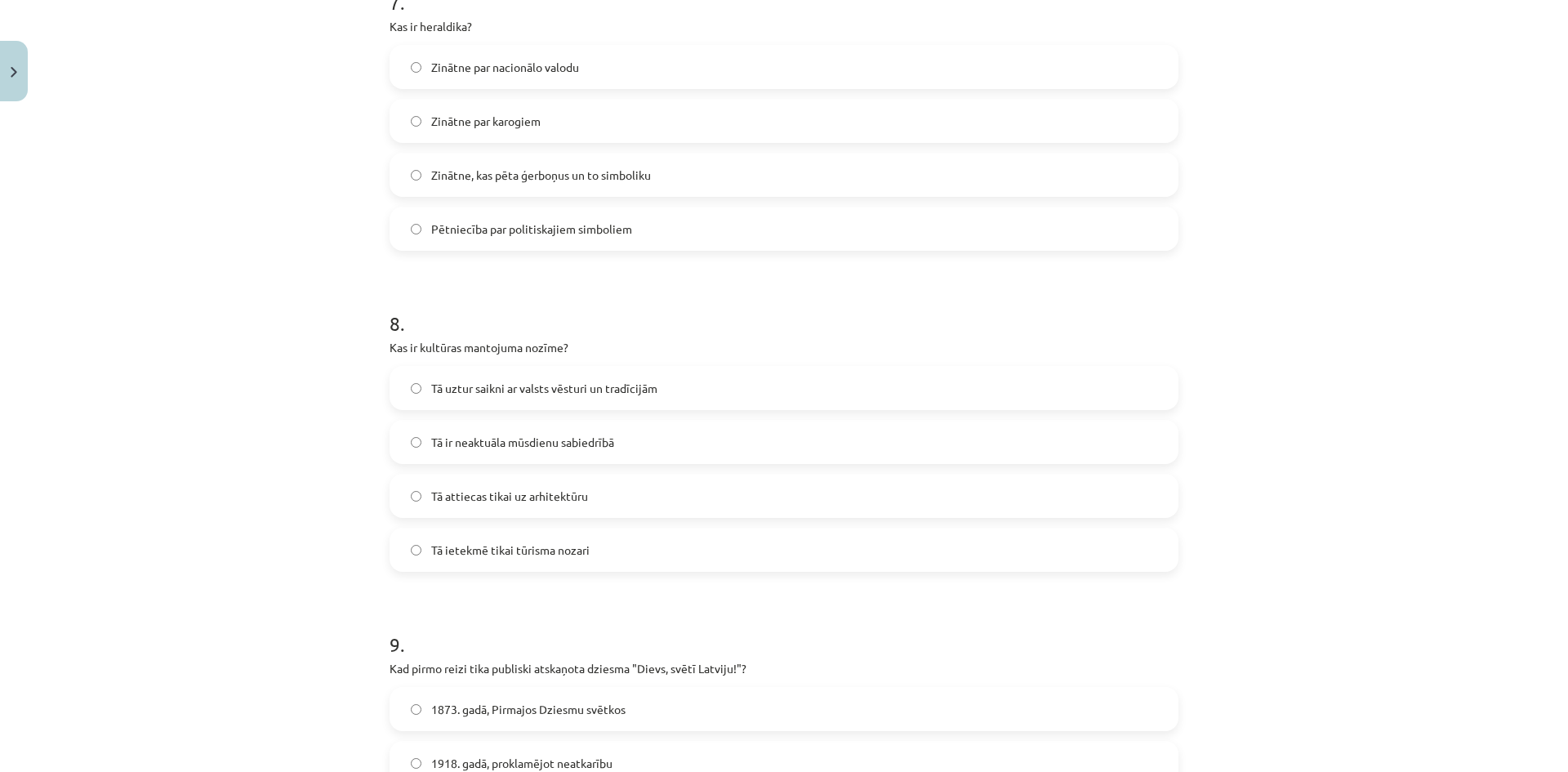
scroll to position [2347, 0]
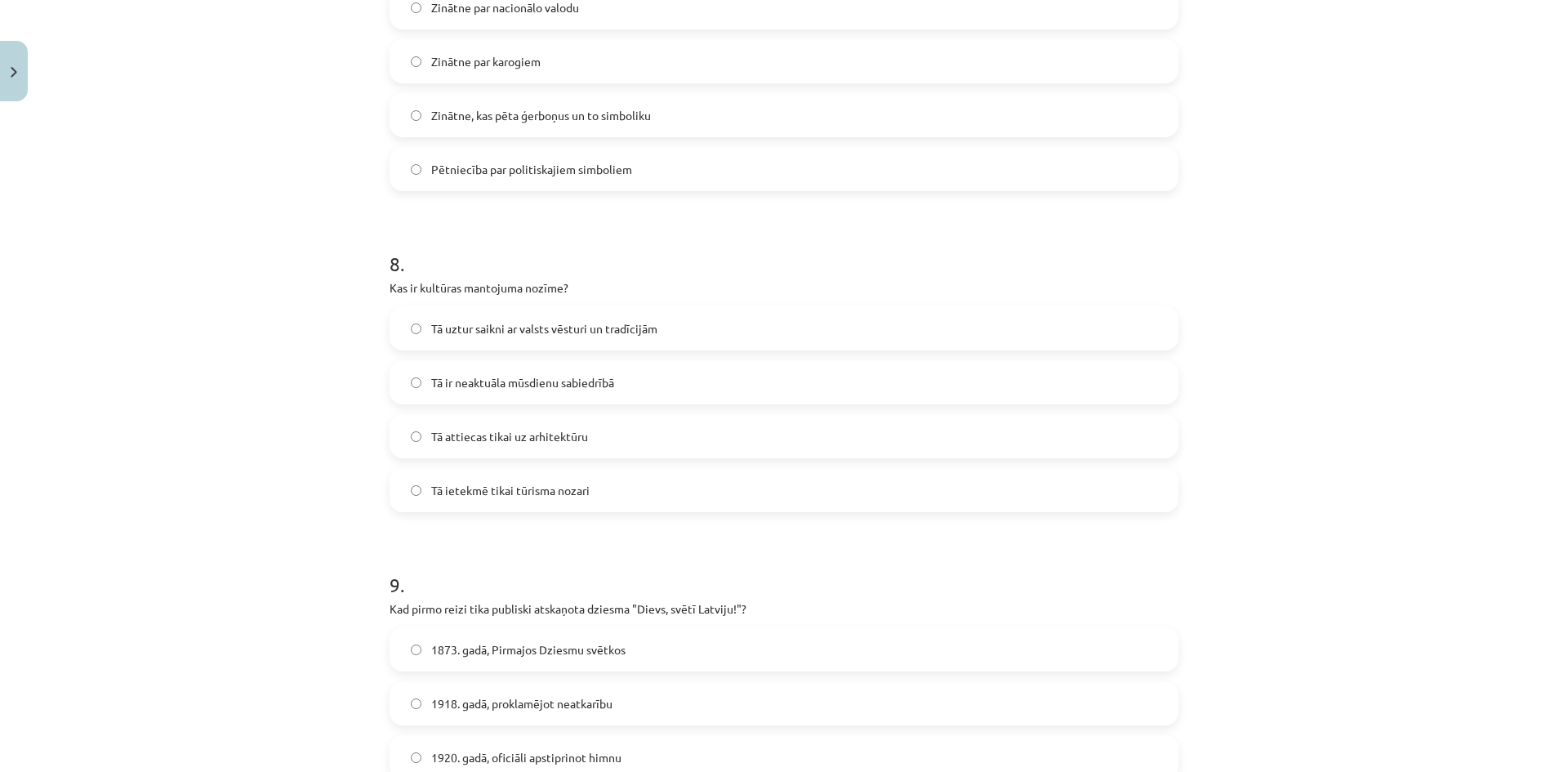
click at [402, 326] on label "Tā uztur saikni ar valsts vēsturi un tradīcijām" at bounding box center [784, 328] width 785 height 41
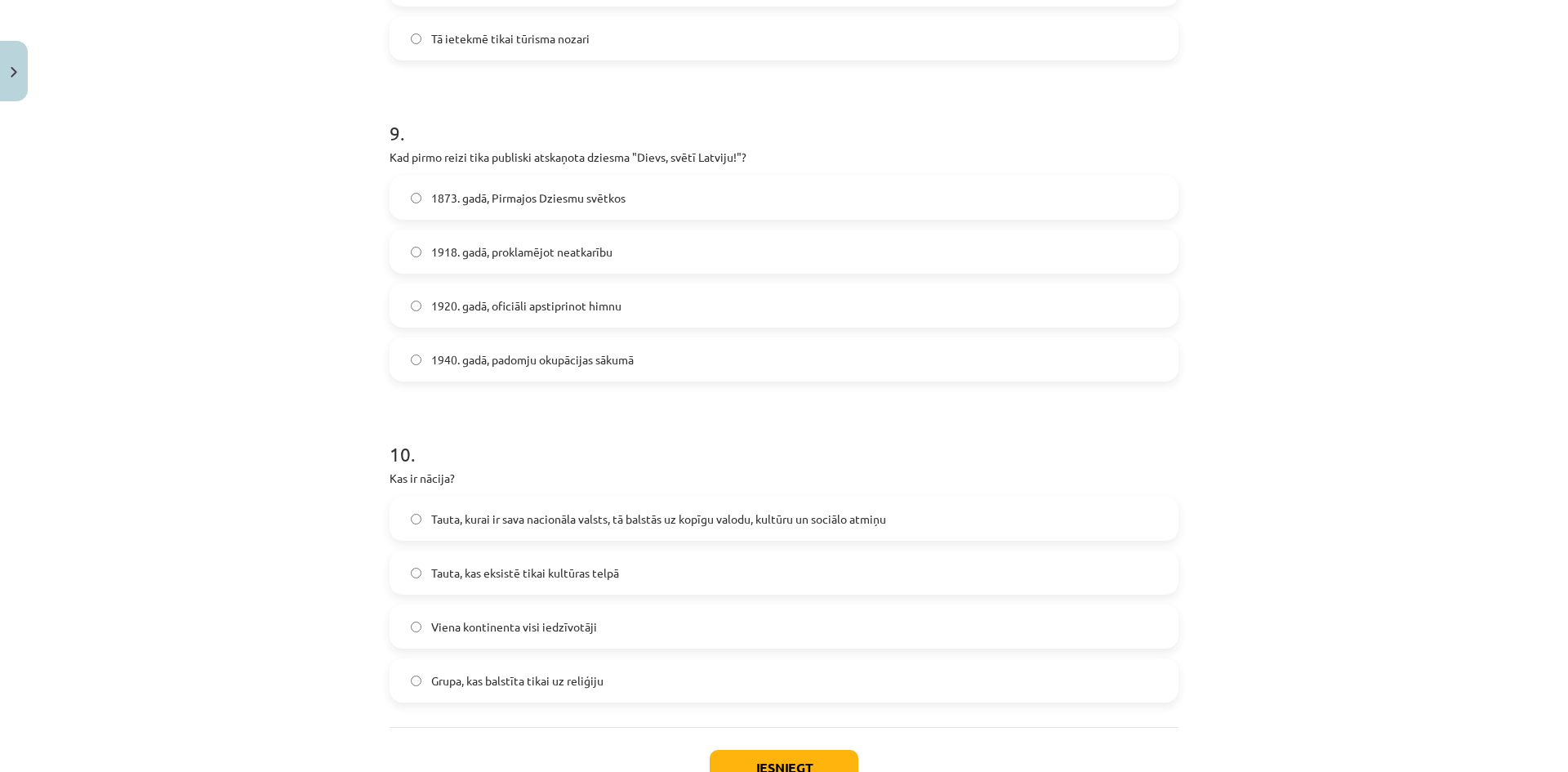
scroll to position [2919, 0]
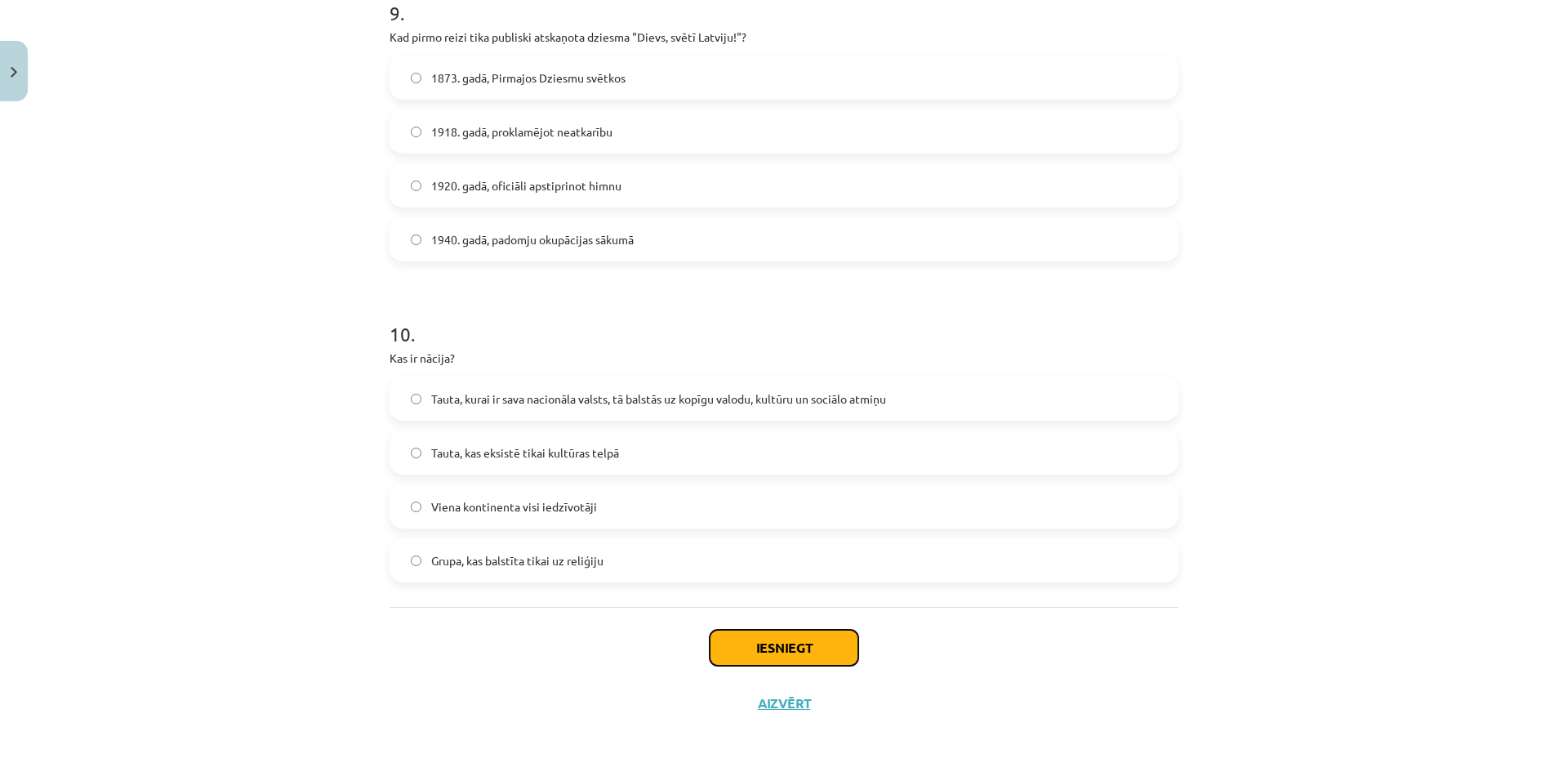
click at [796, 643] on button "Iesniegt" at bounding box center [784, 647] width 149 height 36
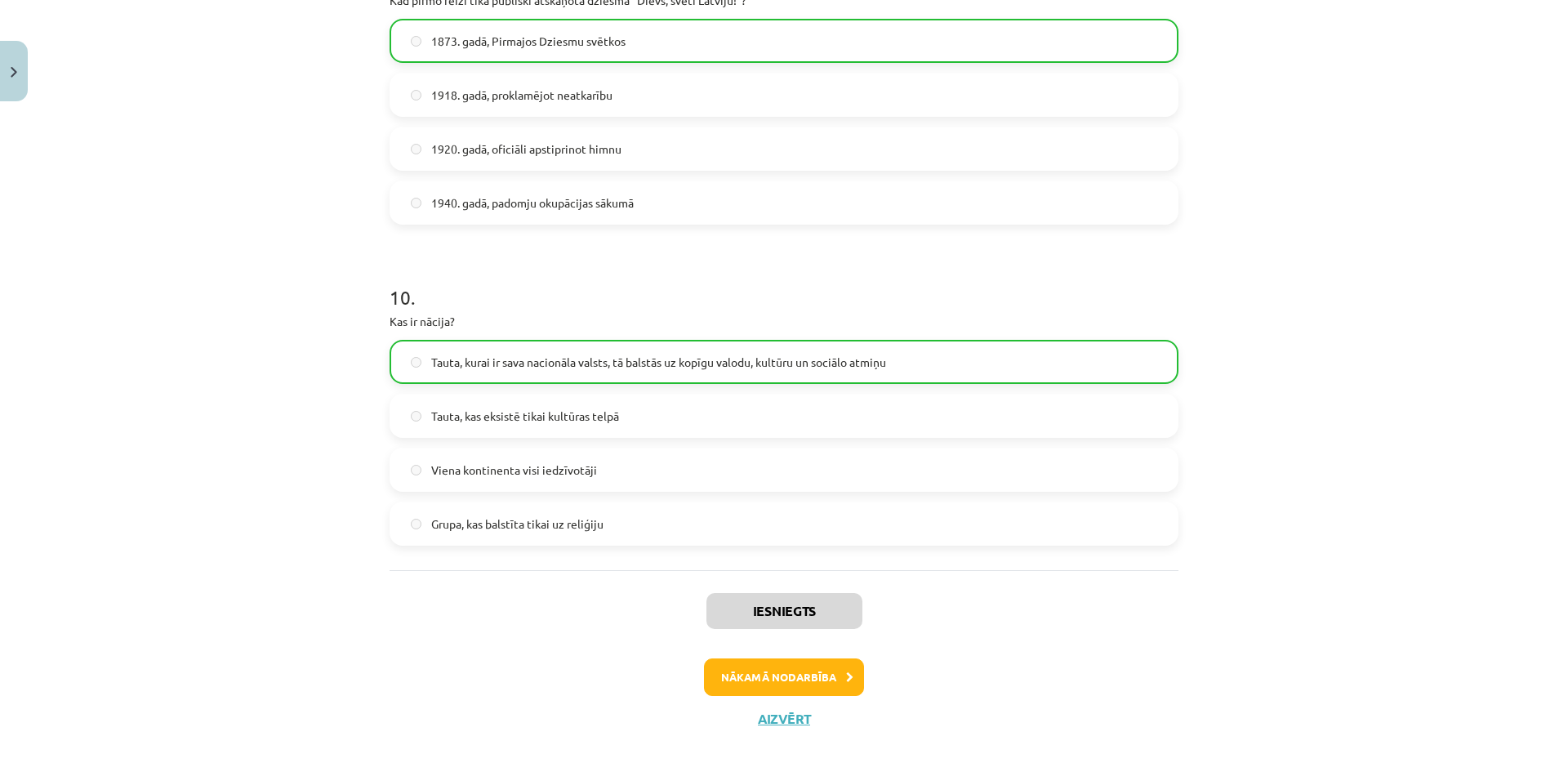
scroll to position [2972, 0]
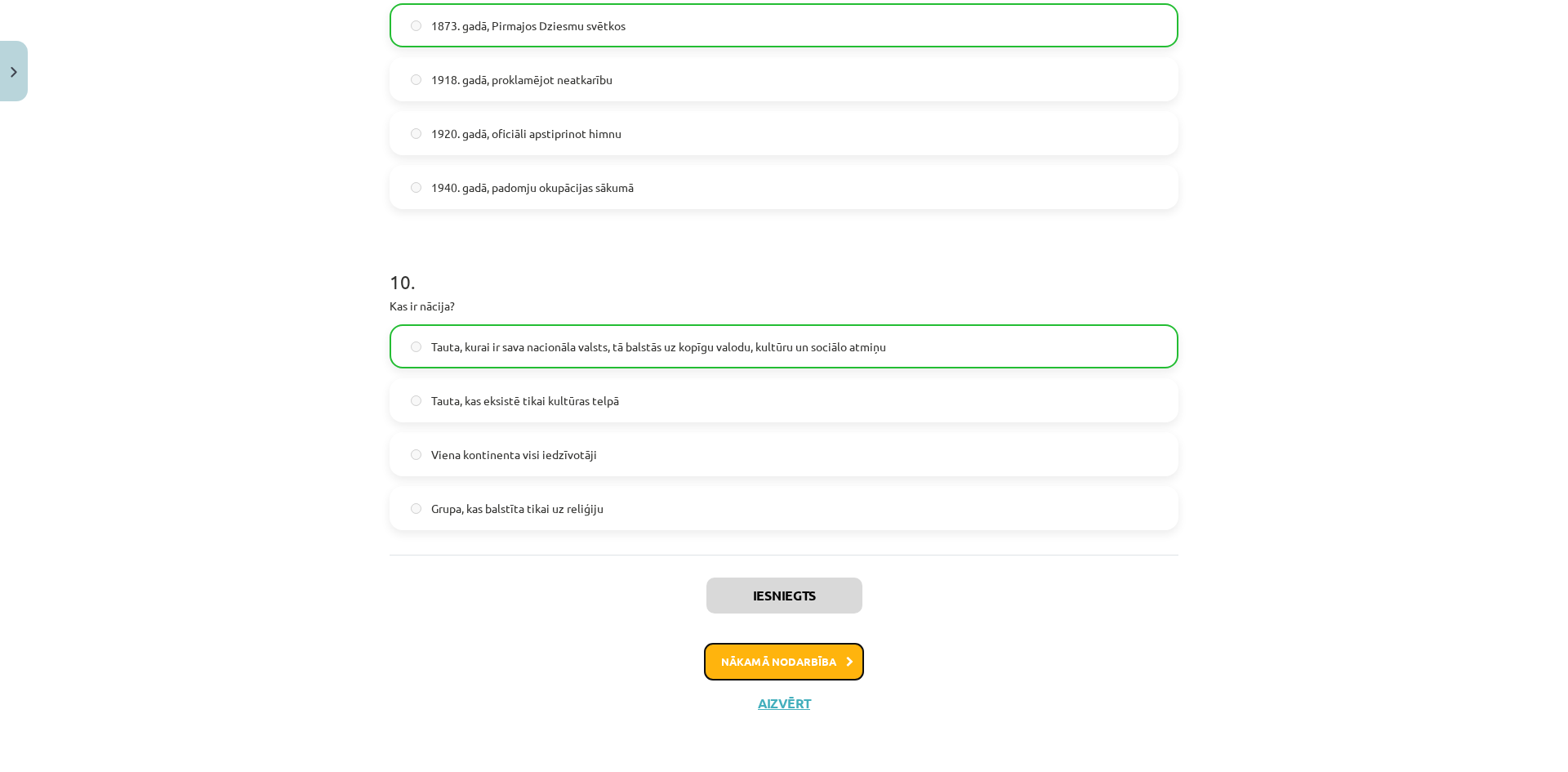
click at [816, 654] on button "Nākamā nodarbība" at bounding box center [784, 661] width 160 height 38
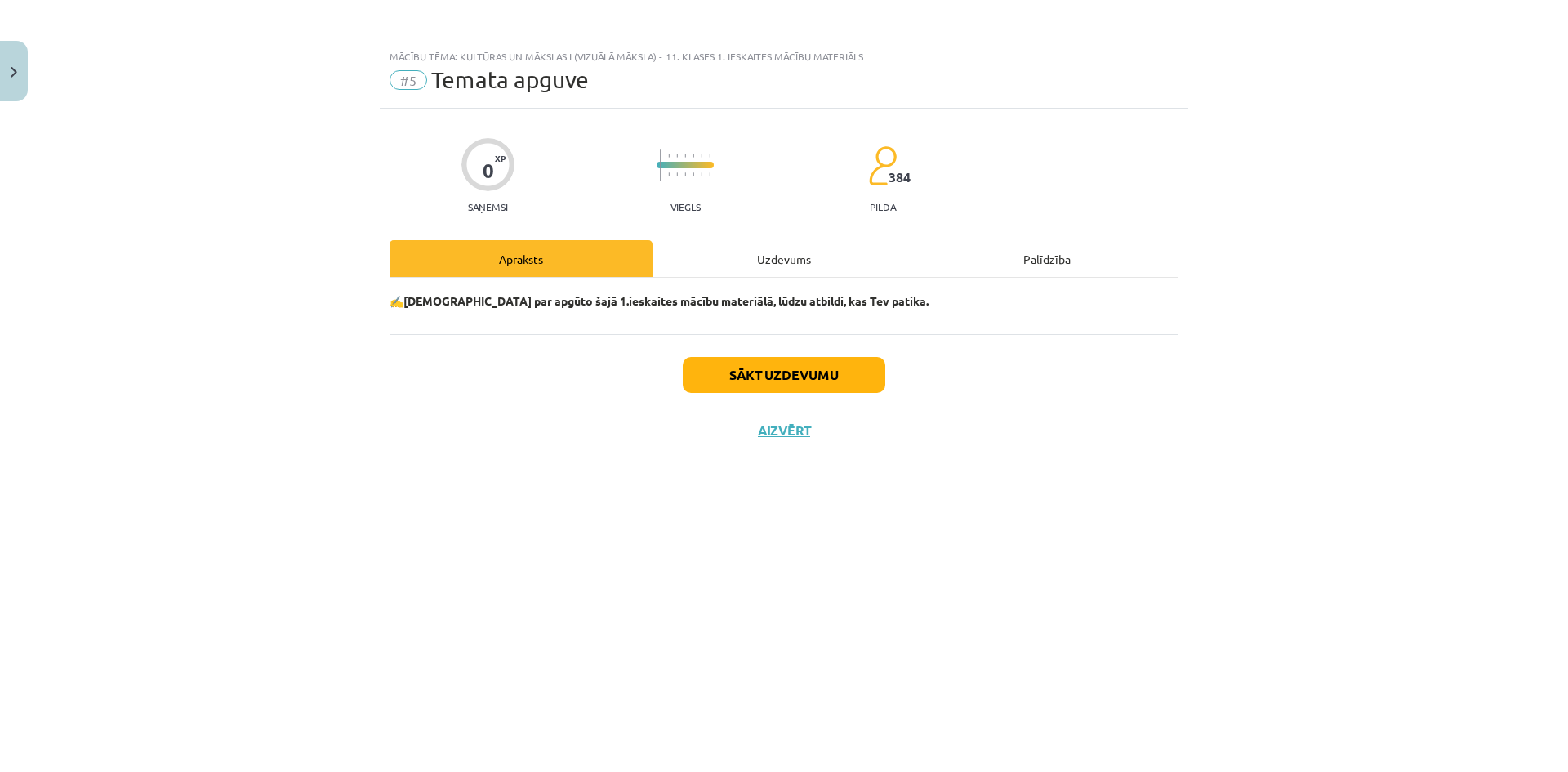
scroll to position [0, 0]
click at [789, 374] on button "Sākt uzdevumu" at bounding box center [784, 374] width 203 height 36
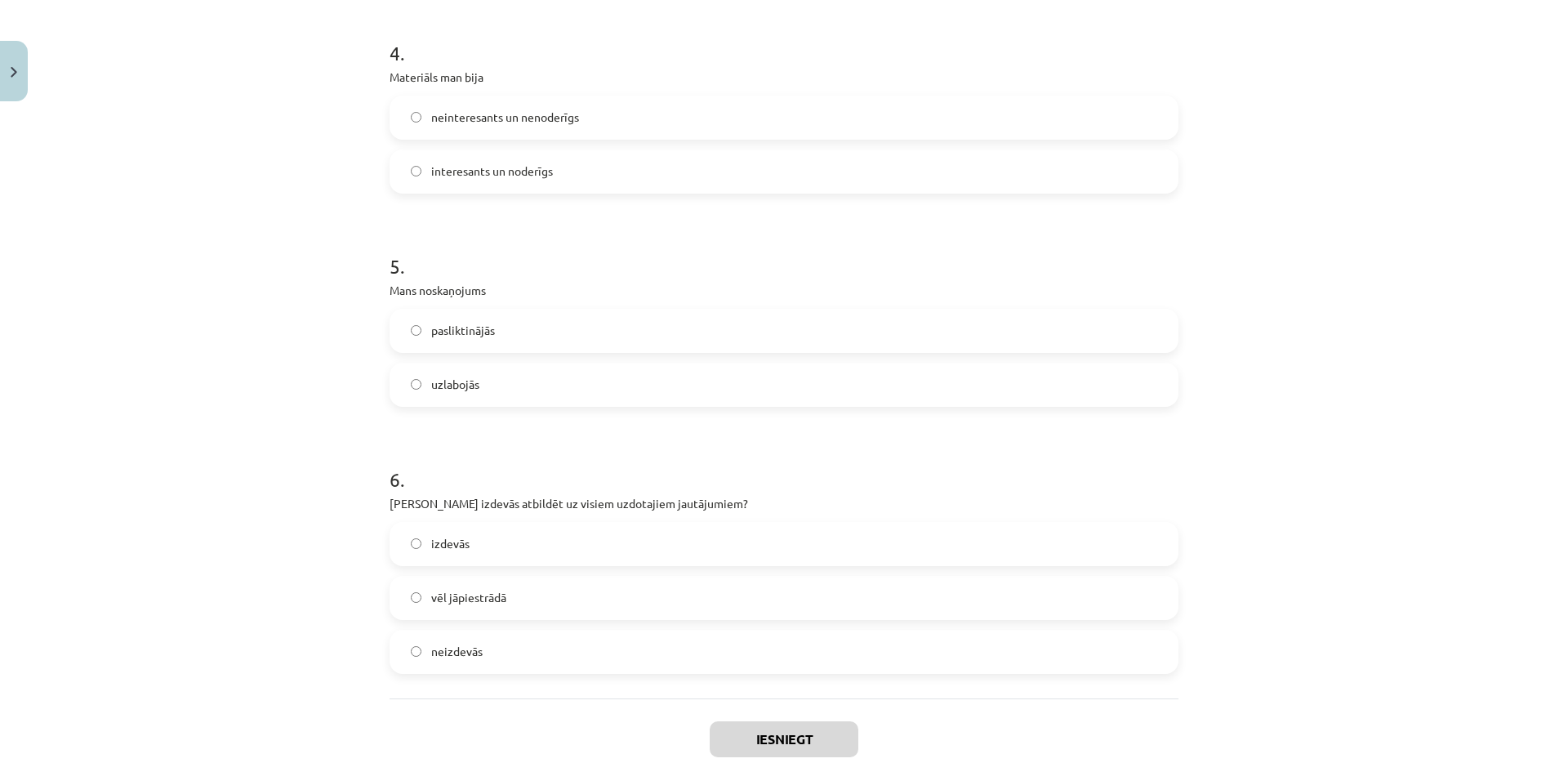
scroll to position [1298, 0]
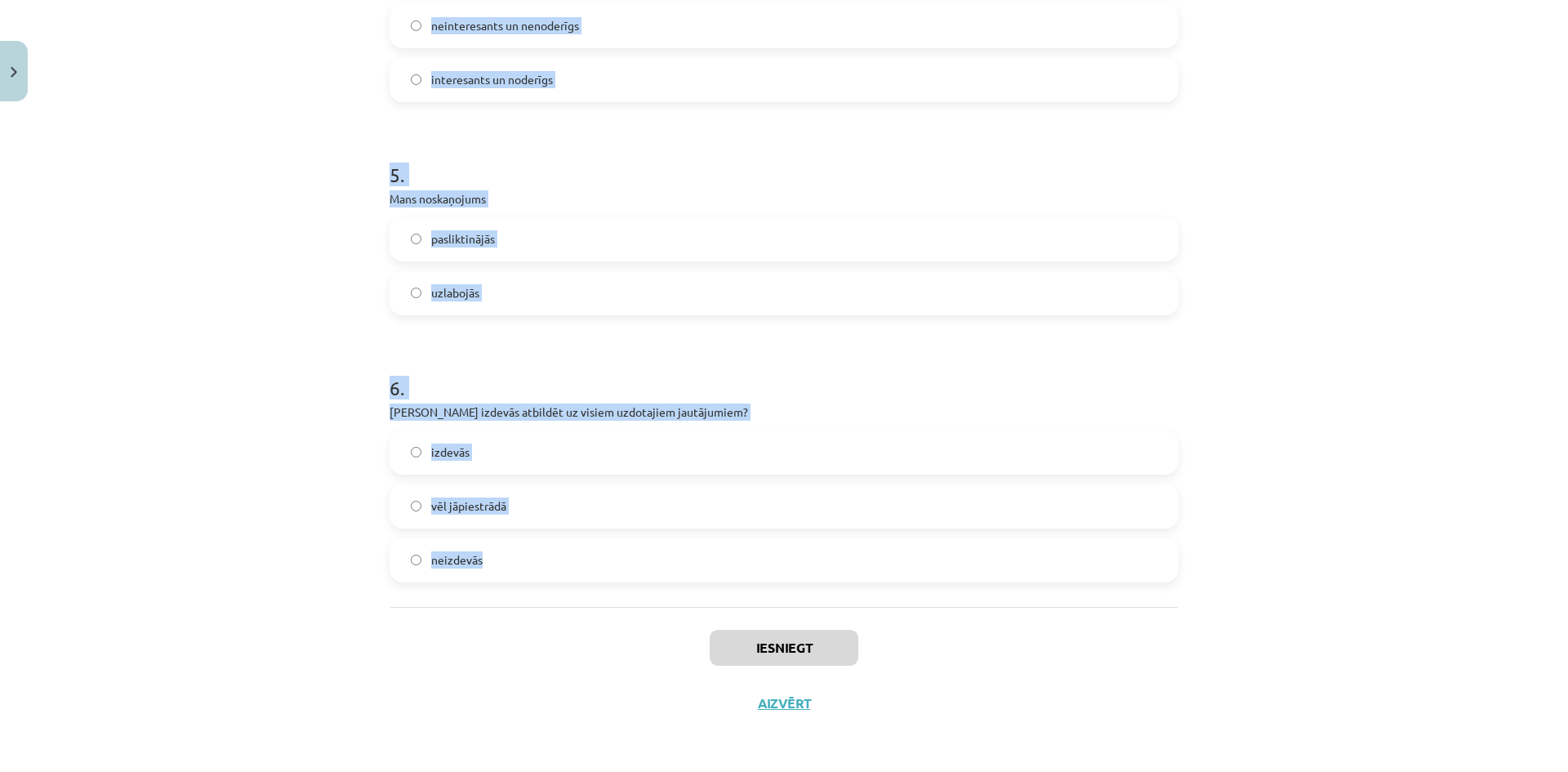
drag, startPoint x: 380, startPoint y: 199, endPoint x: 512, endPoint y: 547, distance: 372.2
copy form "1 . Noskaņojuma un emocionālā stāvokļa pašrefleksija. Izvēlieties emociju, kuru…"
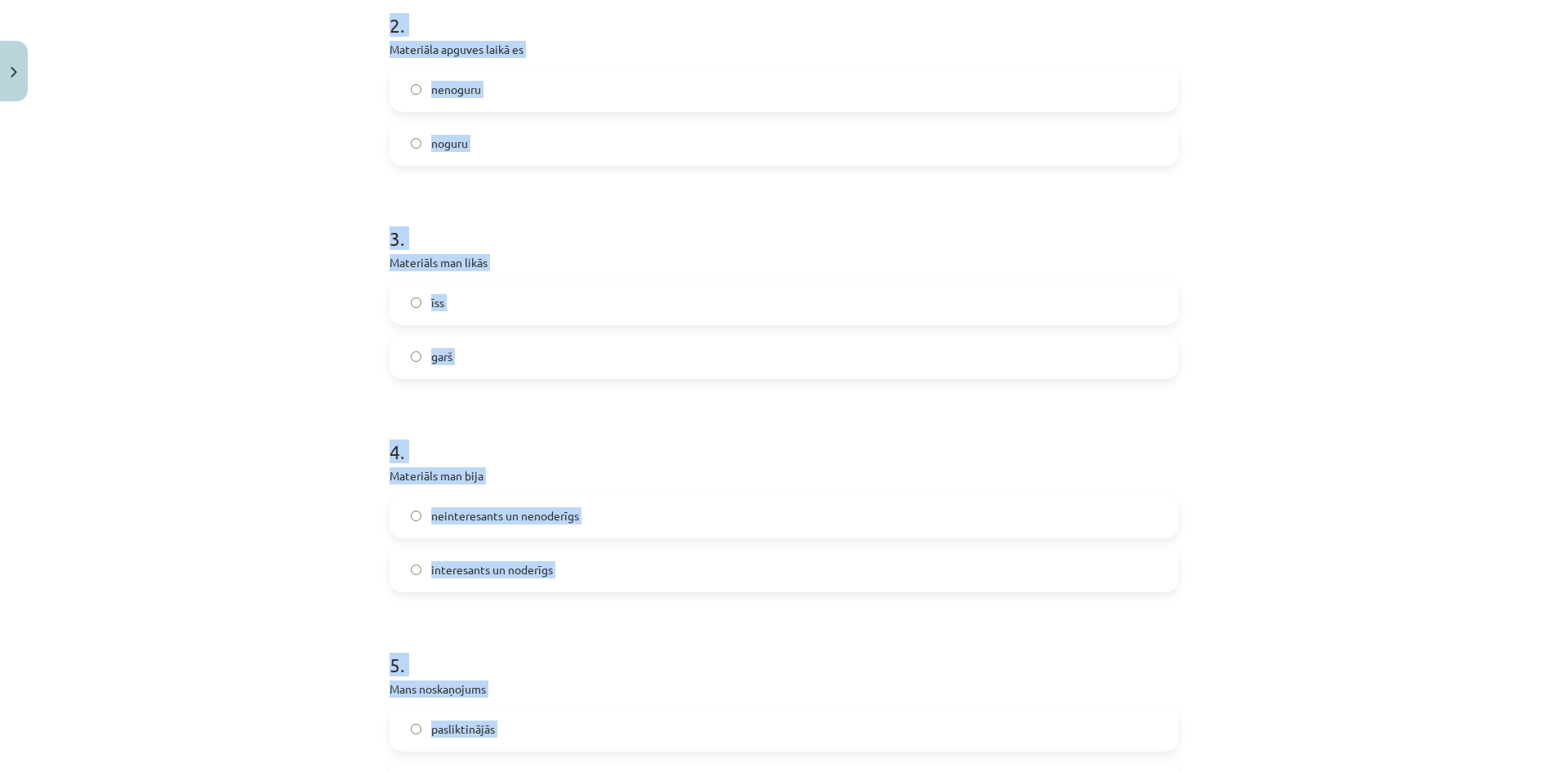
click at [274, 414] on div "Mācību tēma: Kultūras un mākslas i (vizuālā māksla) - 11. klases 1. ieskaites m…" at bounding box center [784, 386] width 1568 height 772
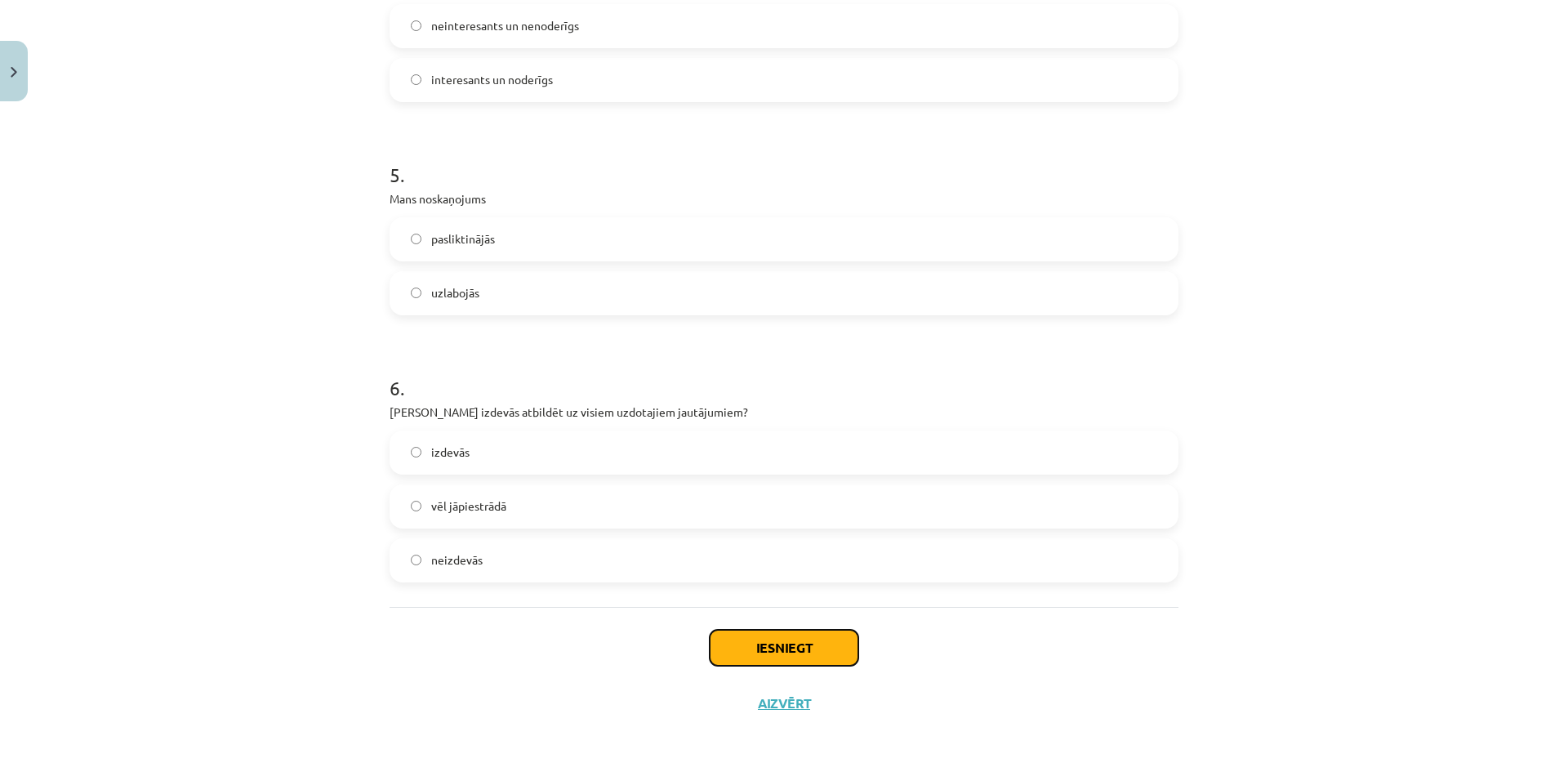
click at [790, 649] on button "Iesniegt" at bounding box center [784, 647] width 149 height 36
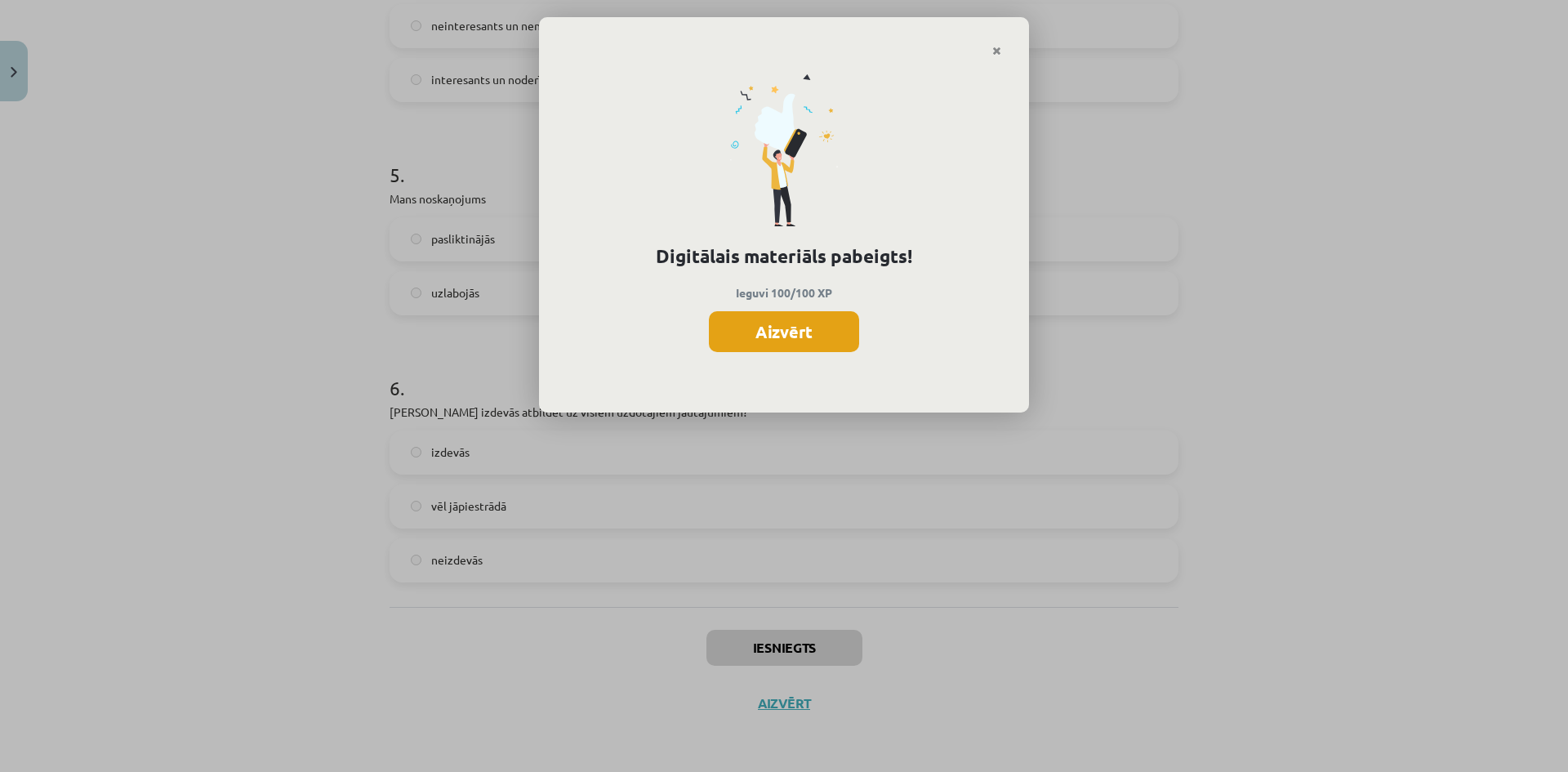
click at [789, 331] on button "Aizvērt" at bounding box center [784, 331] width 150 height 41
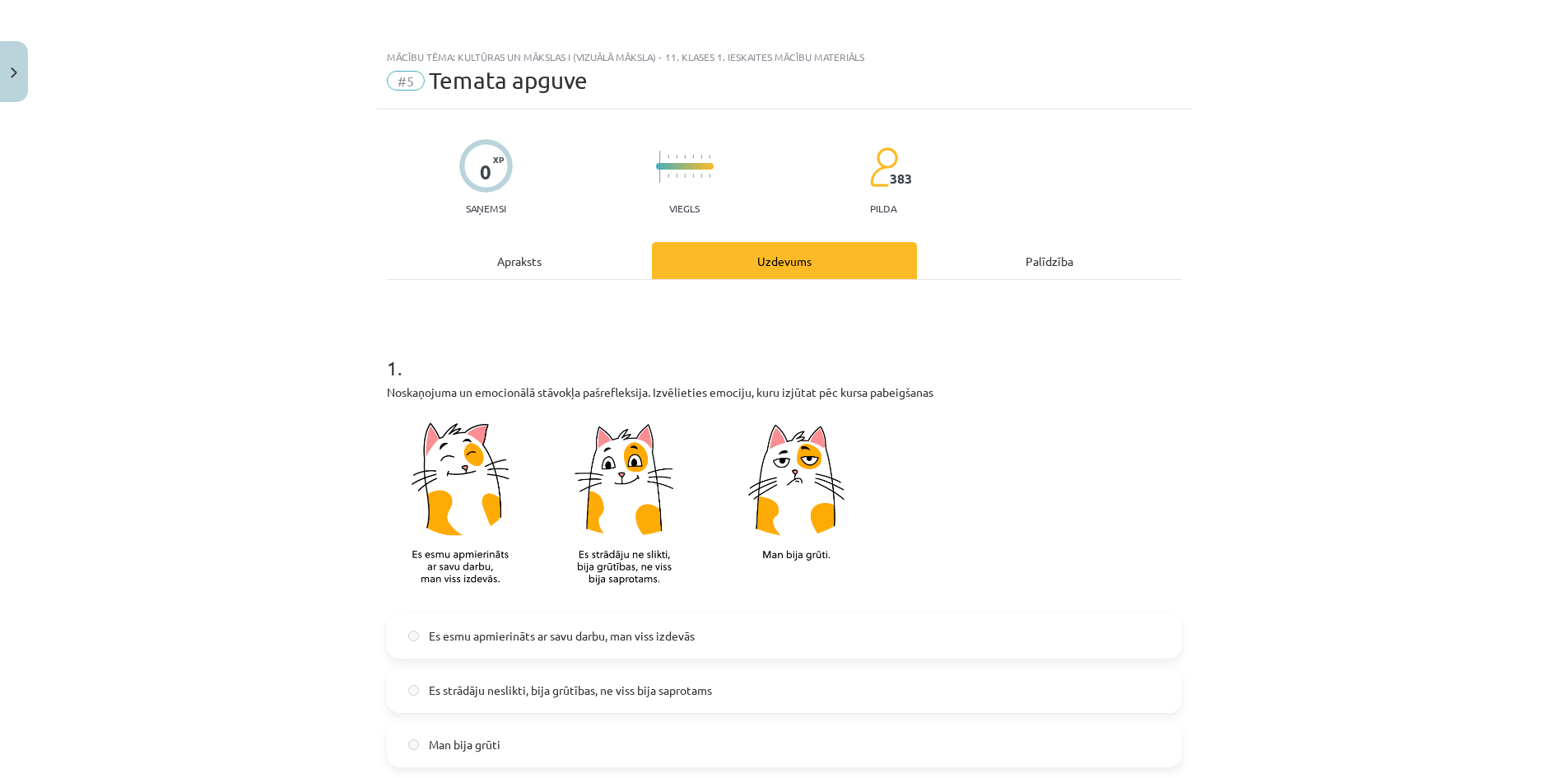
scroll to position [0, 0]
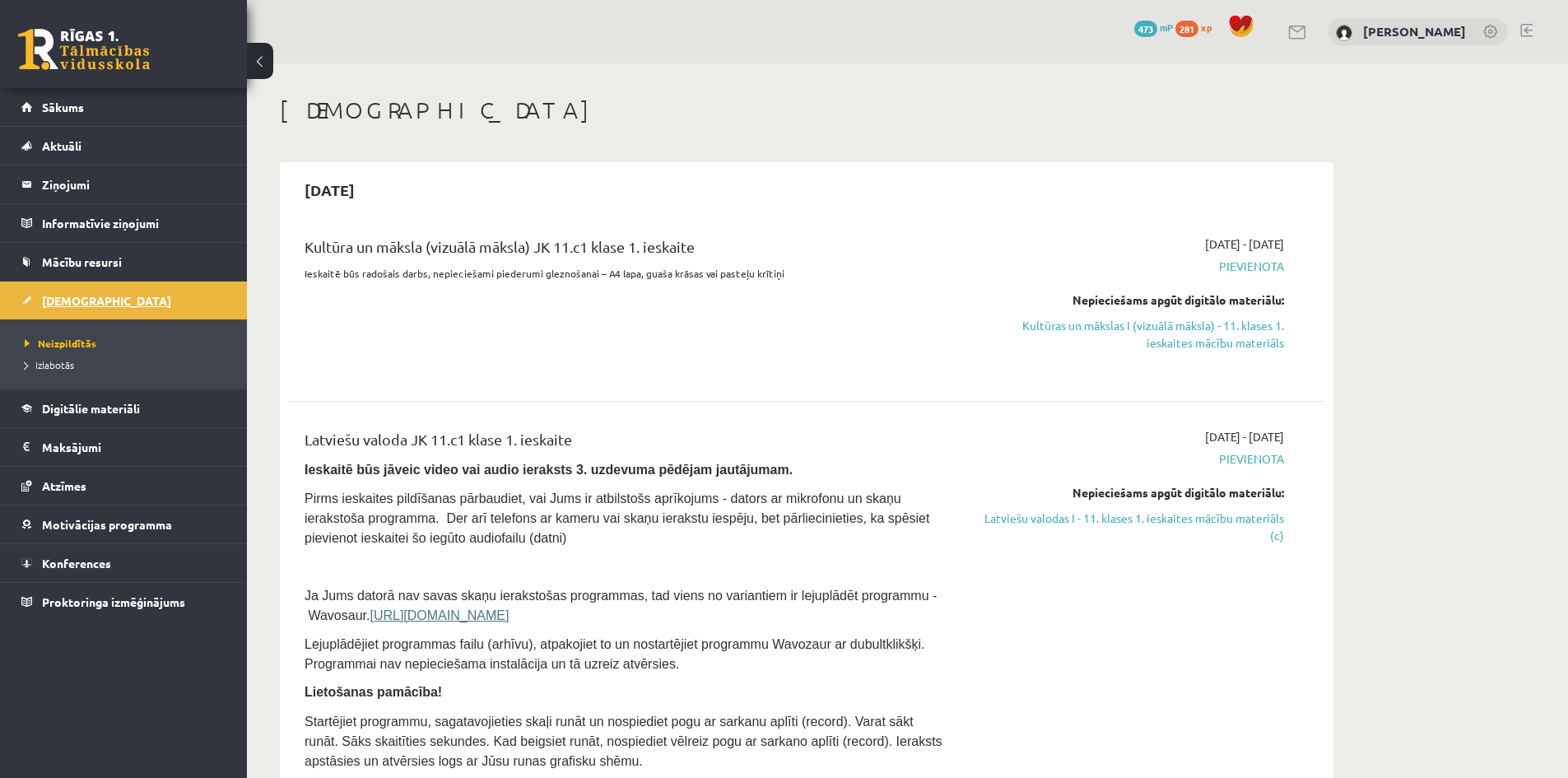
click at [68, 296] on span "[DEMOGRAPHIC_DATA]" at bounding box center [107, 300] width 130 height 15
